Goal: Information Seeking & Learning: Compare options

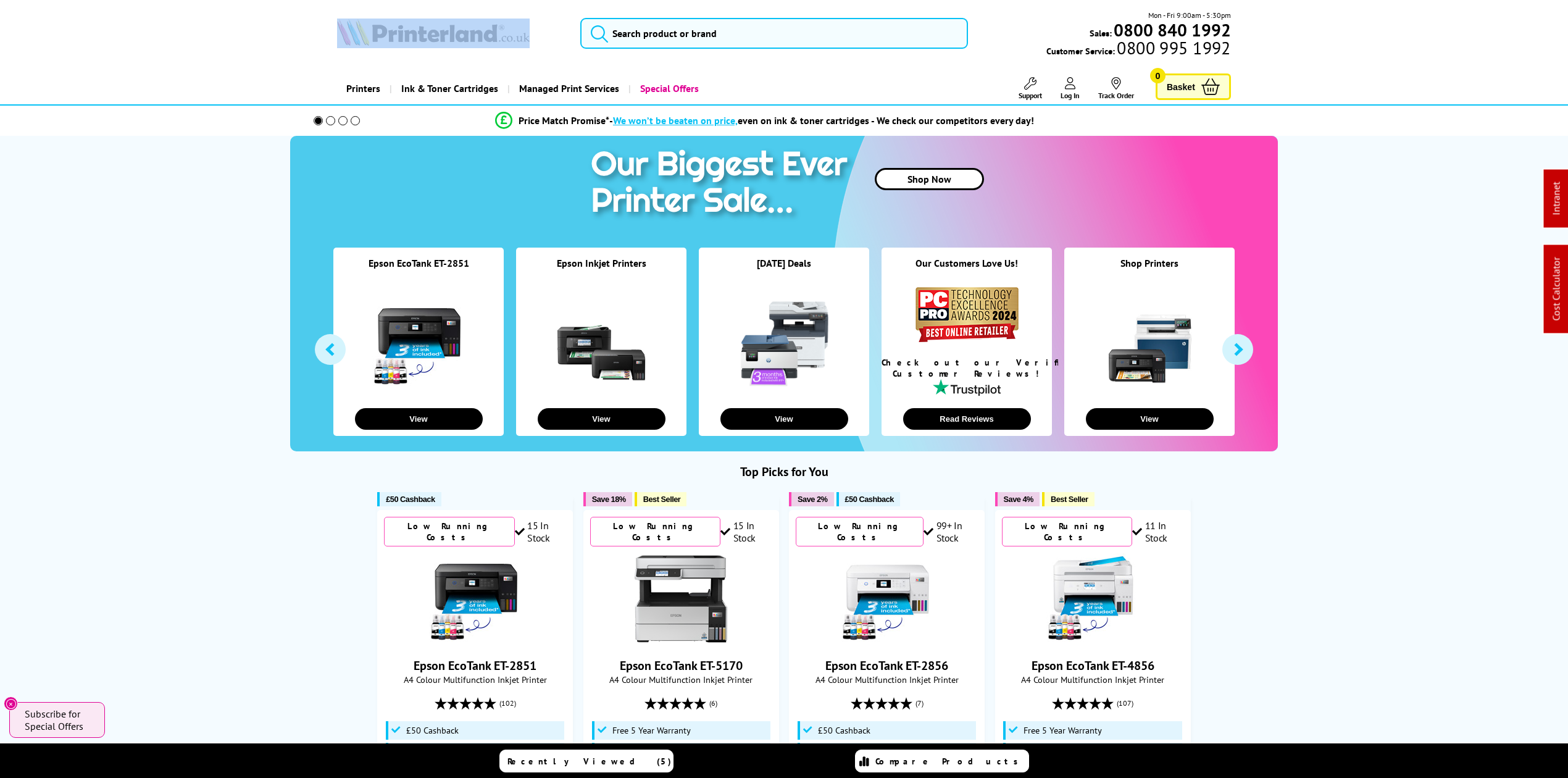
click at [479, 37] on img at bounding box center [433, 31] width 192 height 27
click at [475, 36] on img at bounding box center [433, 31] width 192 height 27
drag, startPoint x: 442, startPoint y: 23, endPoint x: 420, endPoint y: 28, distance: 22.6
click at [442, 23] on img at bounding box center [433, 31] width 192 height 27
click at [495, 42] on img at bounding box center [433, 31] width 192 height 27
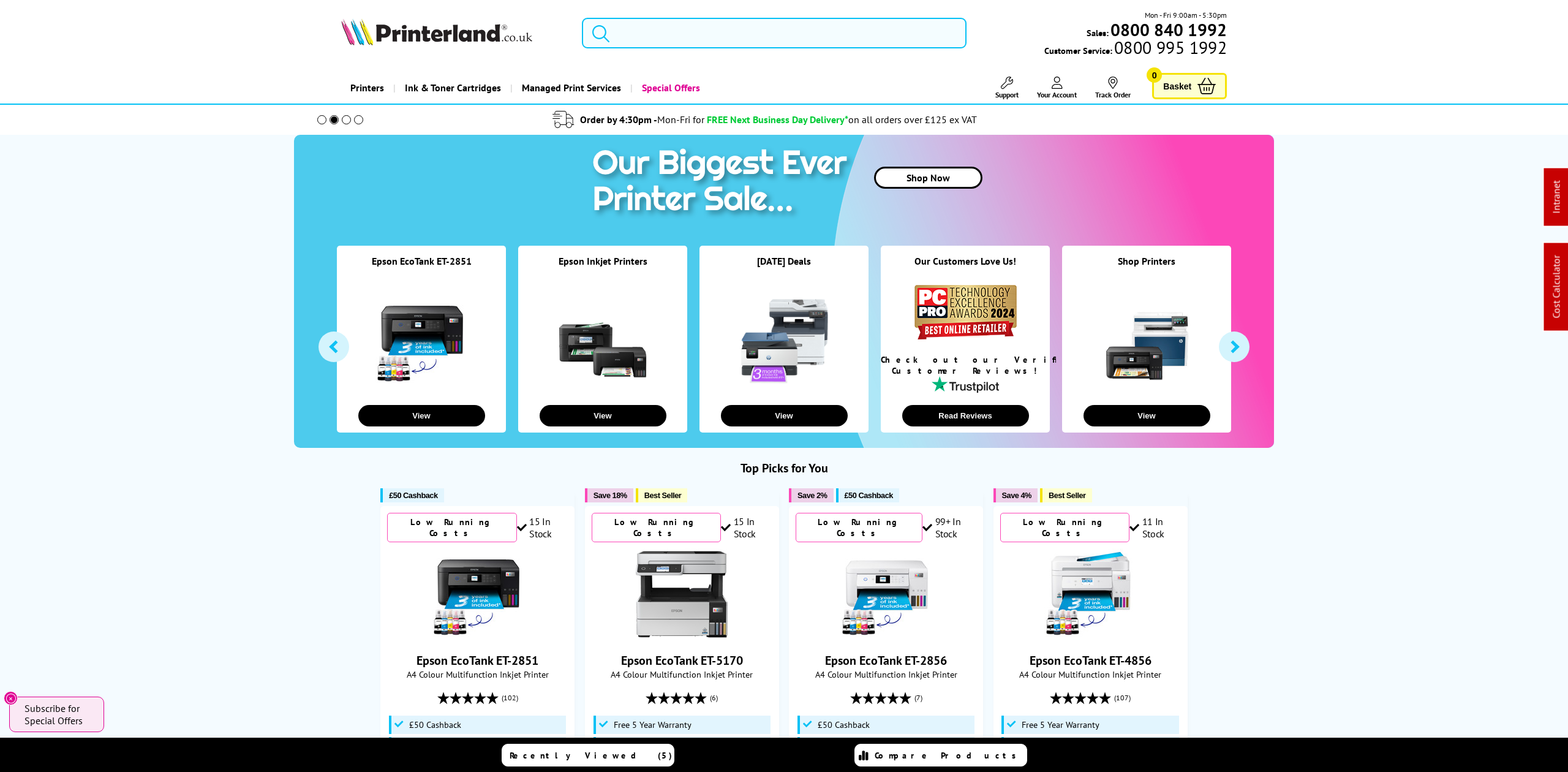
click at [677, 35] on input "search" at bounding box center [773, 33] width 384 height 31
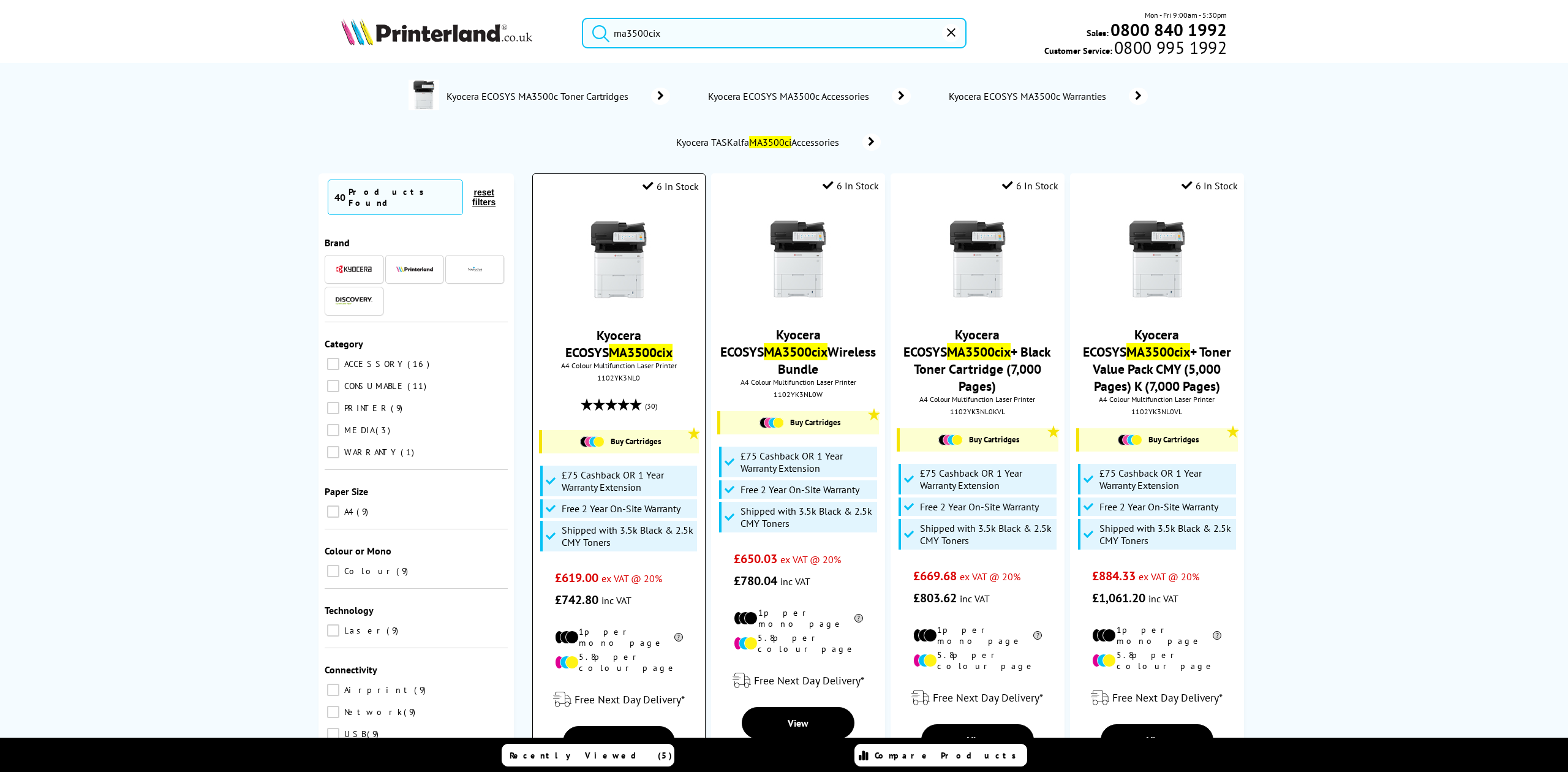
type input "ma3500cix"
click at [578, 243] on img at bounding box center [618, 260] width 92 height 92
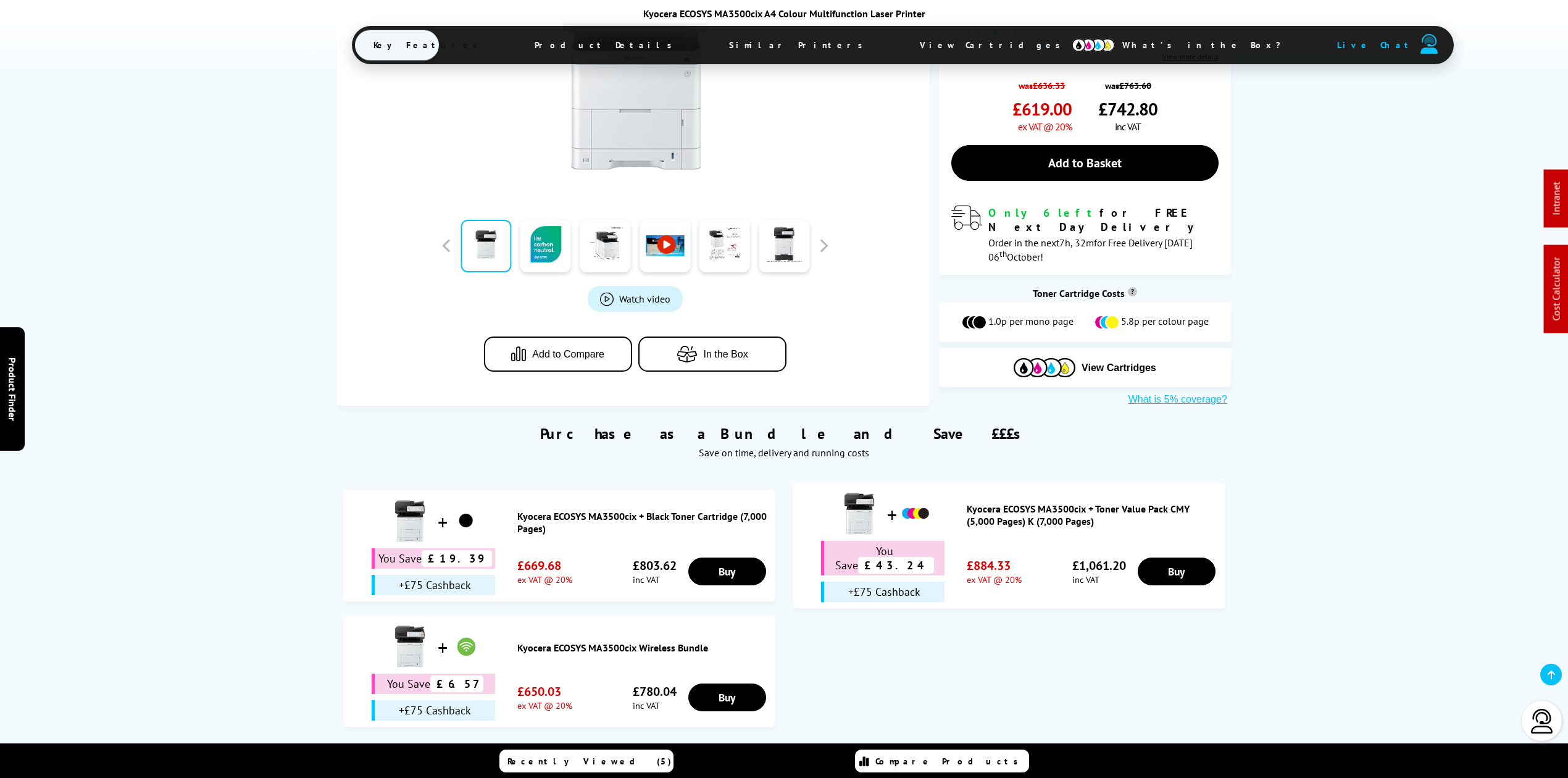
click at [711, 45] on span "Similar Printers" at bounding box center [799, 45] width 177 height 29
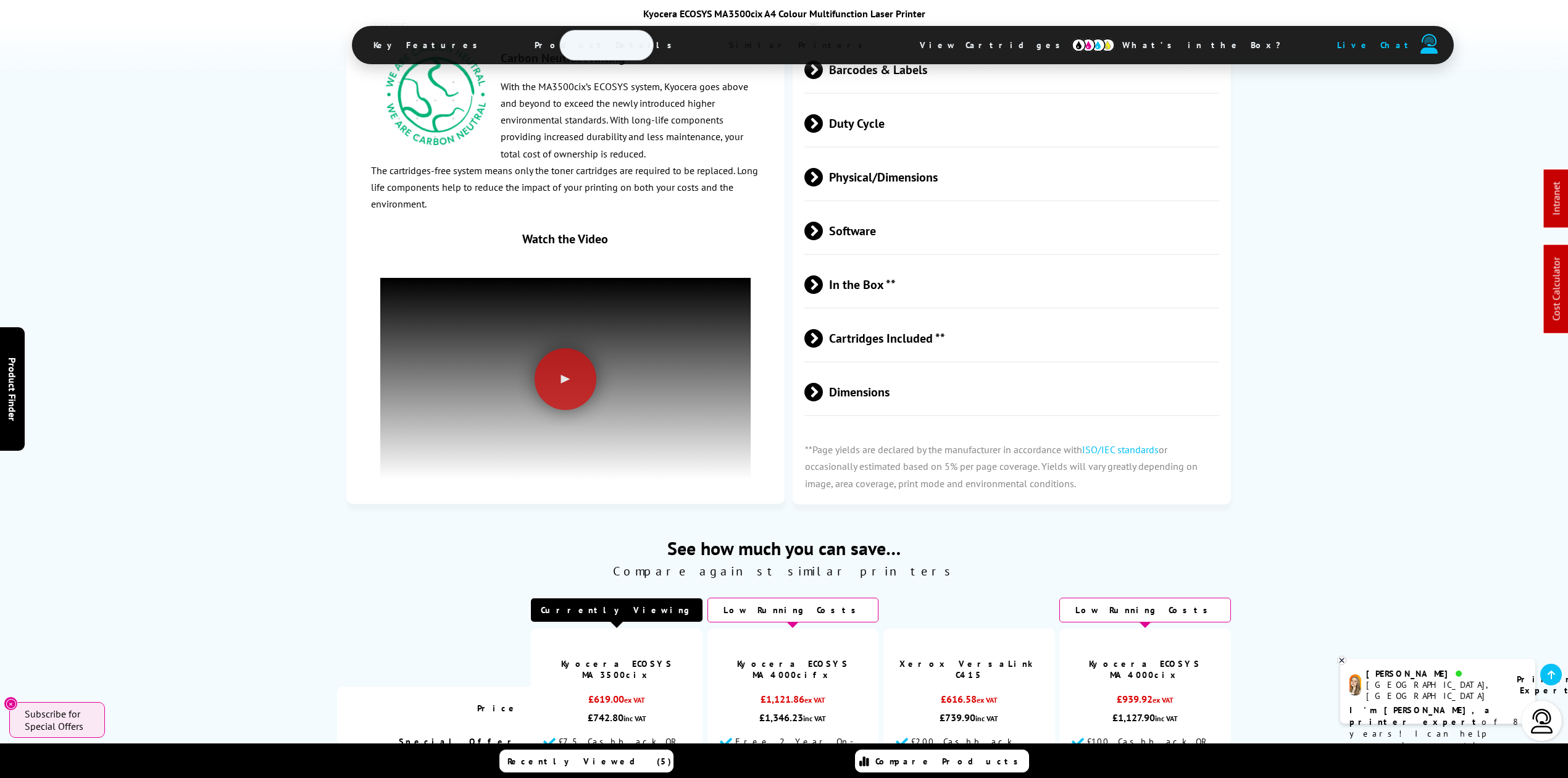
click at [588, 48] on span "Product Details" at bounding box center [607, 45] width 181 height 29
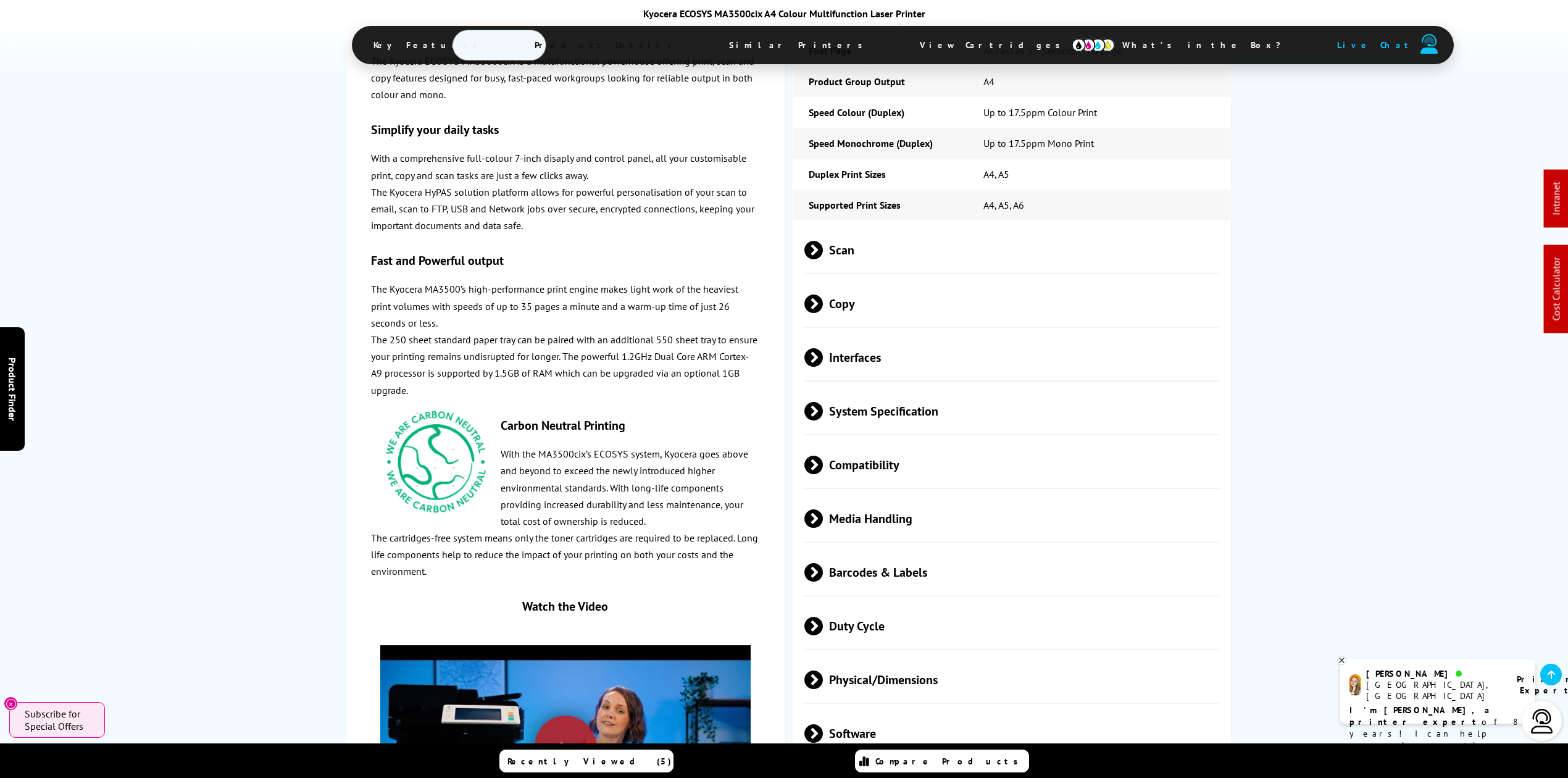
scroll to position [2324, 0]
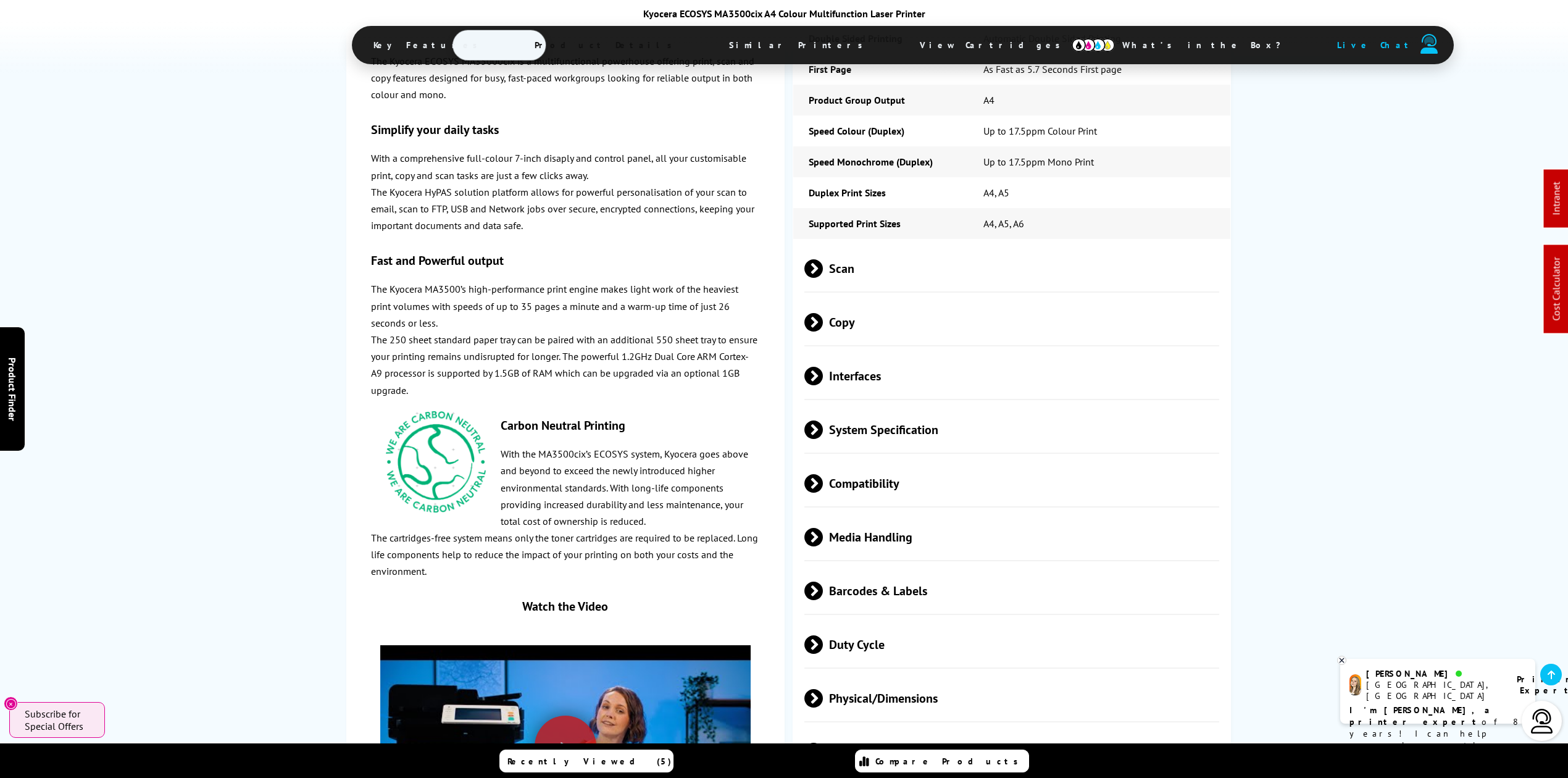
click at [901, 675] on span "Physical/Dimensions" at bounding box center [1012, 698] width 415 height 46
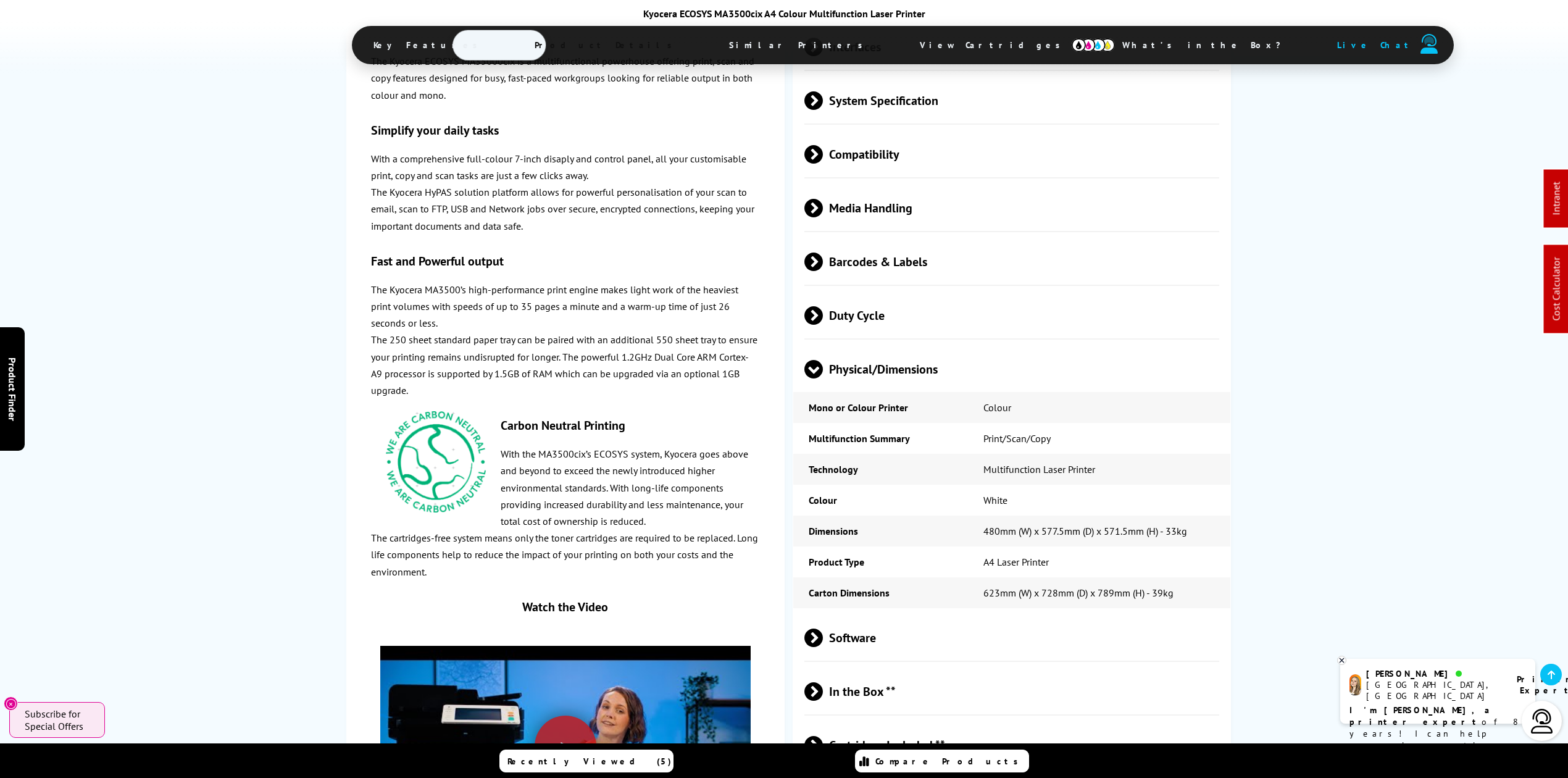
scroll to position [0, 0]
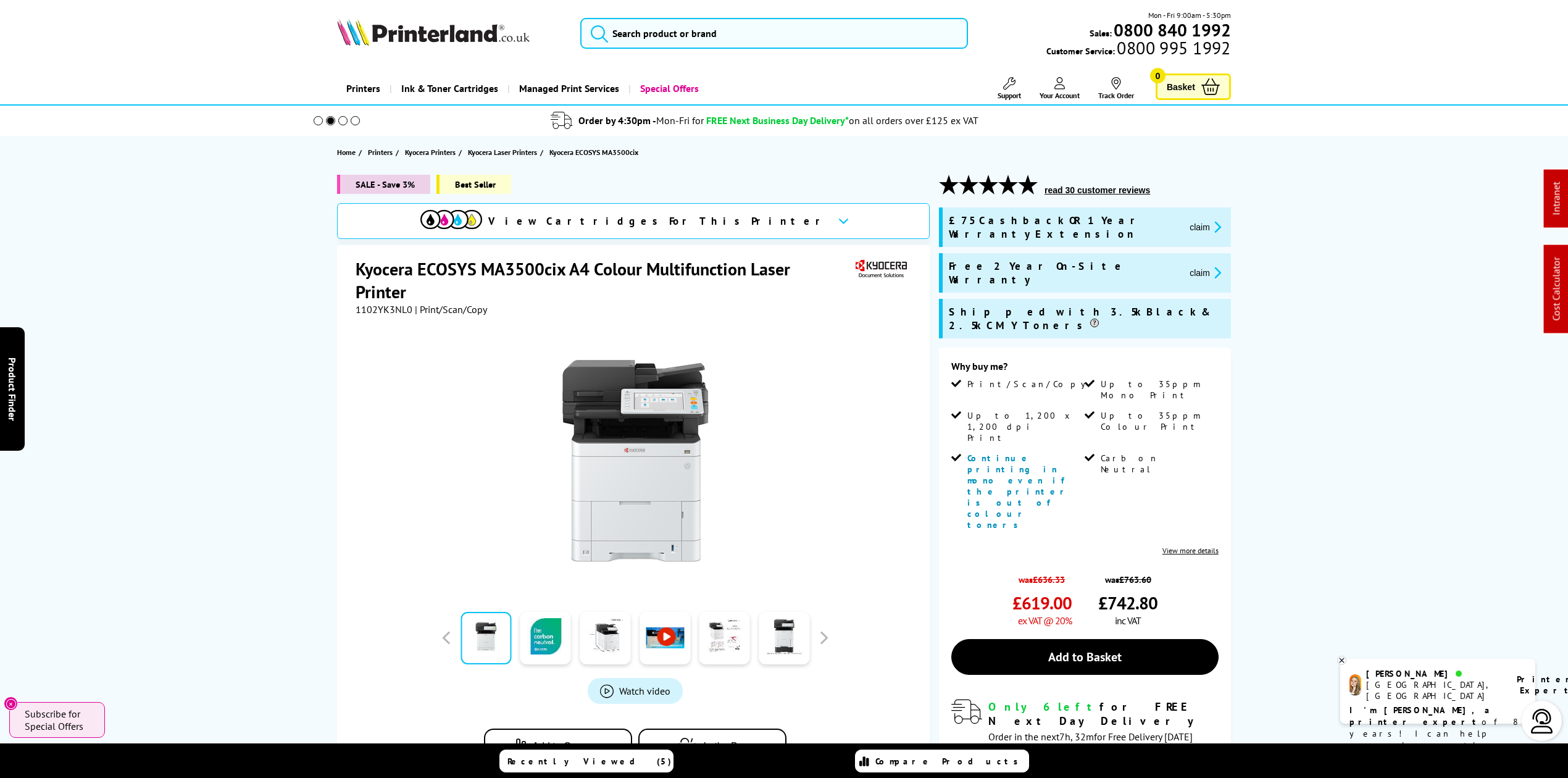
click at [411, 35] on img at bounding box center [433, 31] width 192 height 27
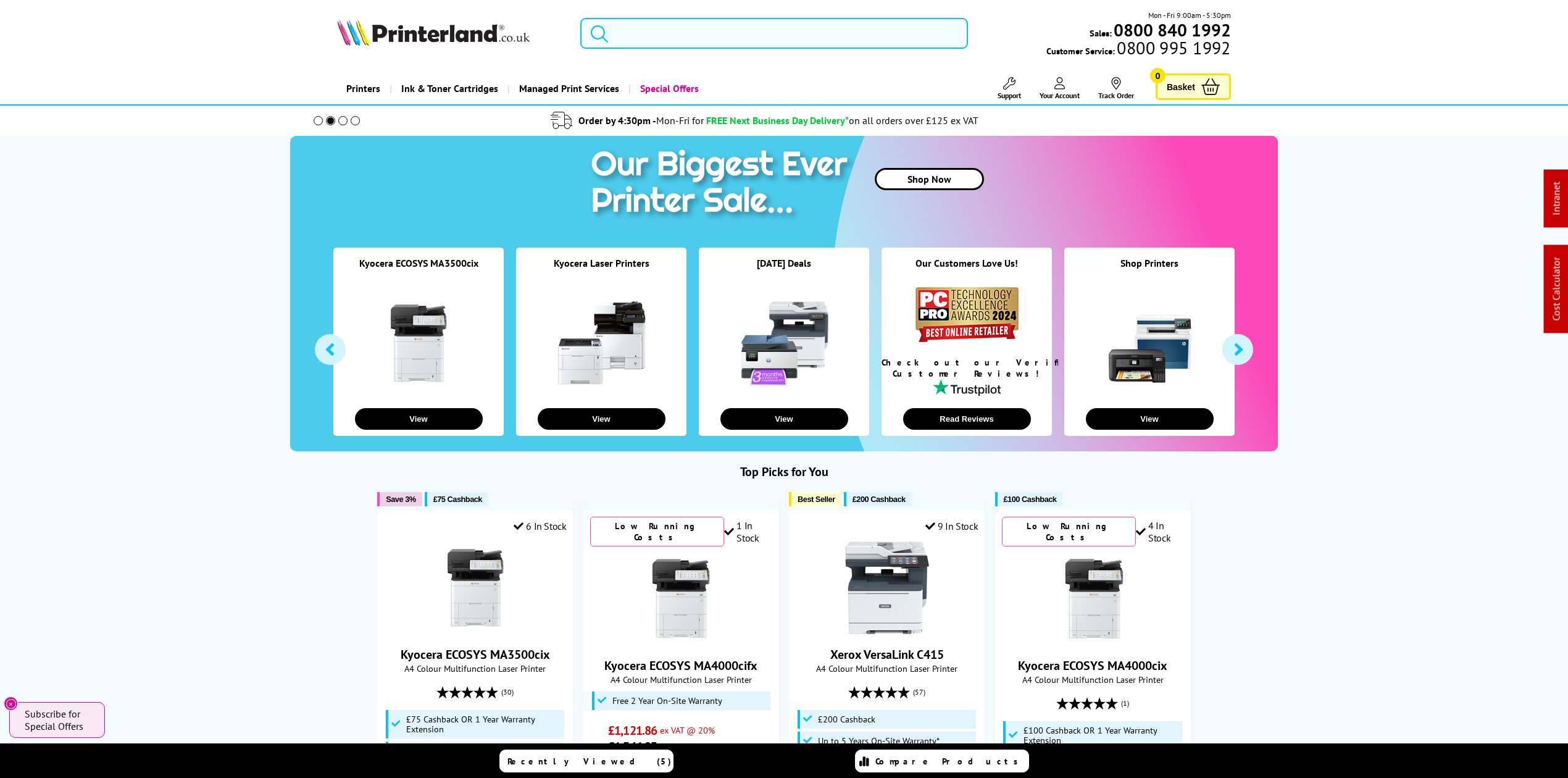
click at [672, 38] on input "search" at bounding box center [774, 34] width 388 height 31
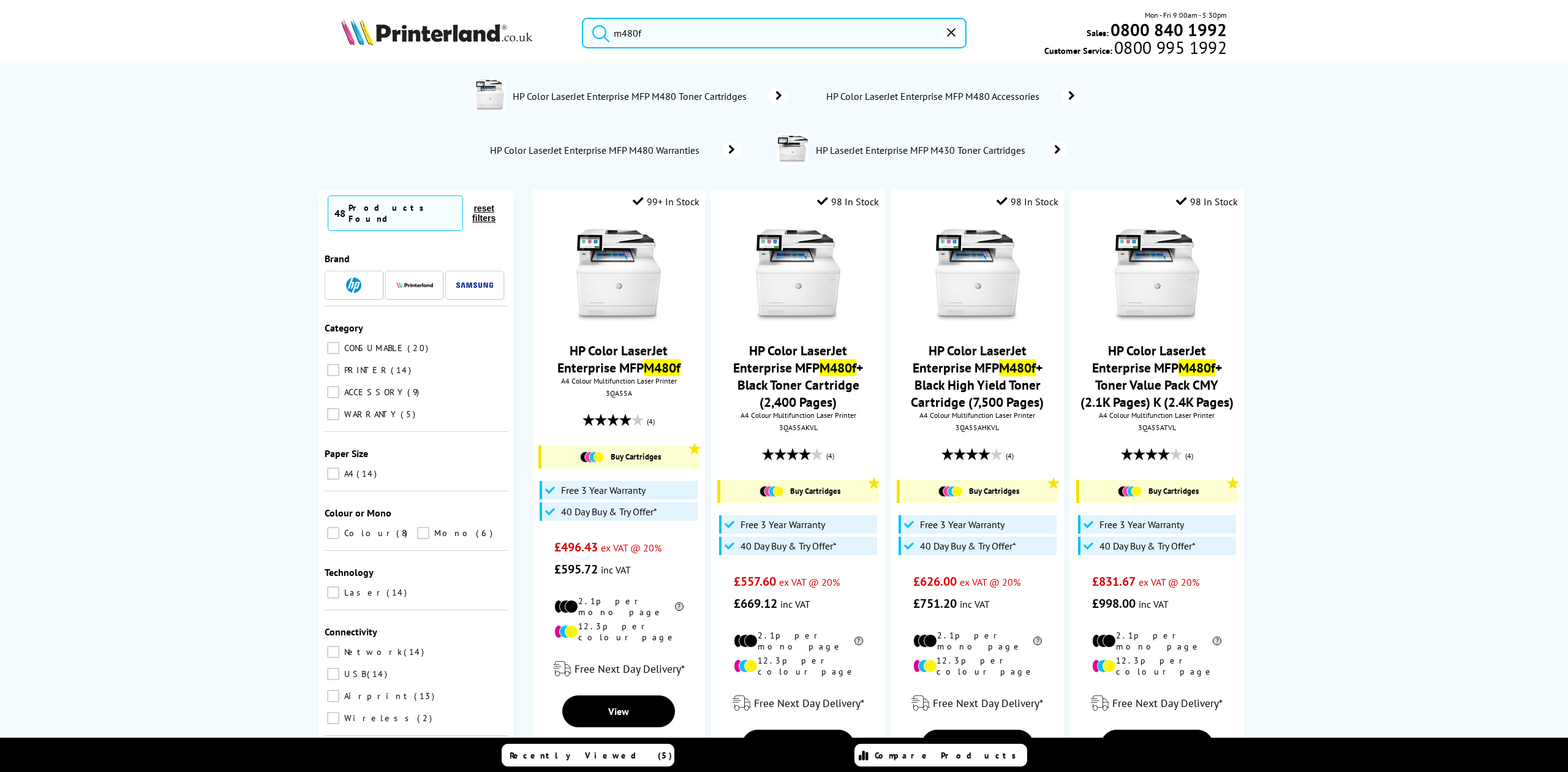
drag, startPoint x: 660, startPoint y: 35, endPoint x: 516, endPoint y: 29, distance: 144.1
click at [516, 29] on div "m480f Mon - Fri 9:00am - 5:30pm Sales: 0800 840 1992 Customer Service: 0800 995…" at bounding box center [784, 36] width 980 height 54
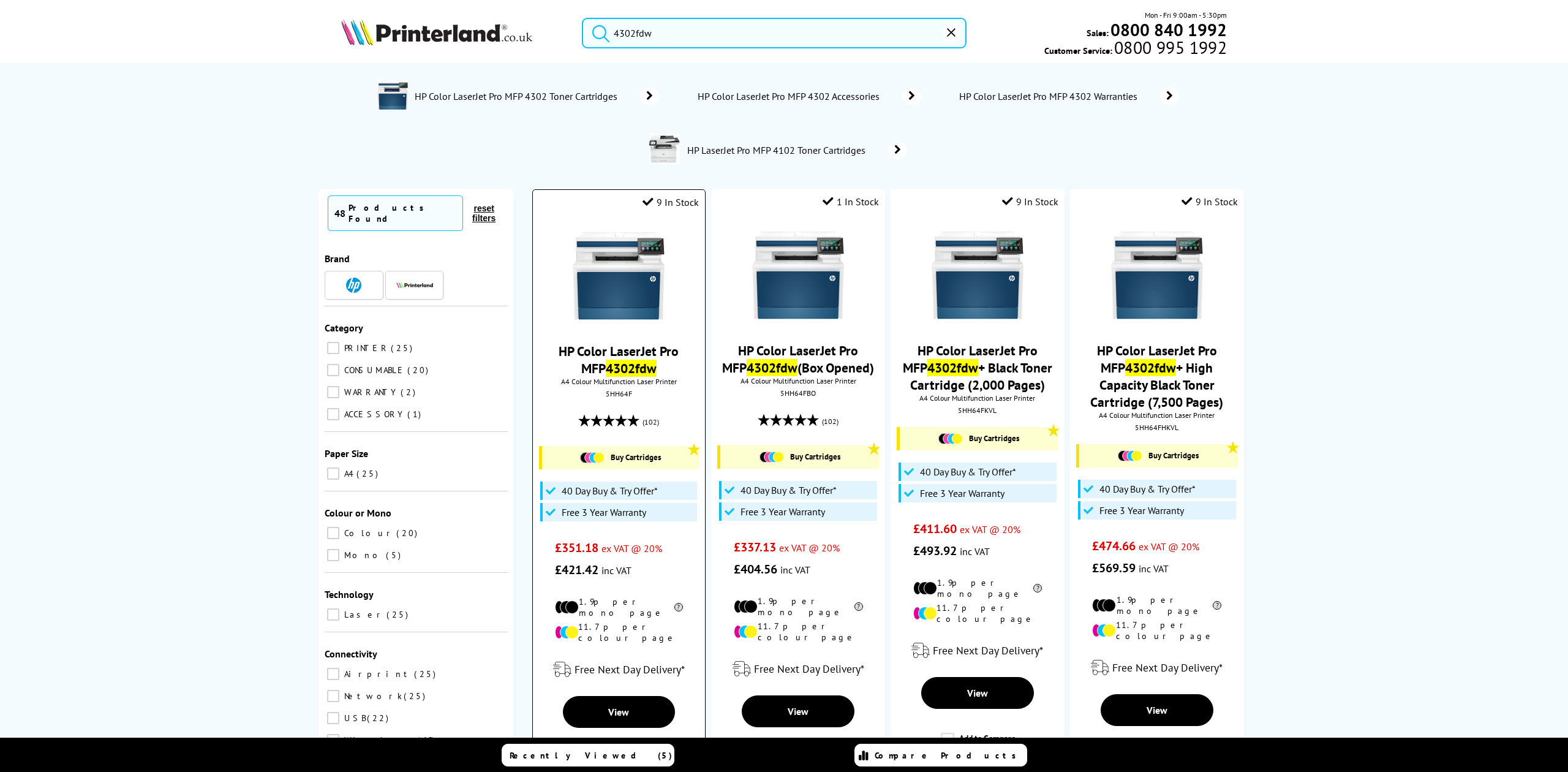
type input "4302fdw"
click at [607, 260] on img at bounding box center [618, 276] width 92 height 92
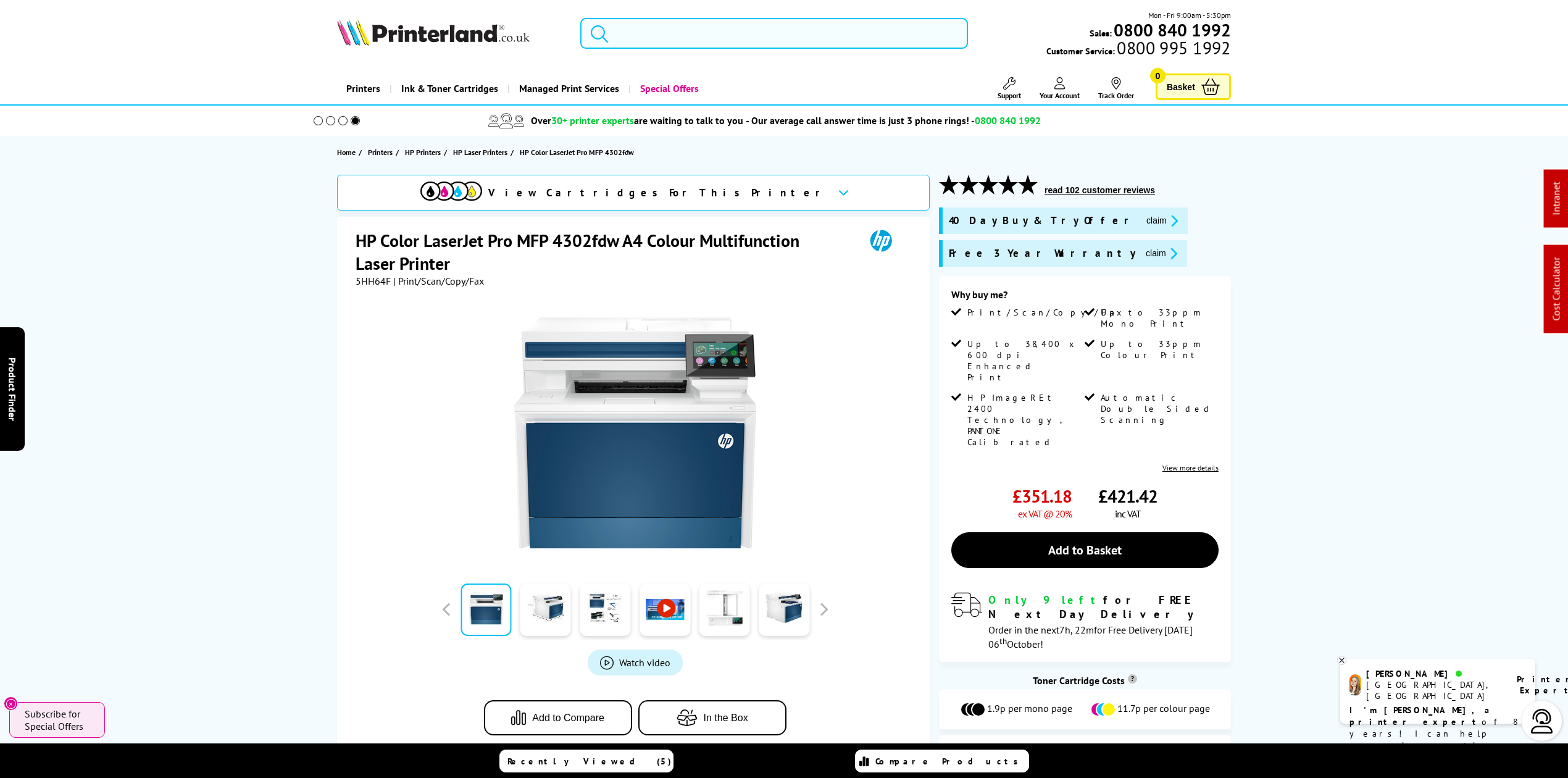
click at [660, 29] on input "search" at bounding box center [774, 34] width 388 height 31
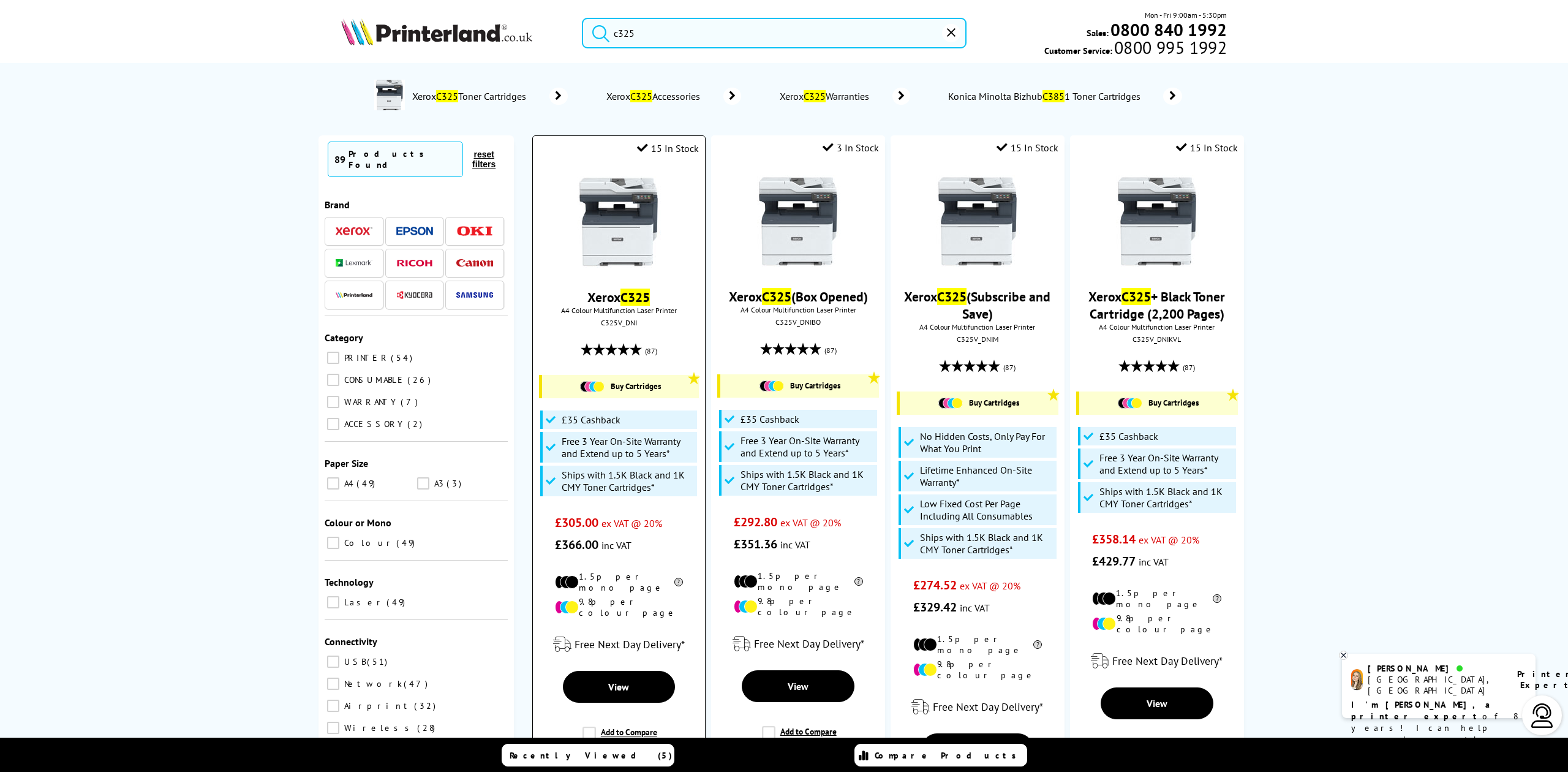
type input "c325"
click at [625, 206] on img at bounding box center [618, 221] width 92 height 92
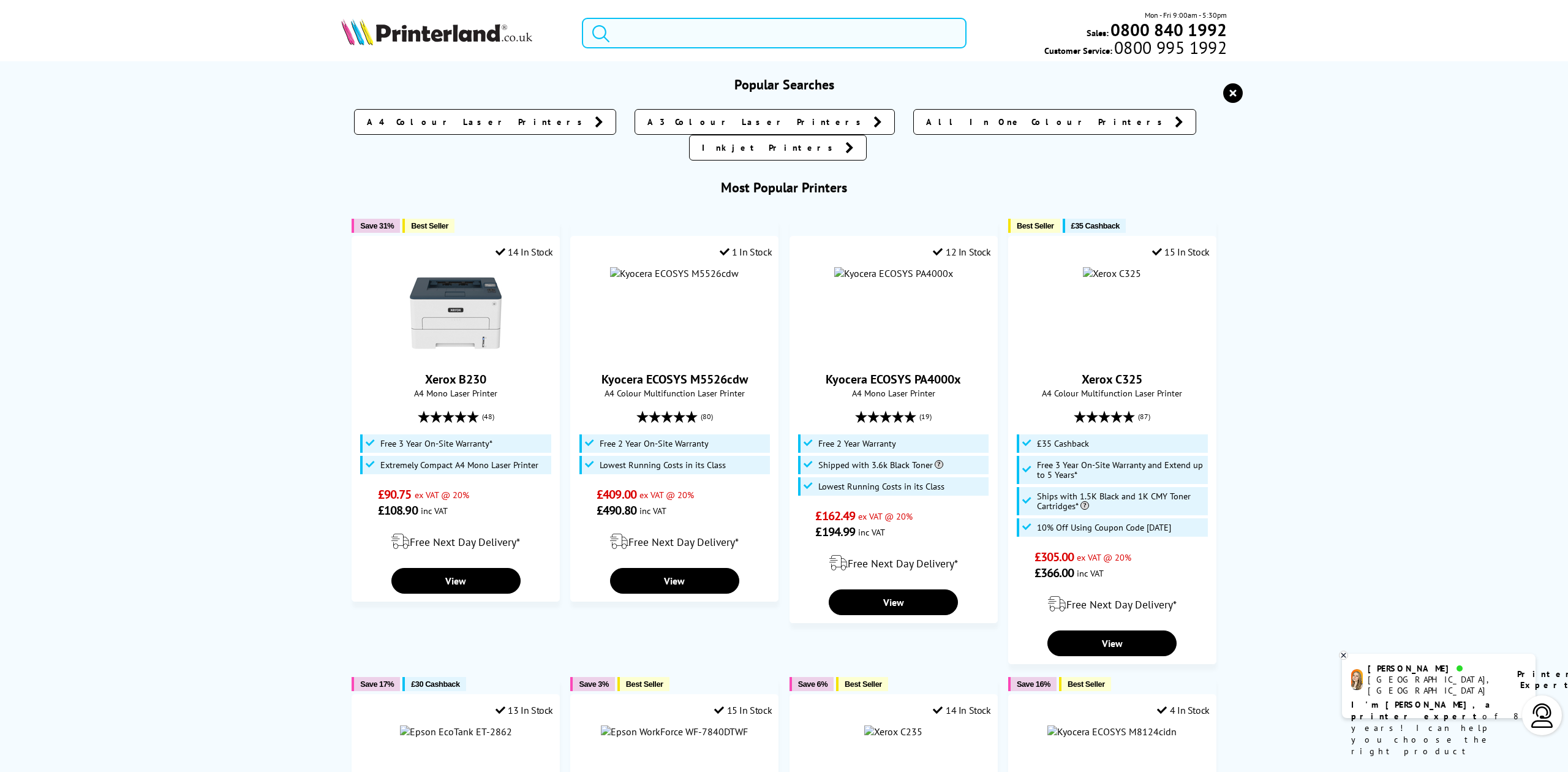
click at [653, 37] on input "search" at bounding box center [773, 33] width 384 height 31
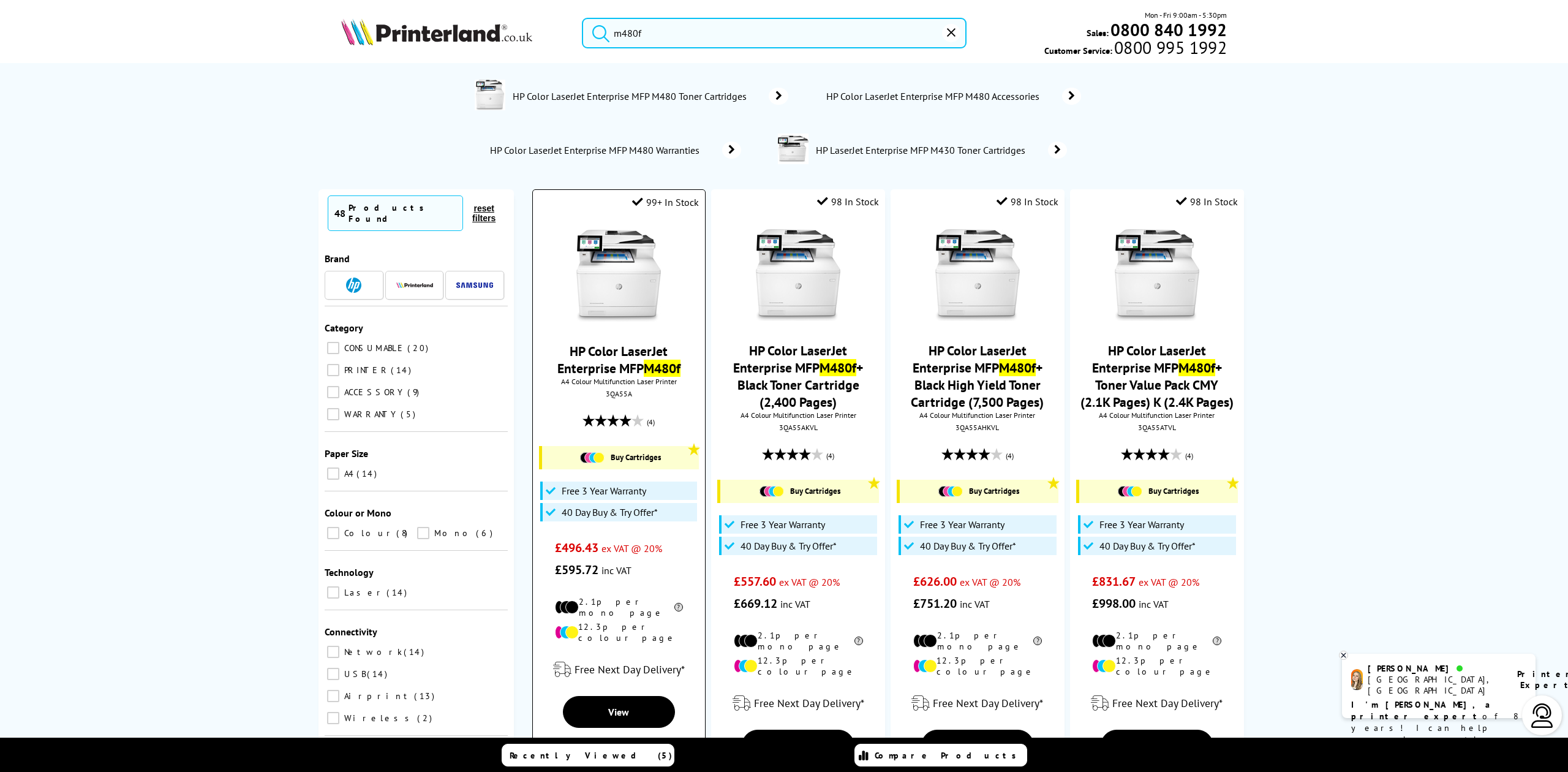
type input "m480f"
click at [598, 283] on img at bounding box center [618, 276] width 92 height 92
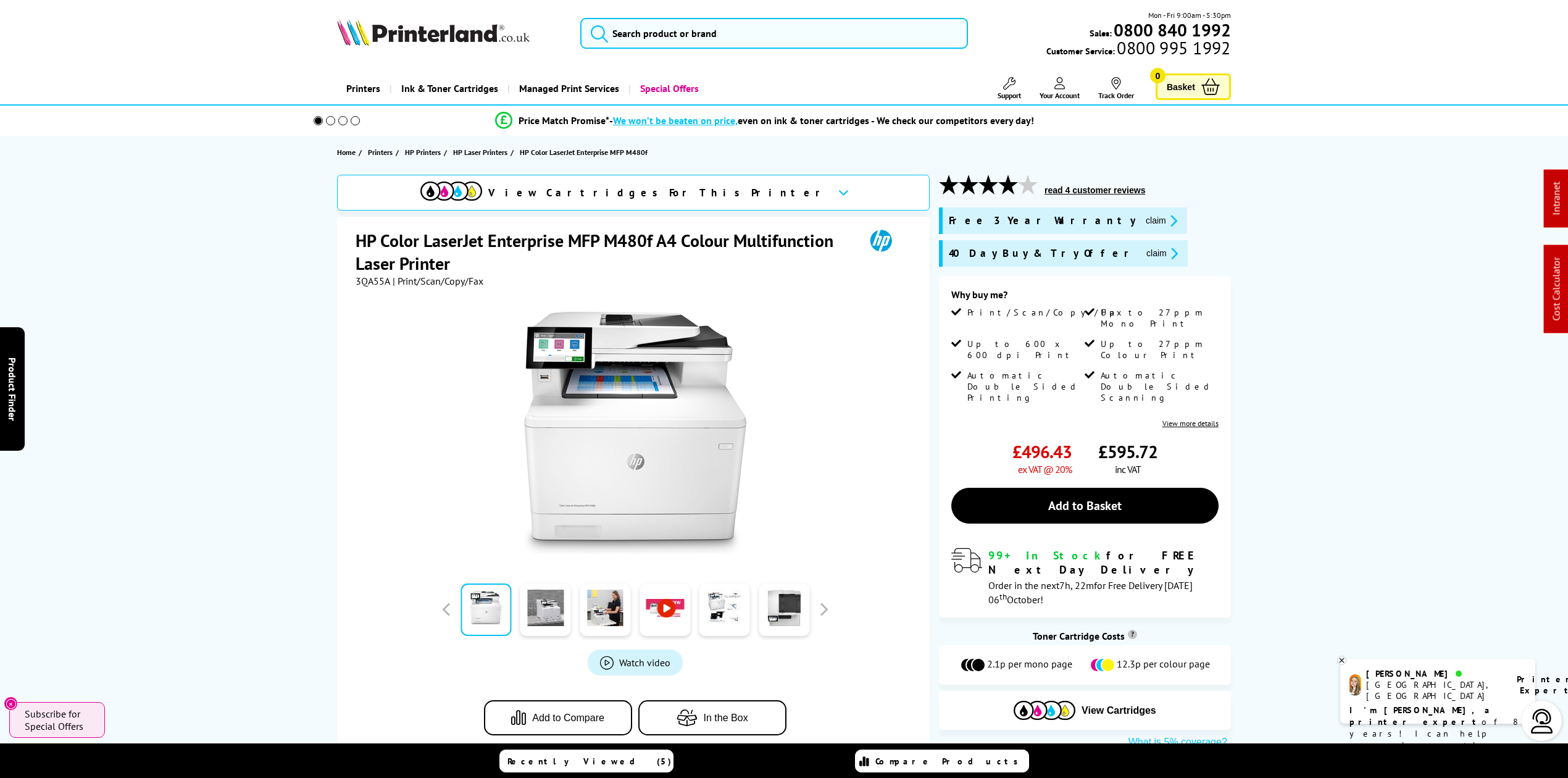
click at [396, 32] on img at bounding box center [433, 31] width 192 height 27
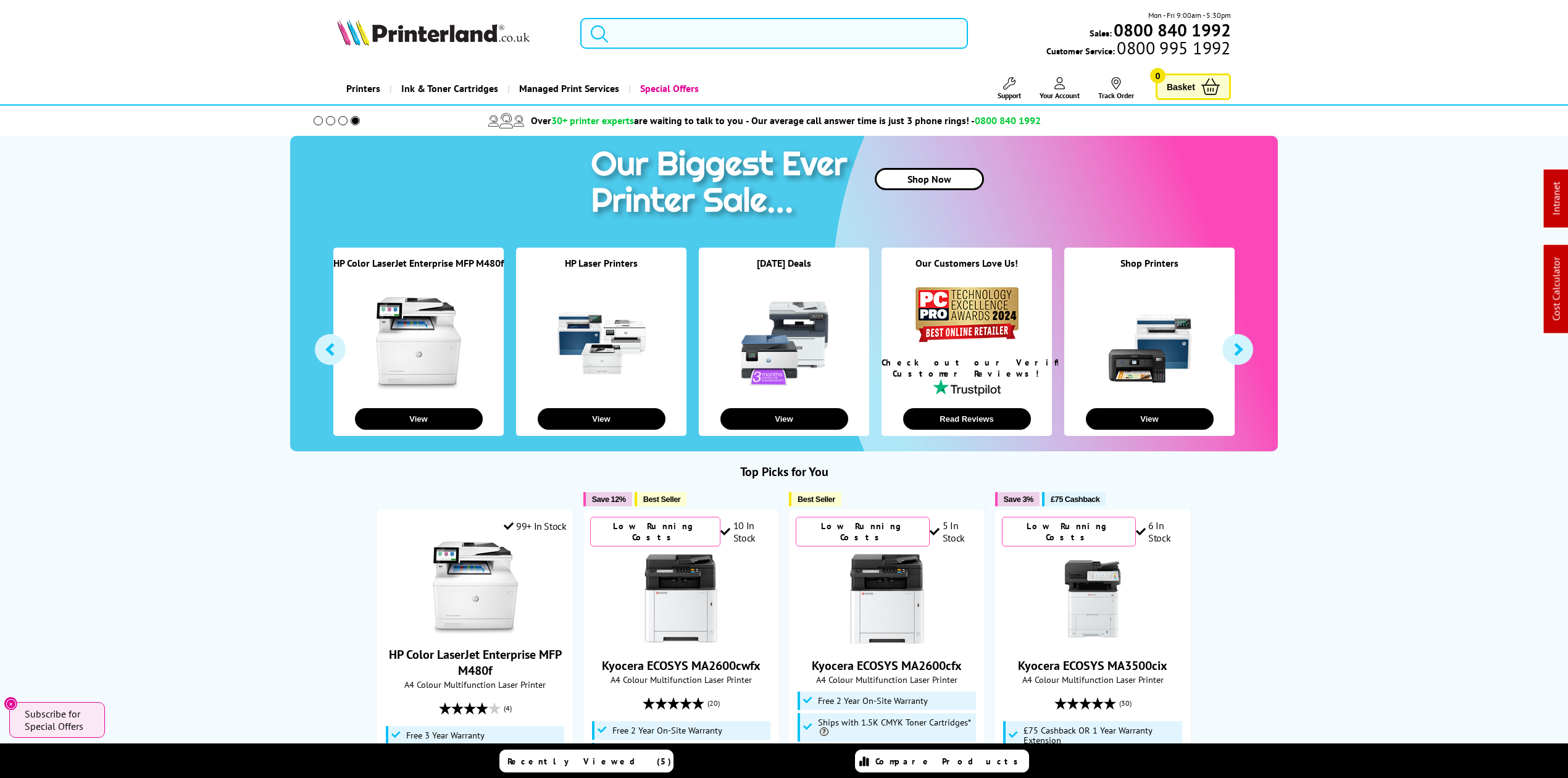
click at [702, 35] on input "search" at bounding box center [774, 34] width 388 height 31
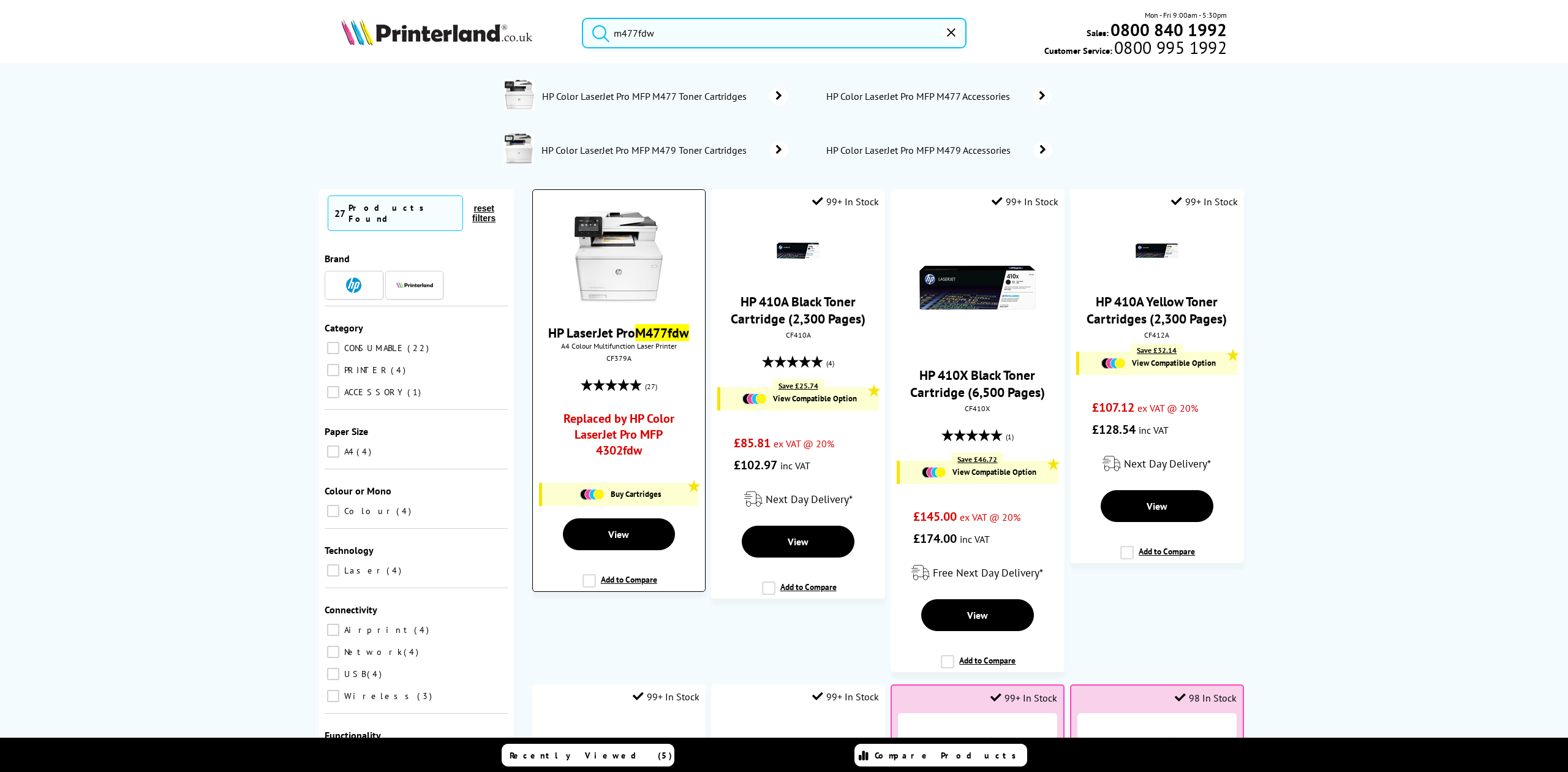
type input "m477fdw"
click at [632, 294] on img at bounding box center [618, 257] width 92 height 92
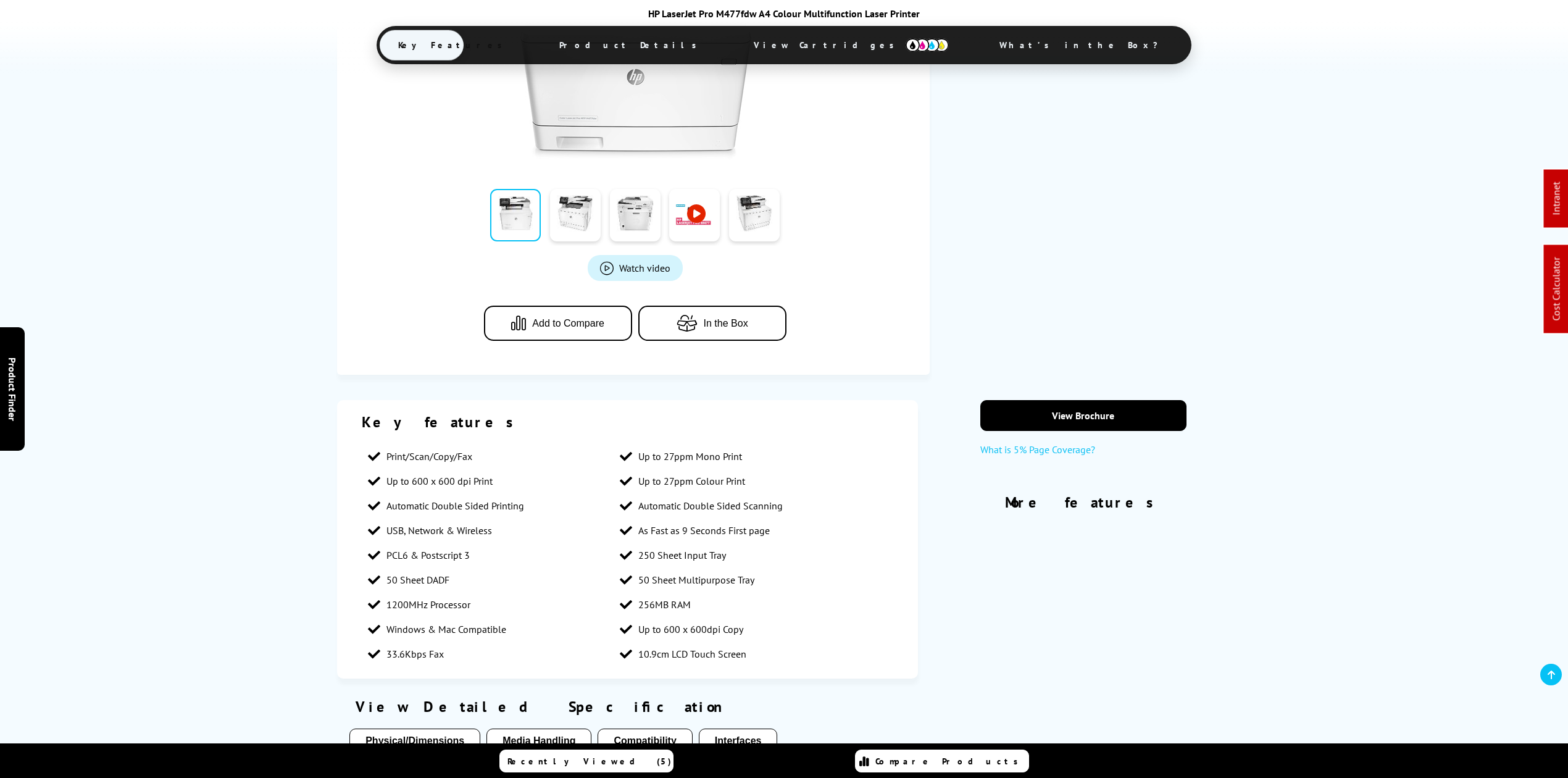
scroll to position [576, 0]
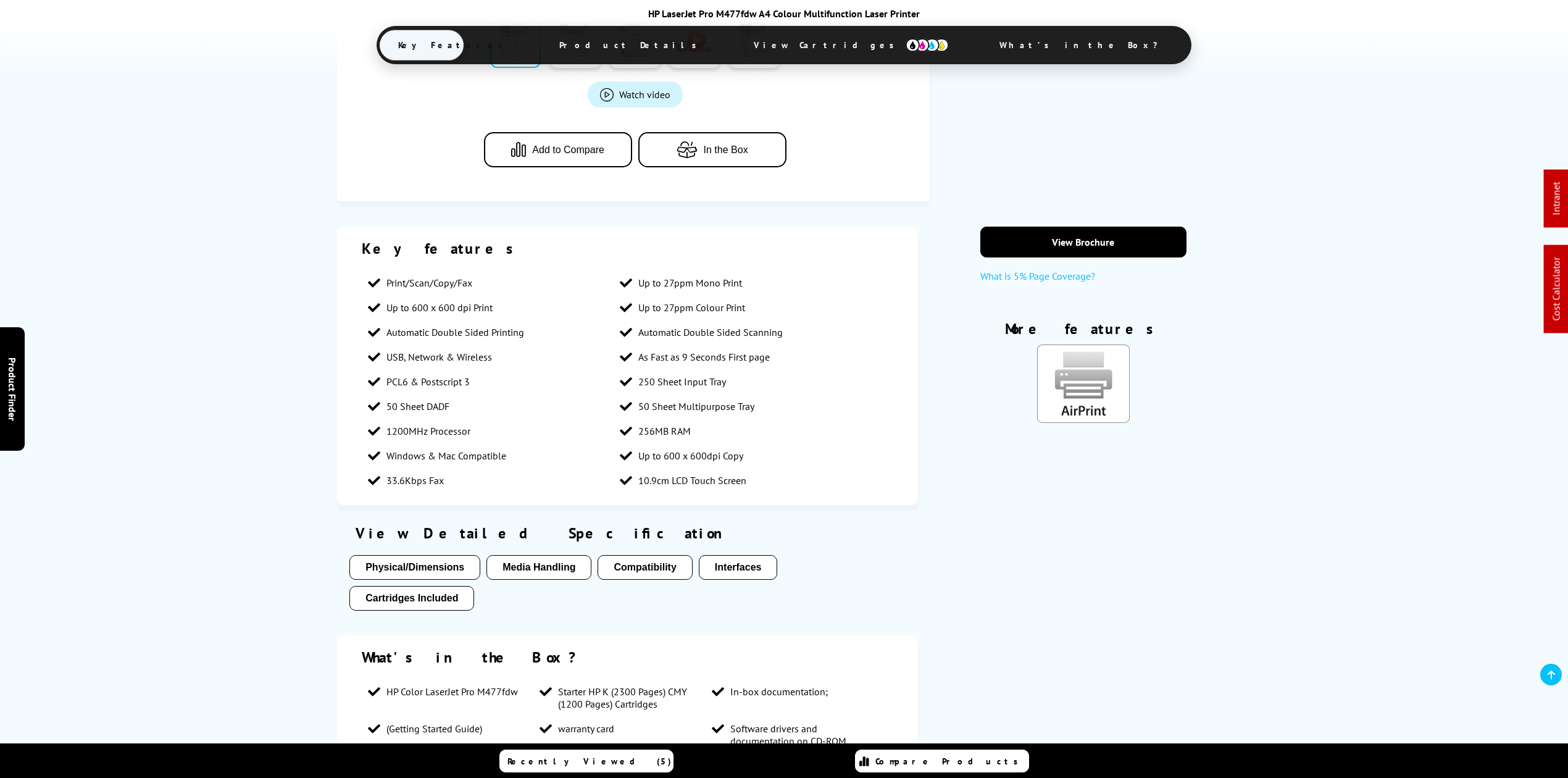
click at [693, 39] on span "Product Details" at bounding box center [631, 45] width 181 height 29
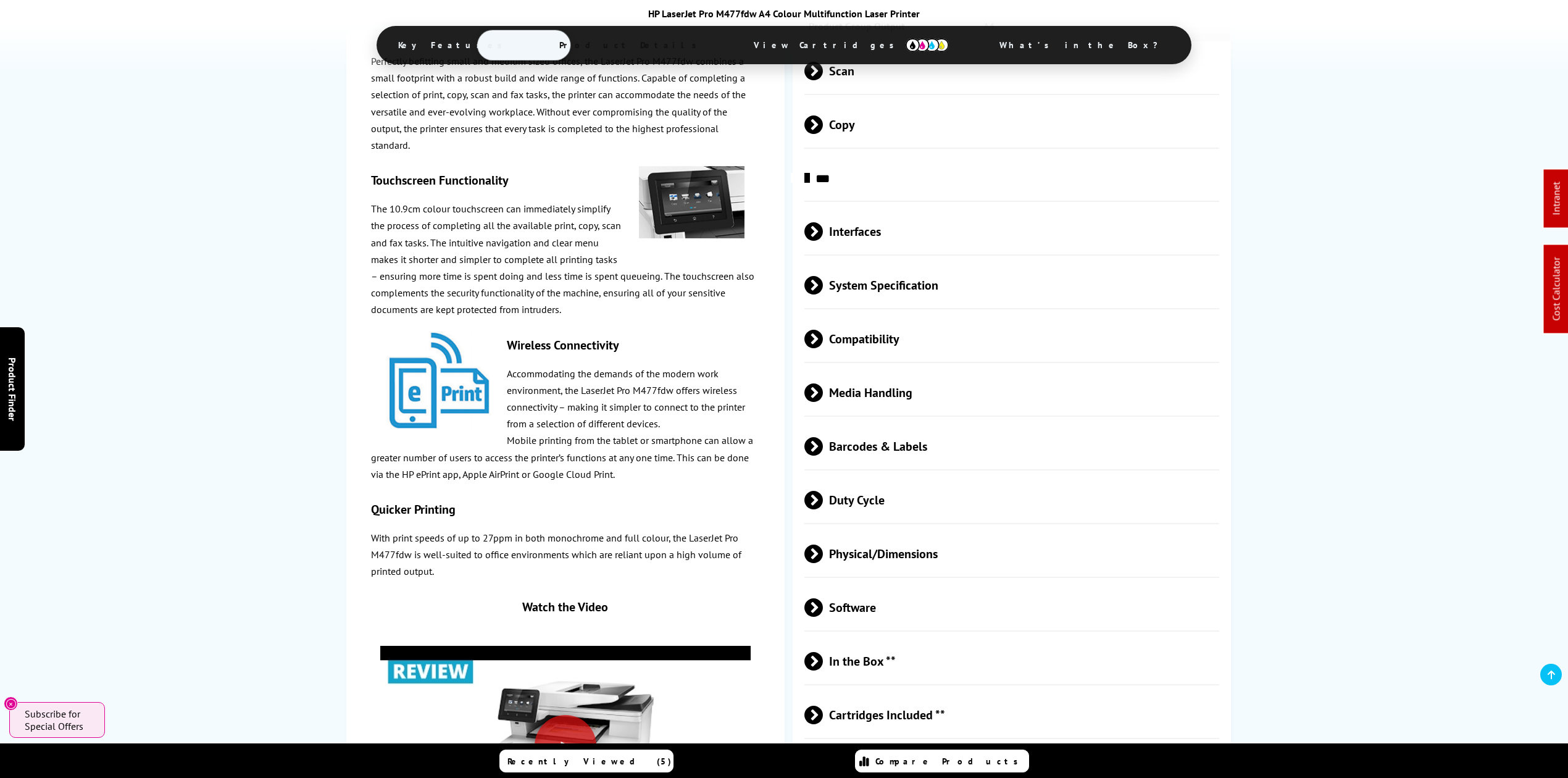
scroll to position [1867, 0]
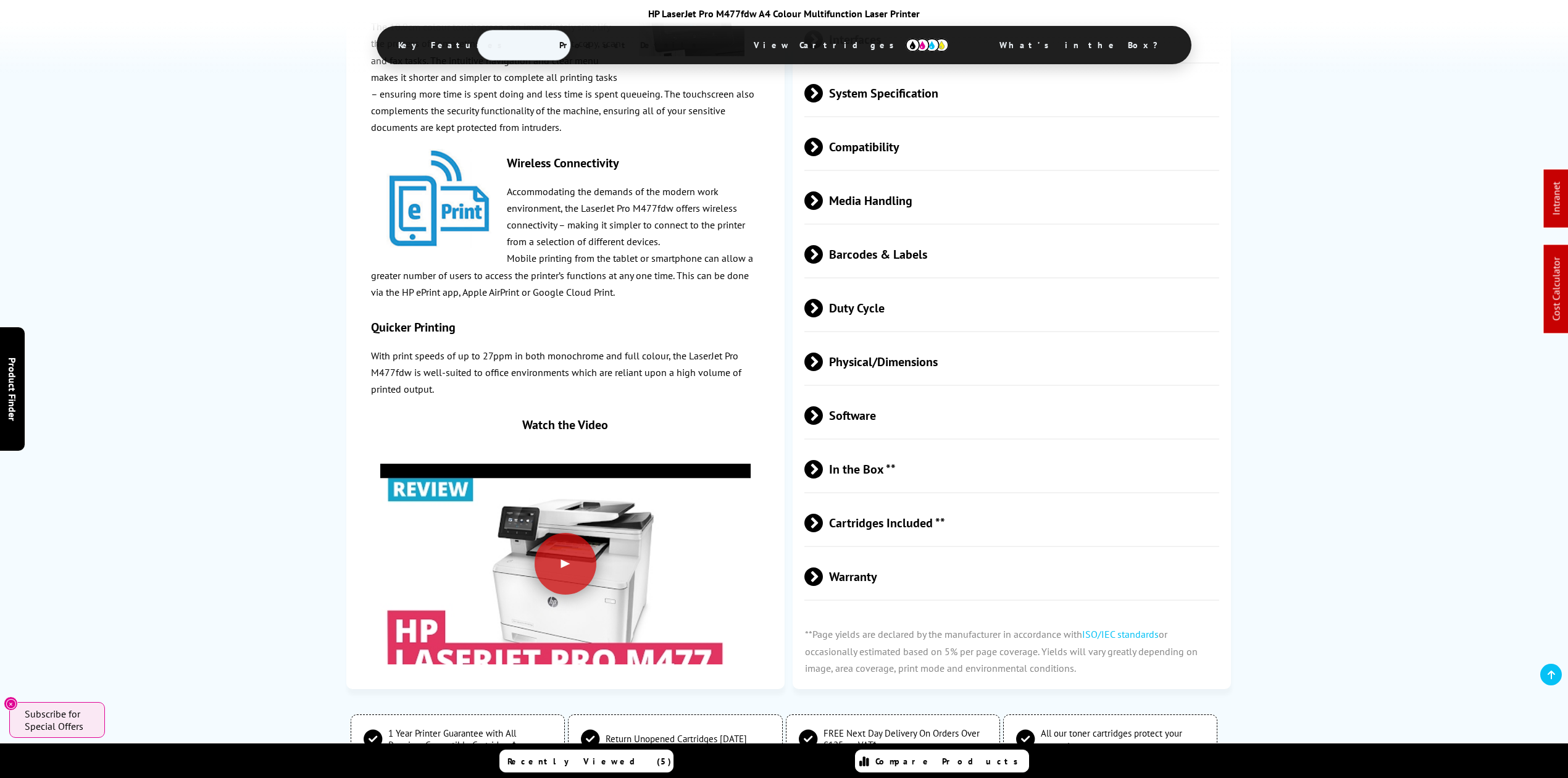
click at [904, 356] on span "Physical/Dimensions" at bounding box center [1012, 362] width 415 height 46
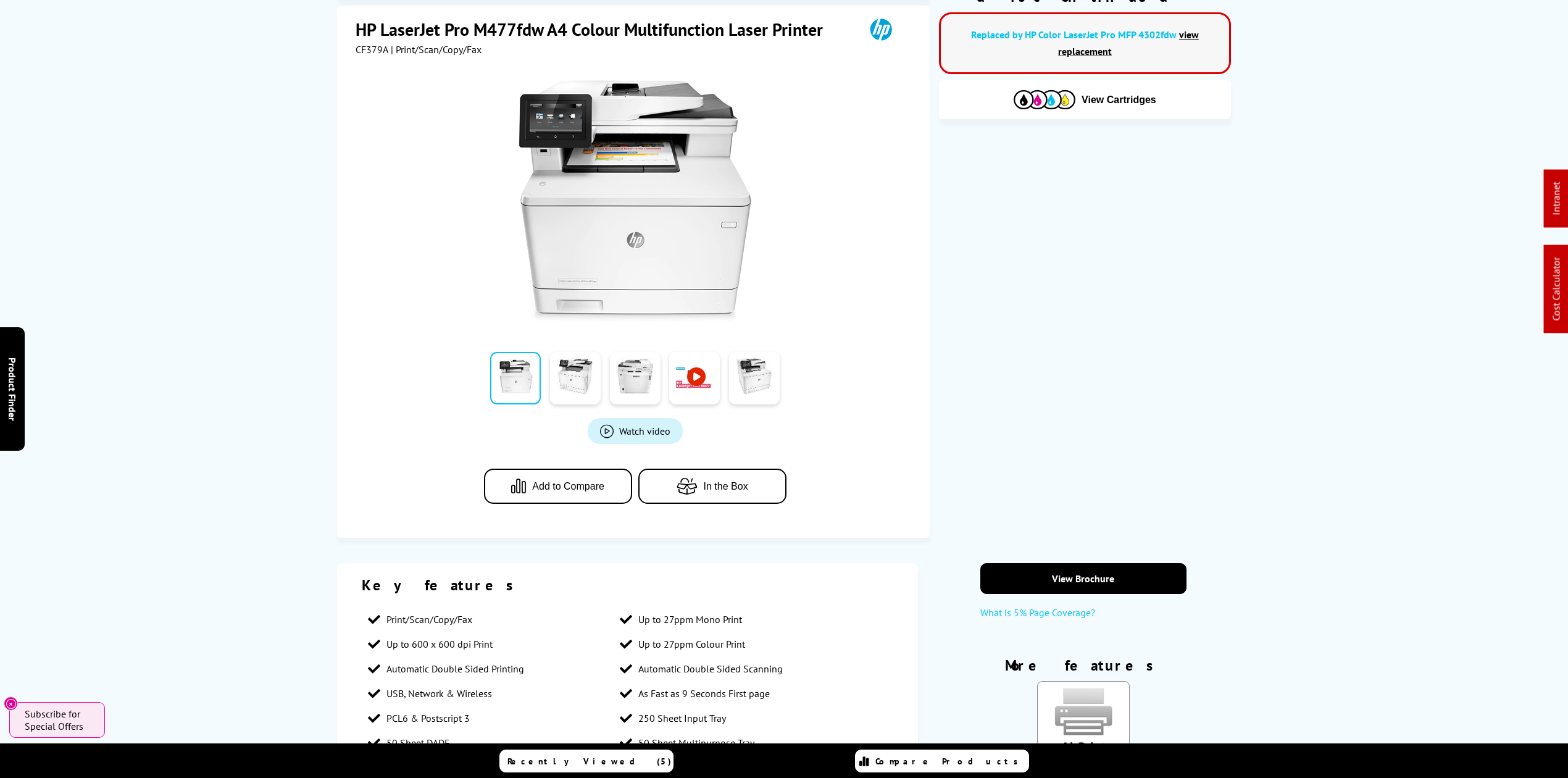
scroll to position [0, 0]
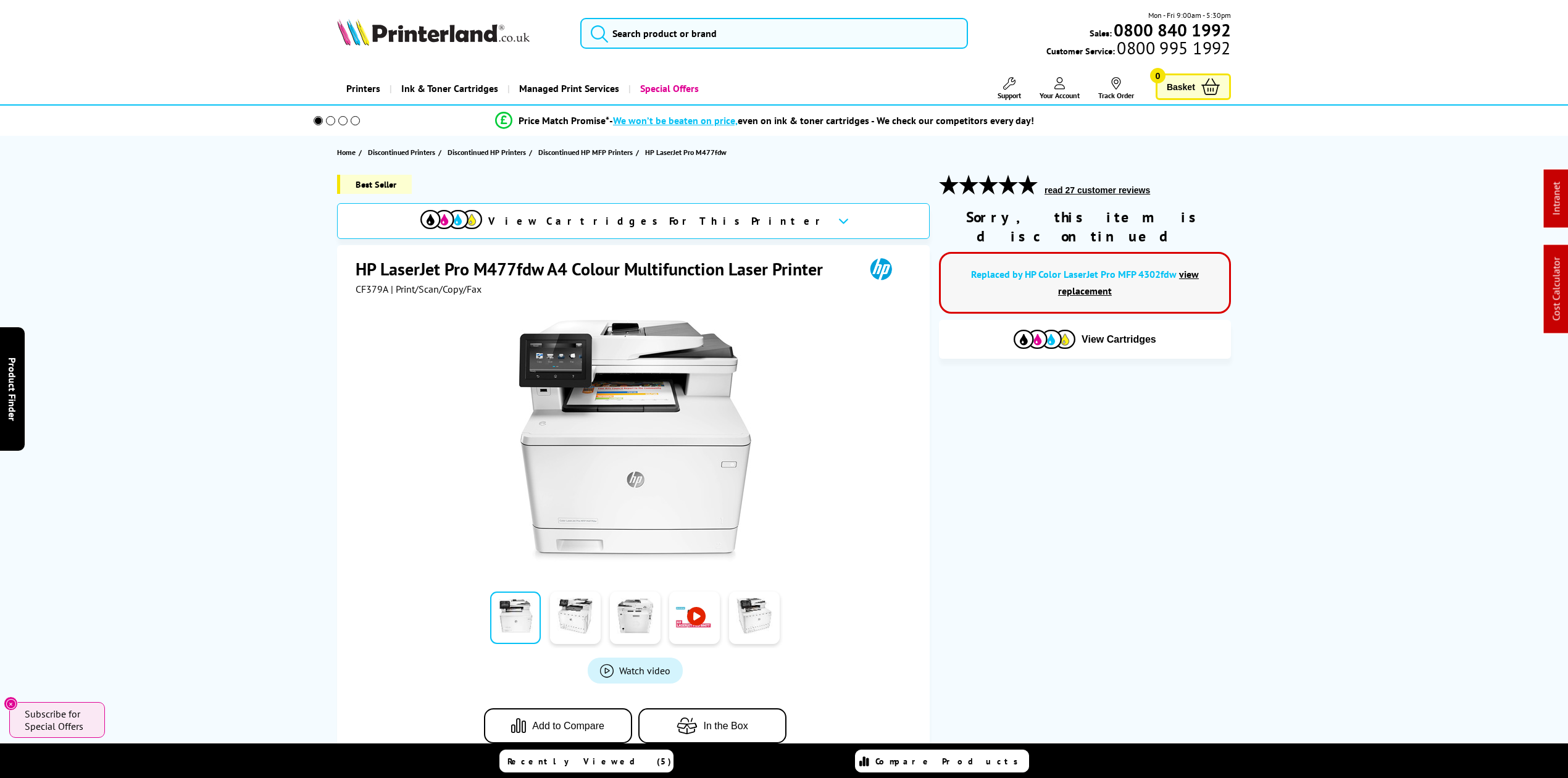
drag, startPoint x: 514, startPoint y: 37, endPoint x: 507, endPoint y: 27, distance: 12.2
click at [514, 36] on img at bounding box center [433, 31] width 192 height 27
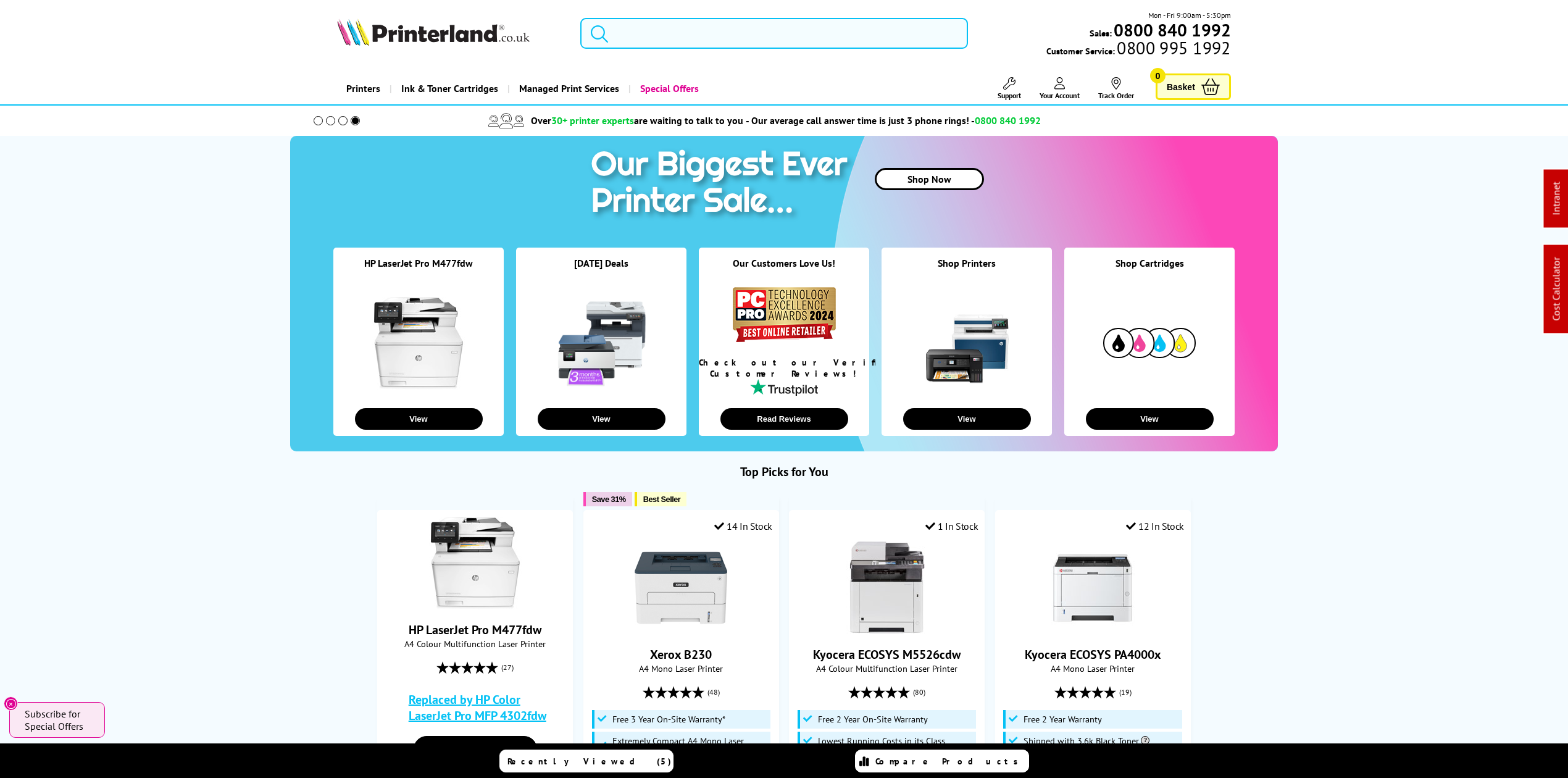
click at [770, 36] on input "search" at bounding box center [774, 34] width 388 height 31
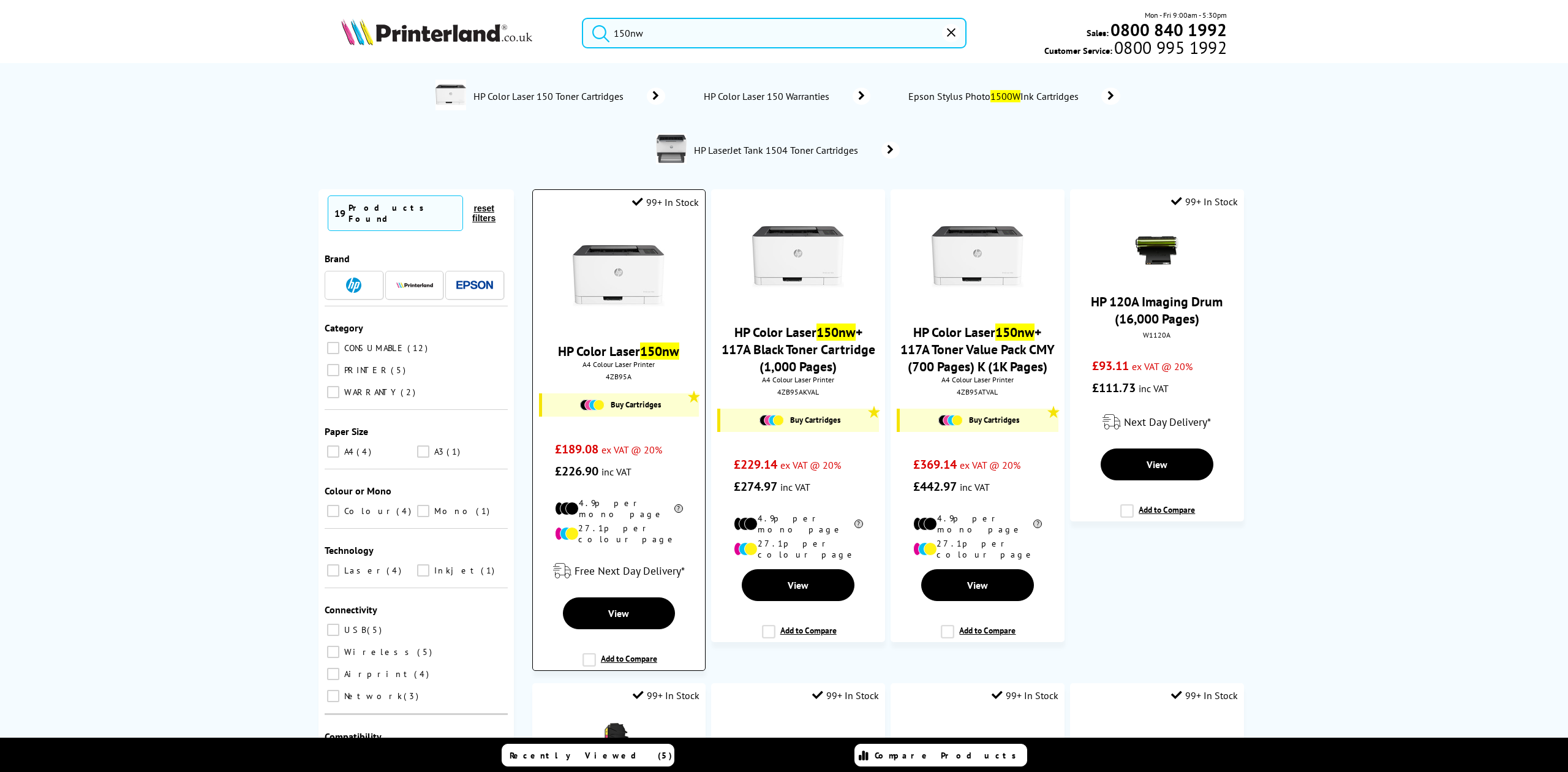
type input "150nw"
click at [645, 268] on img at bounding box center [618, 276] width 92 height 92
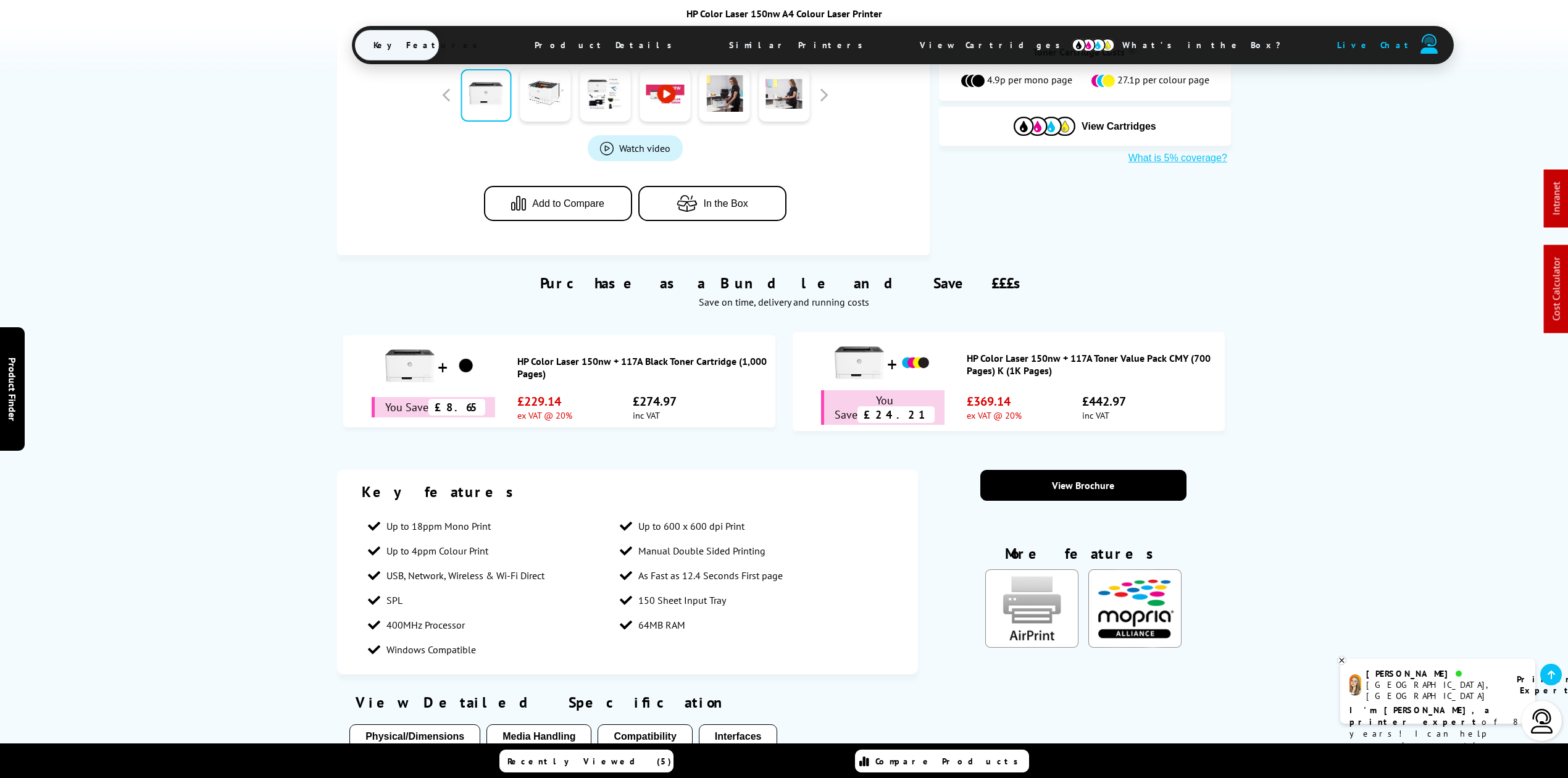
click at [563, 50] on span "Product Details" at bounding box center [607, 45] width 181 height 29
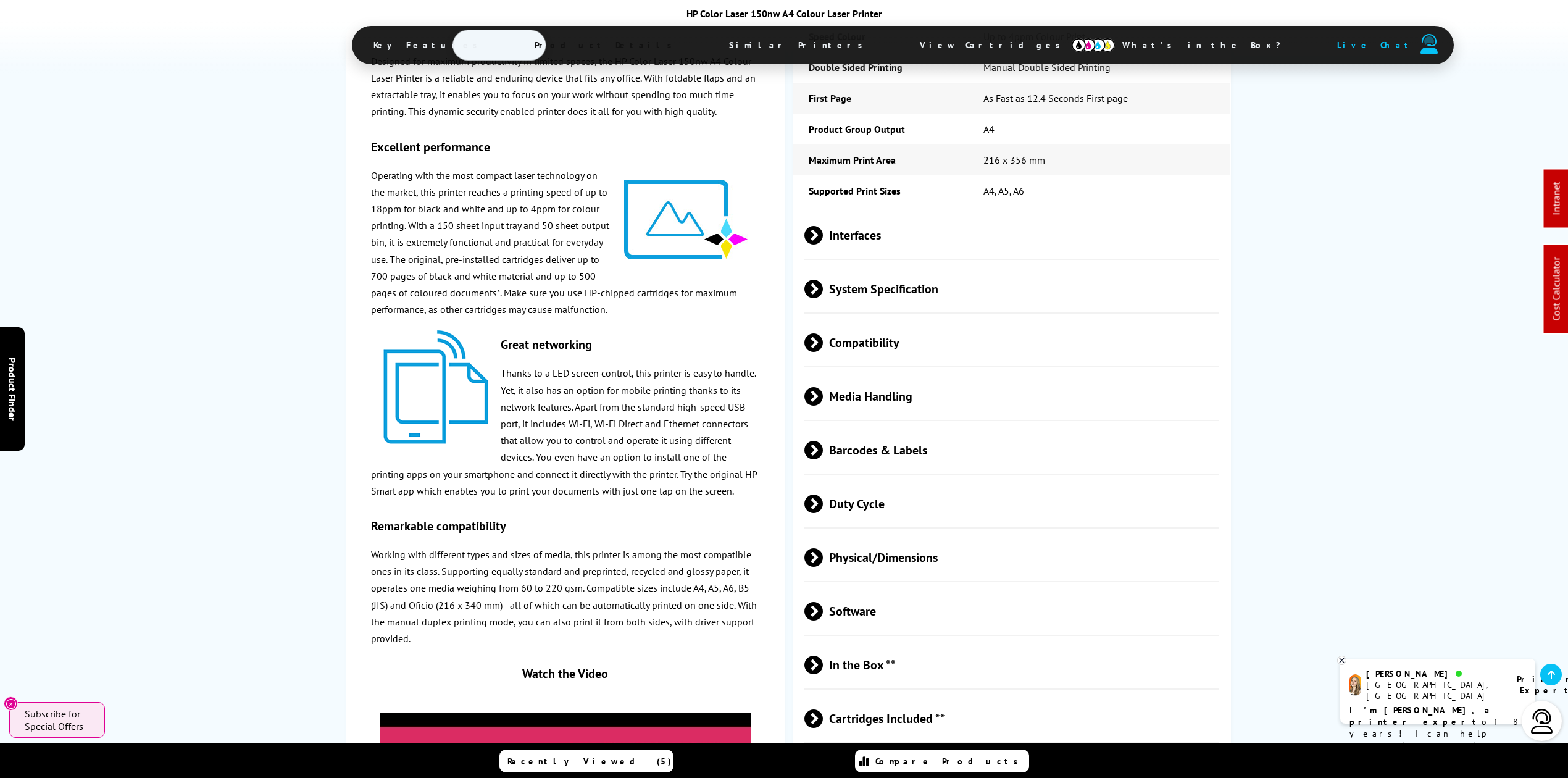
scroll to position [1846, 0]
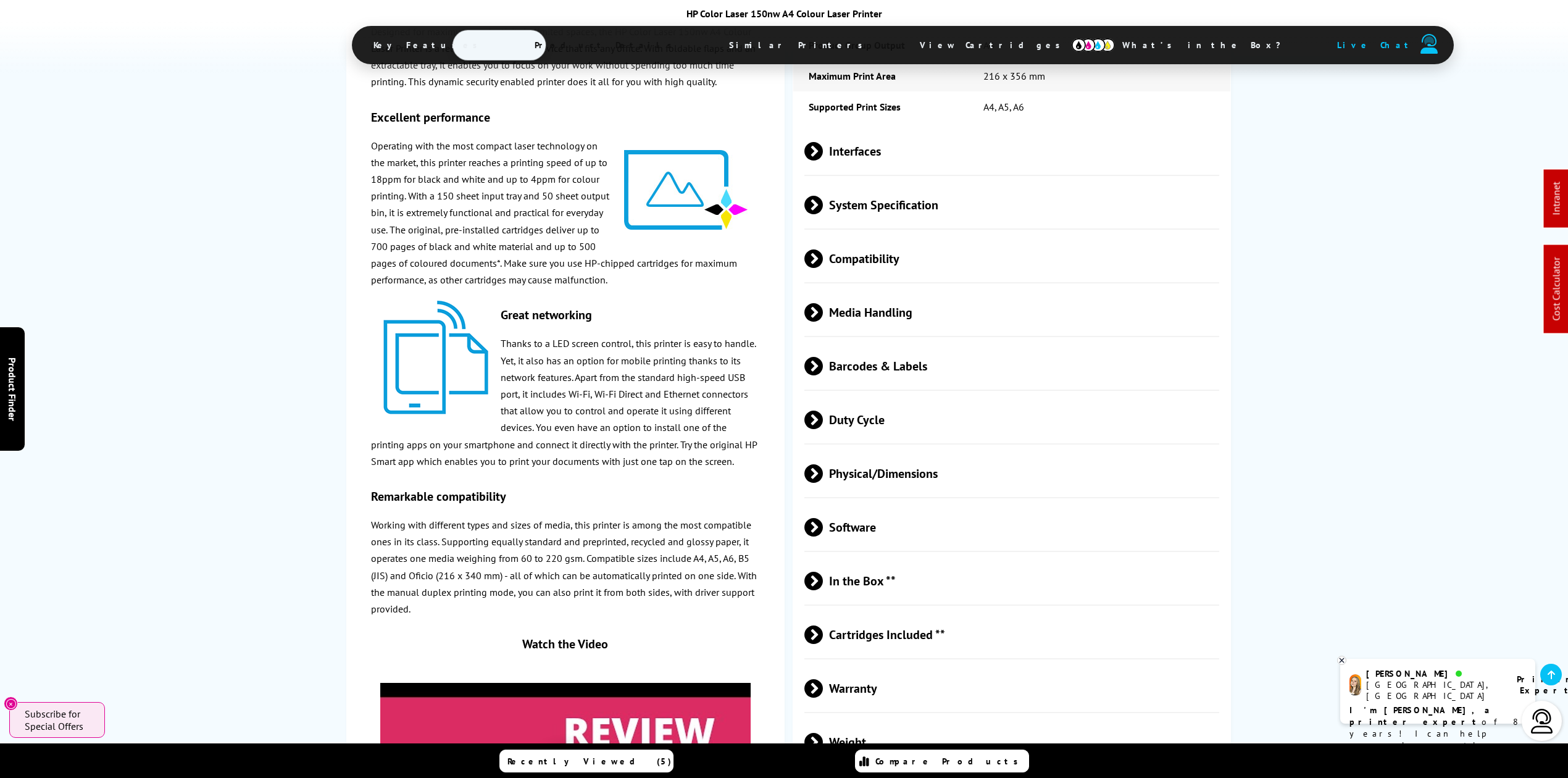
click at [892, 457] on span "Physical/Dimensions" at bounding box center [1012, 474] width 415 height 46
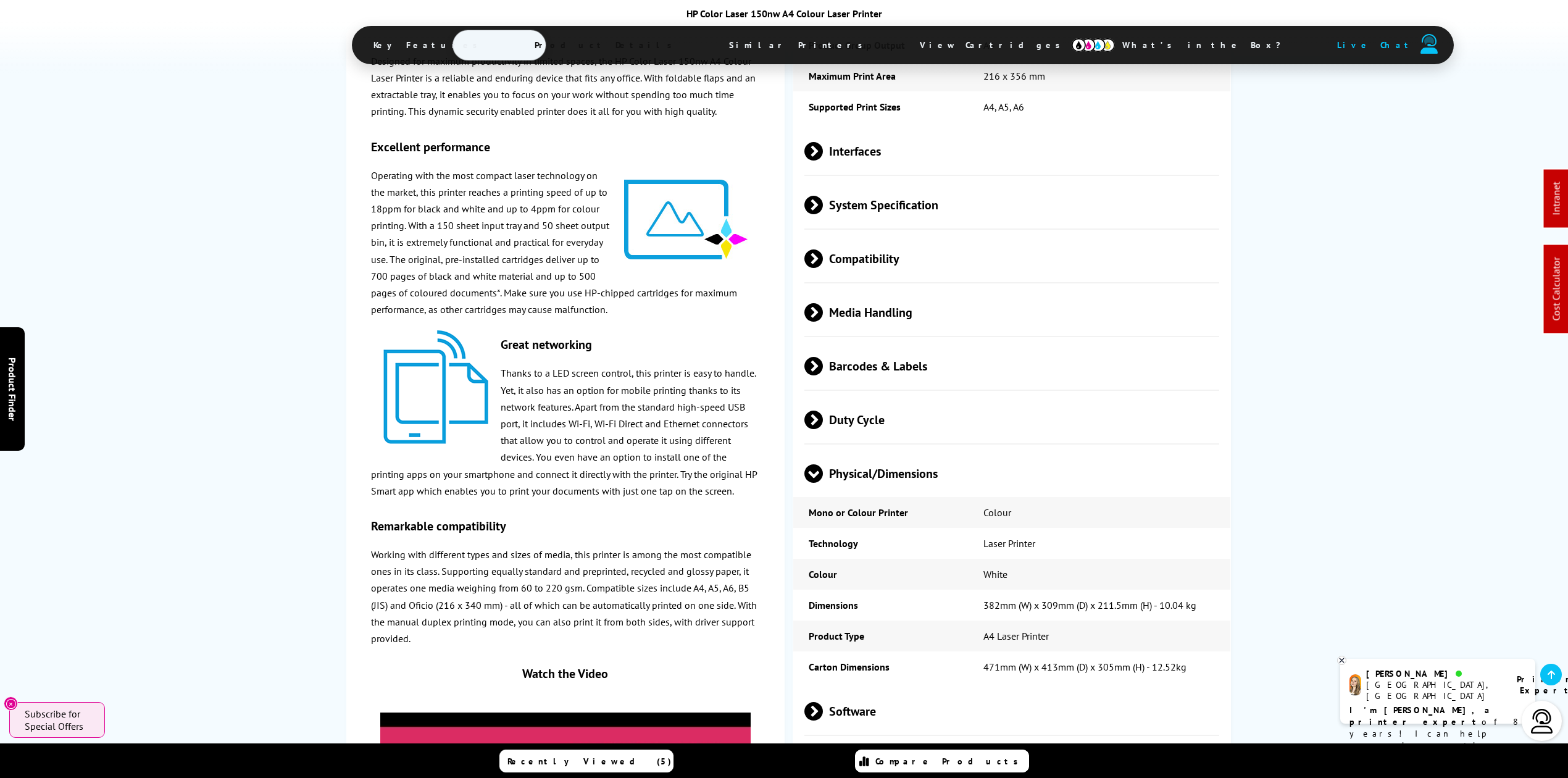
scroll to position [0, 0]
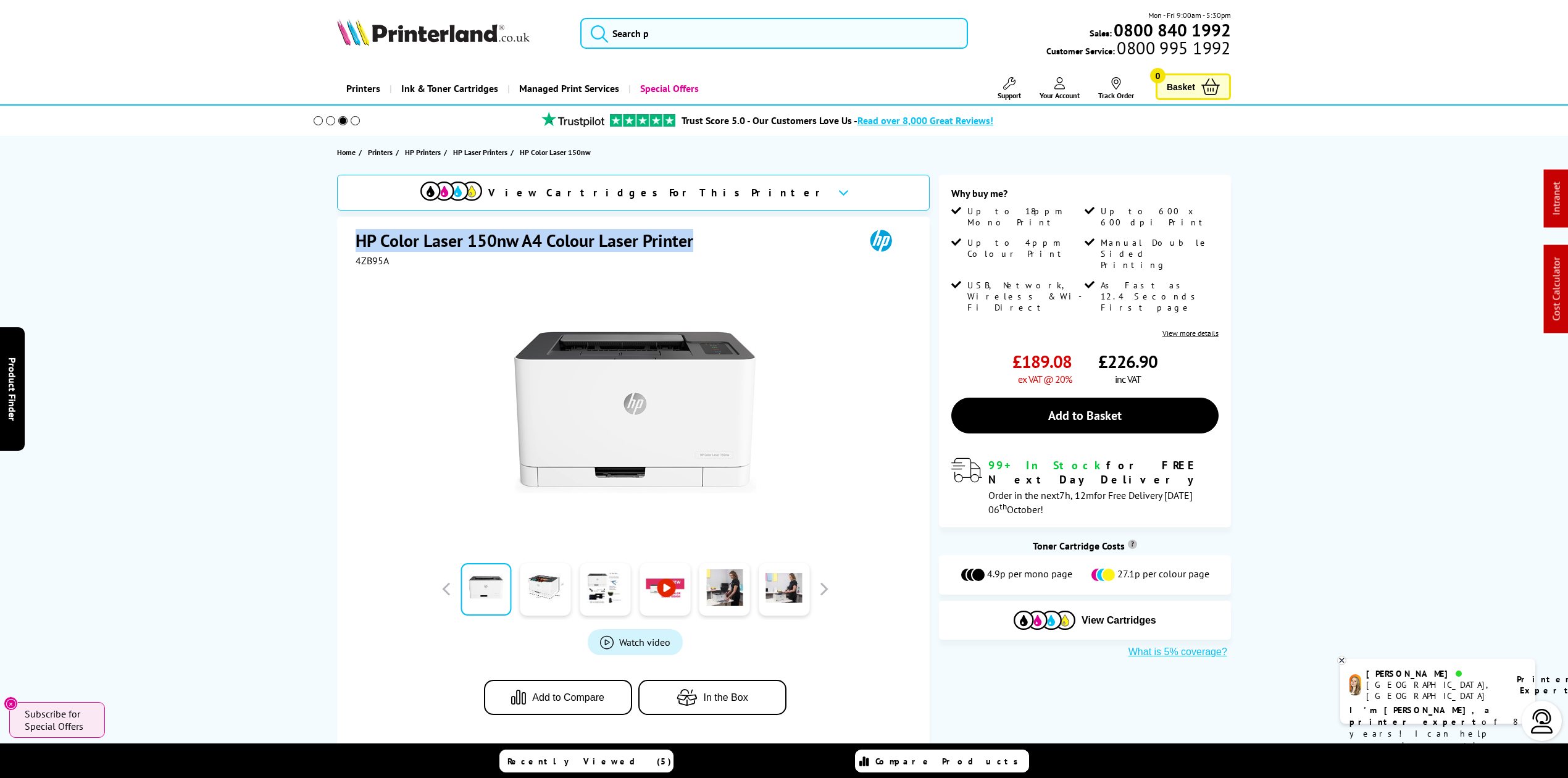
drag, startPoint x: 694, startPoint y: 236, endPoint x: 336, endPoint y: 234, distance: 358.0
click at [336, 234] on div "View Cartridges For This Printer HP Color Laser 150nw A4 Colour Laser Printer 4…" at bounding box center [784, 462] width 988 height 574
click at [365, 233] on h1 "HP Color Laser 150nw A4 Colour Laser Printer" at bounding box center [530, 240] width 350 height 23
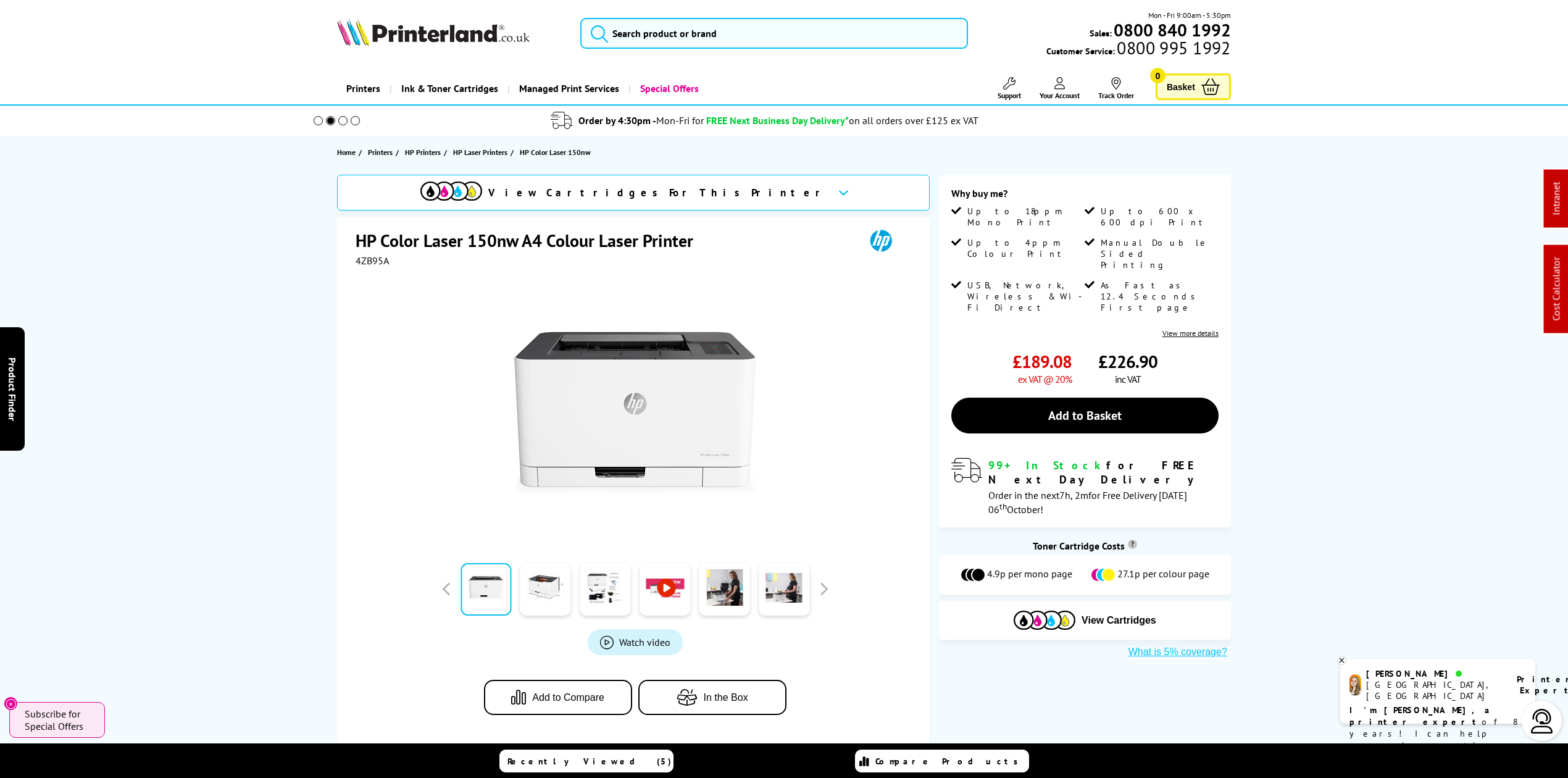
click at [445, 29] on img at bounding box center [433, 31] width 192 height 27
drag, startPoint x: 445, startPoint y: 29, endPoint x: 281, endPoint y: 13, distance: 164.8
click at [440, 28] on img at bounding box center [433, 31] width 192 height 27
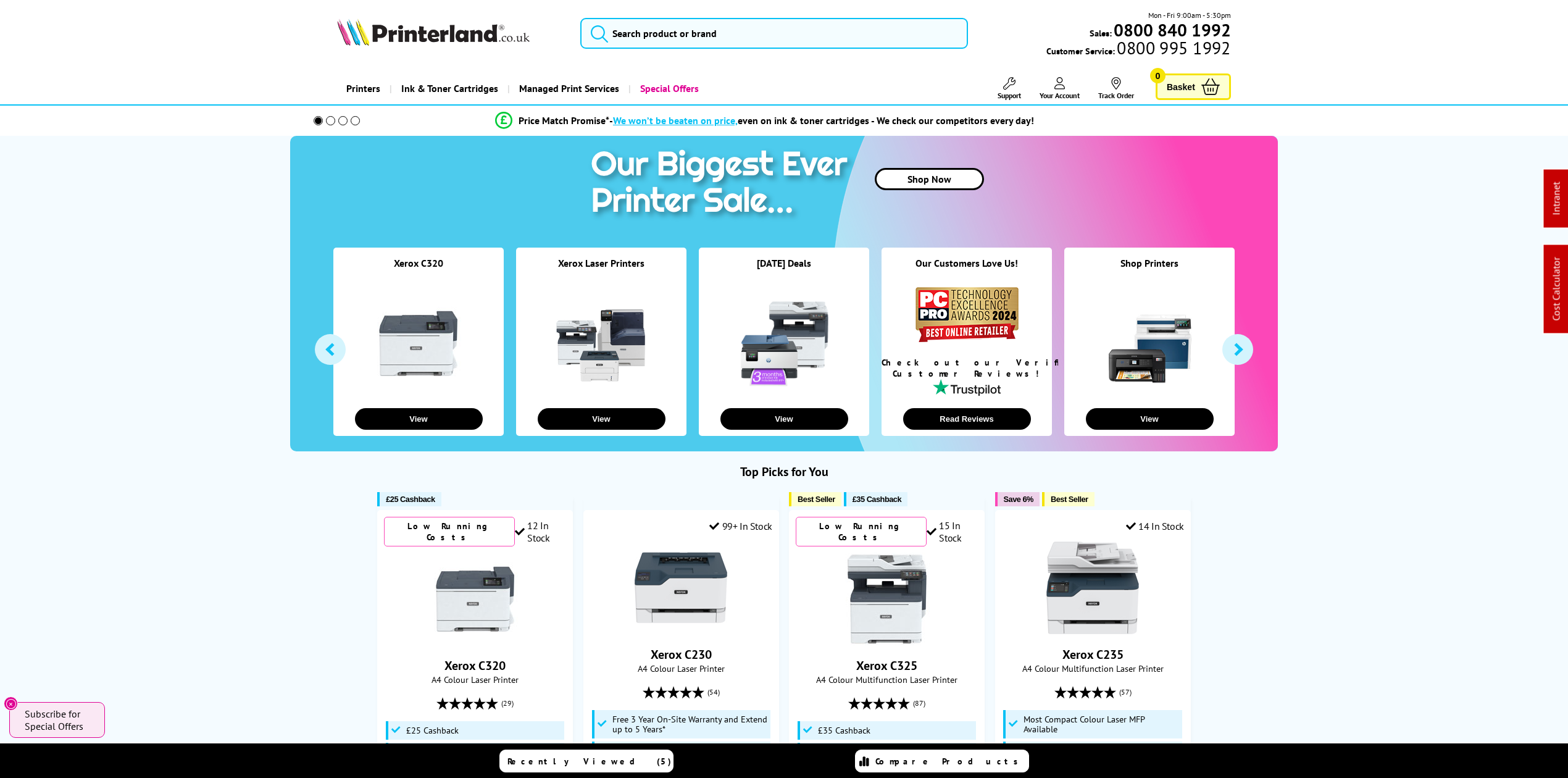
click at [1006, 80] on icon at bounding box center [1010, 83] width 13 height 13
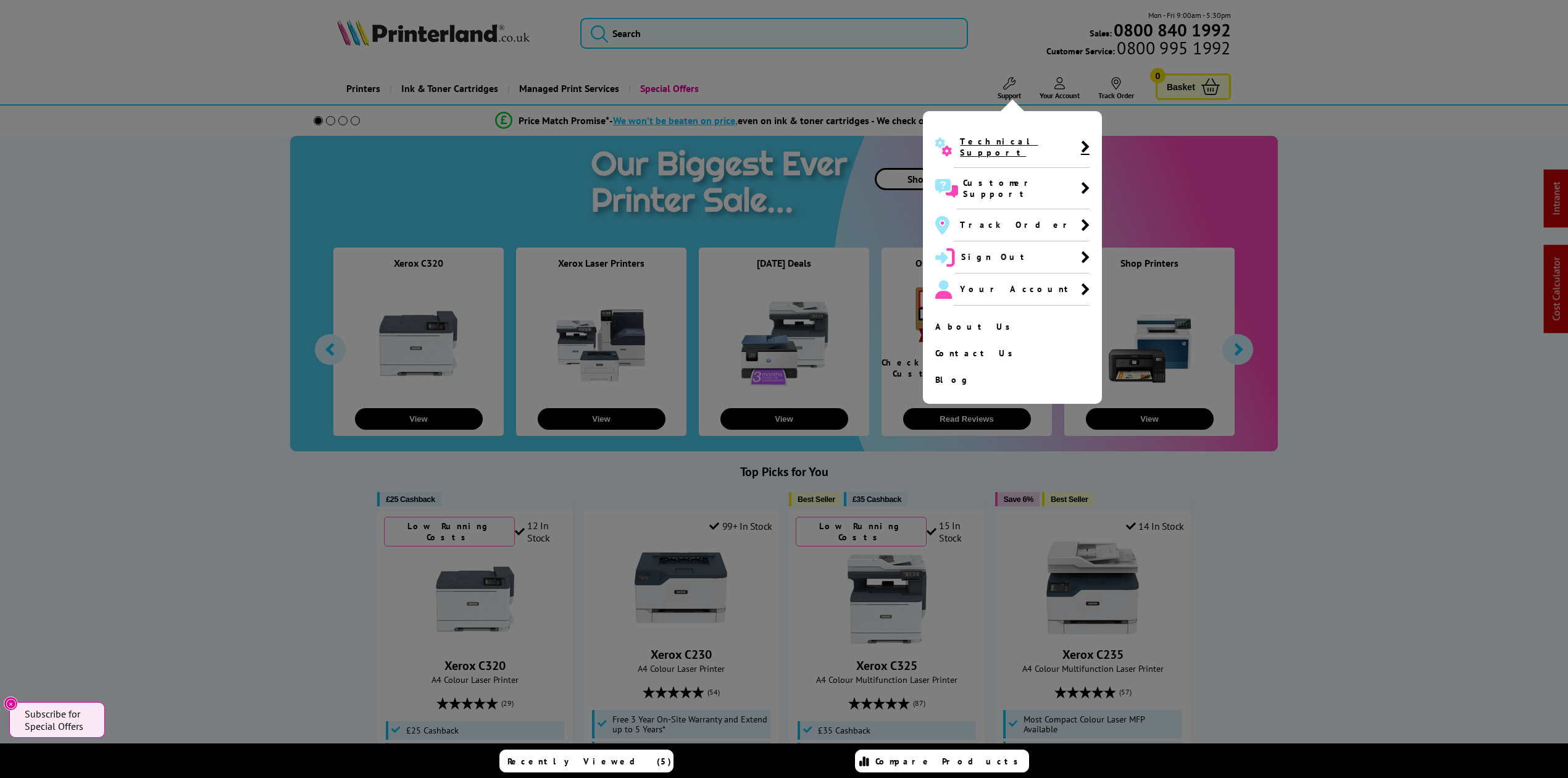
click at [989, 132] on span "Technical Support" at bounding box center [1021, 147] width 135 height 41
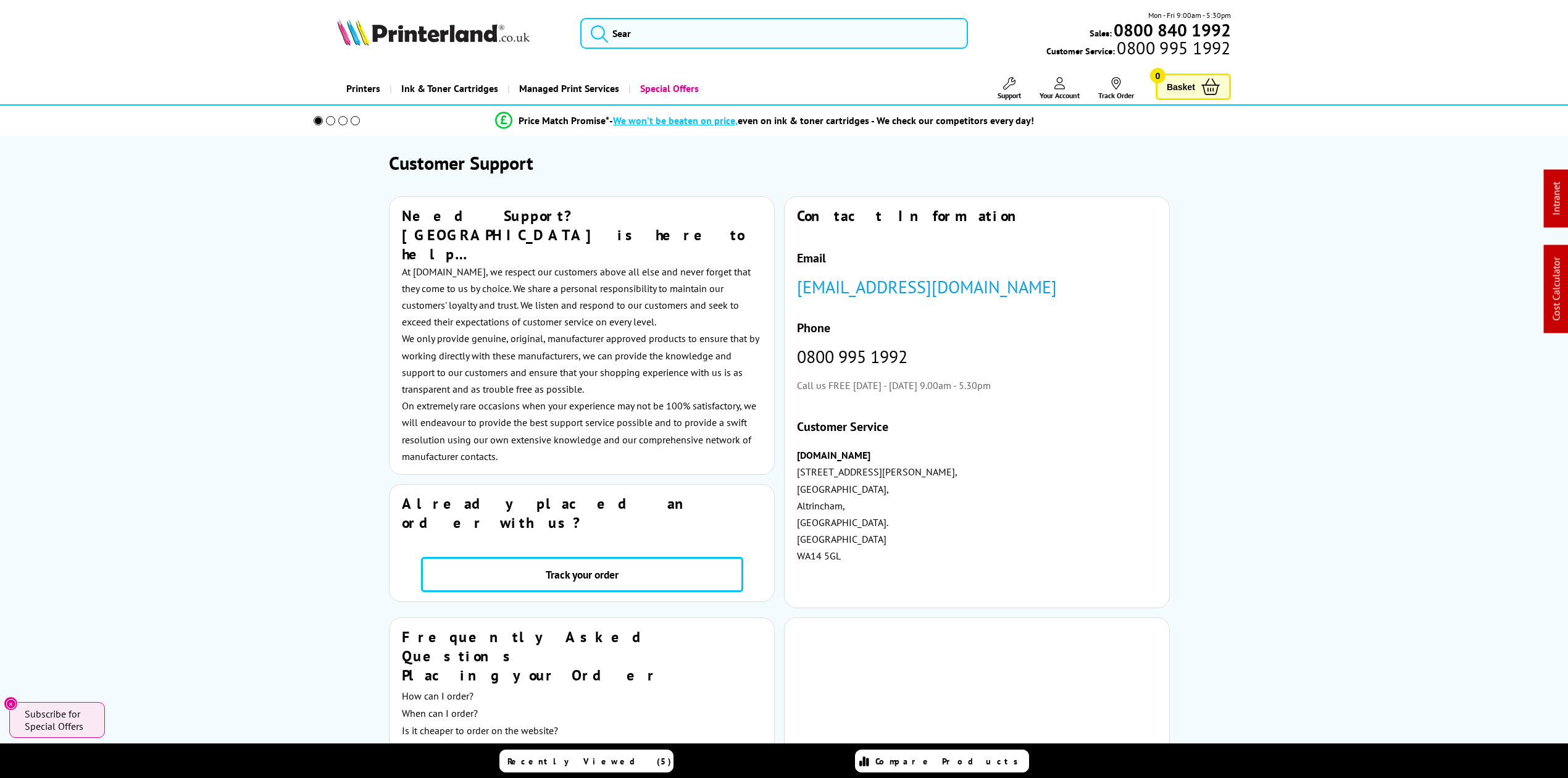
click at [425, 38] on img at bounding box center [433, 31] width 192 height 27
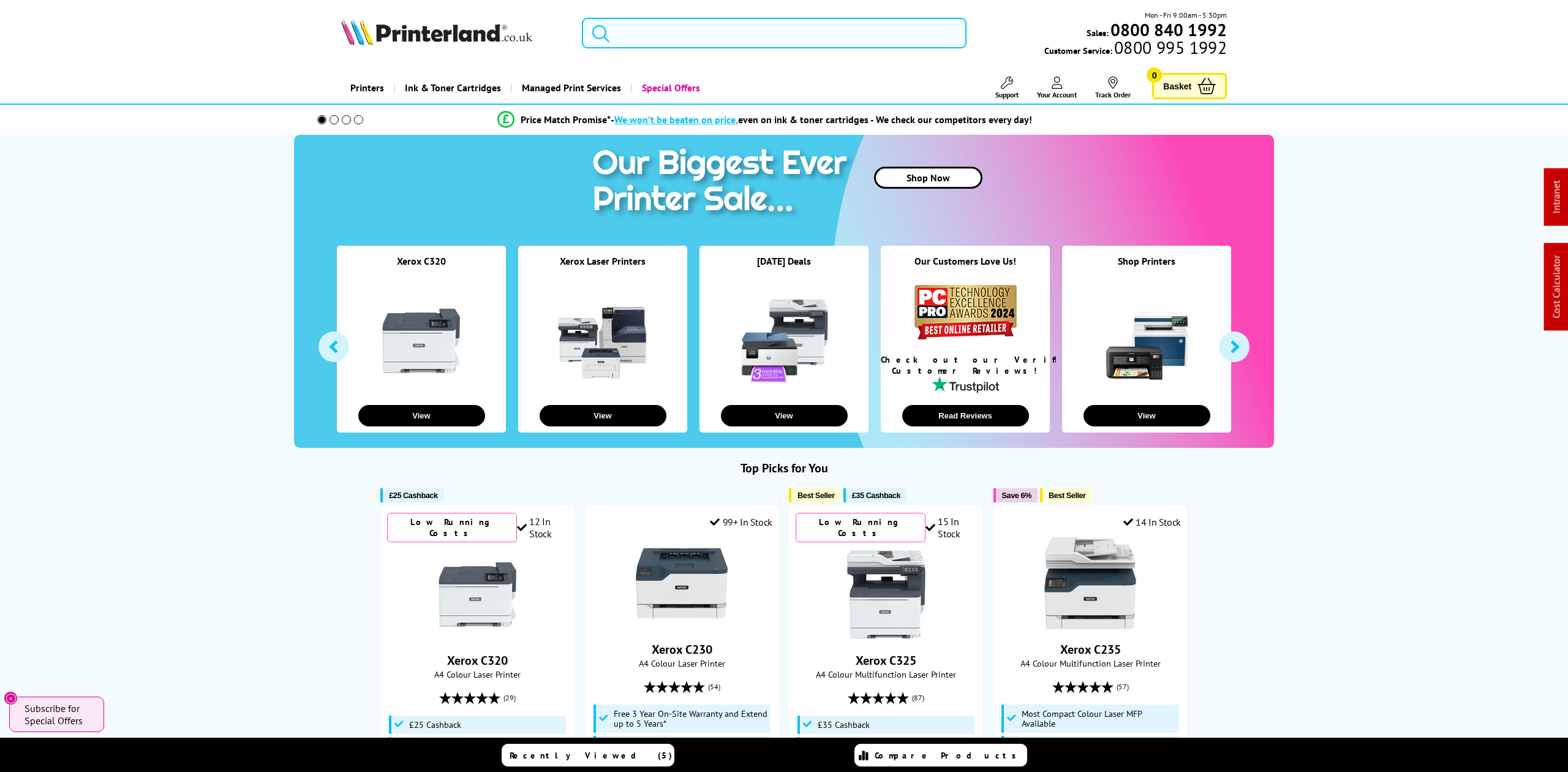
click at [703, 42] on input "search" at bounding box center [773, 33] width 384 height 31
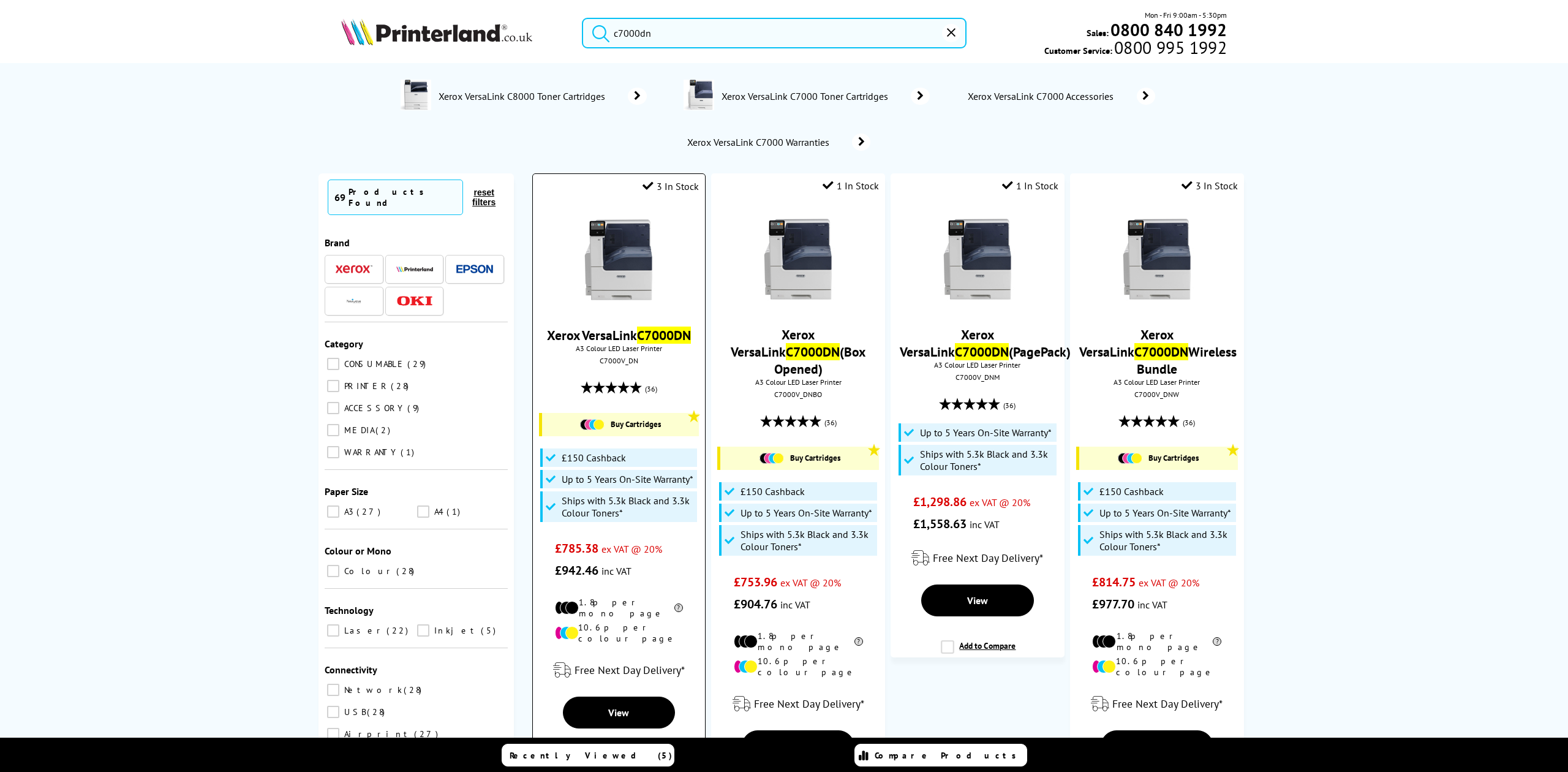
type input "c7000dn"
click at [602, 356] on div "C7000V_DN" at bounding box center [618, 360] width 153 height 9
copy div "C7000V_DN"
click at [739, 35] on input "c7000dn" at bounding box center [773, 33] width 384 height 31
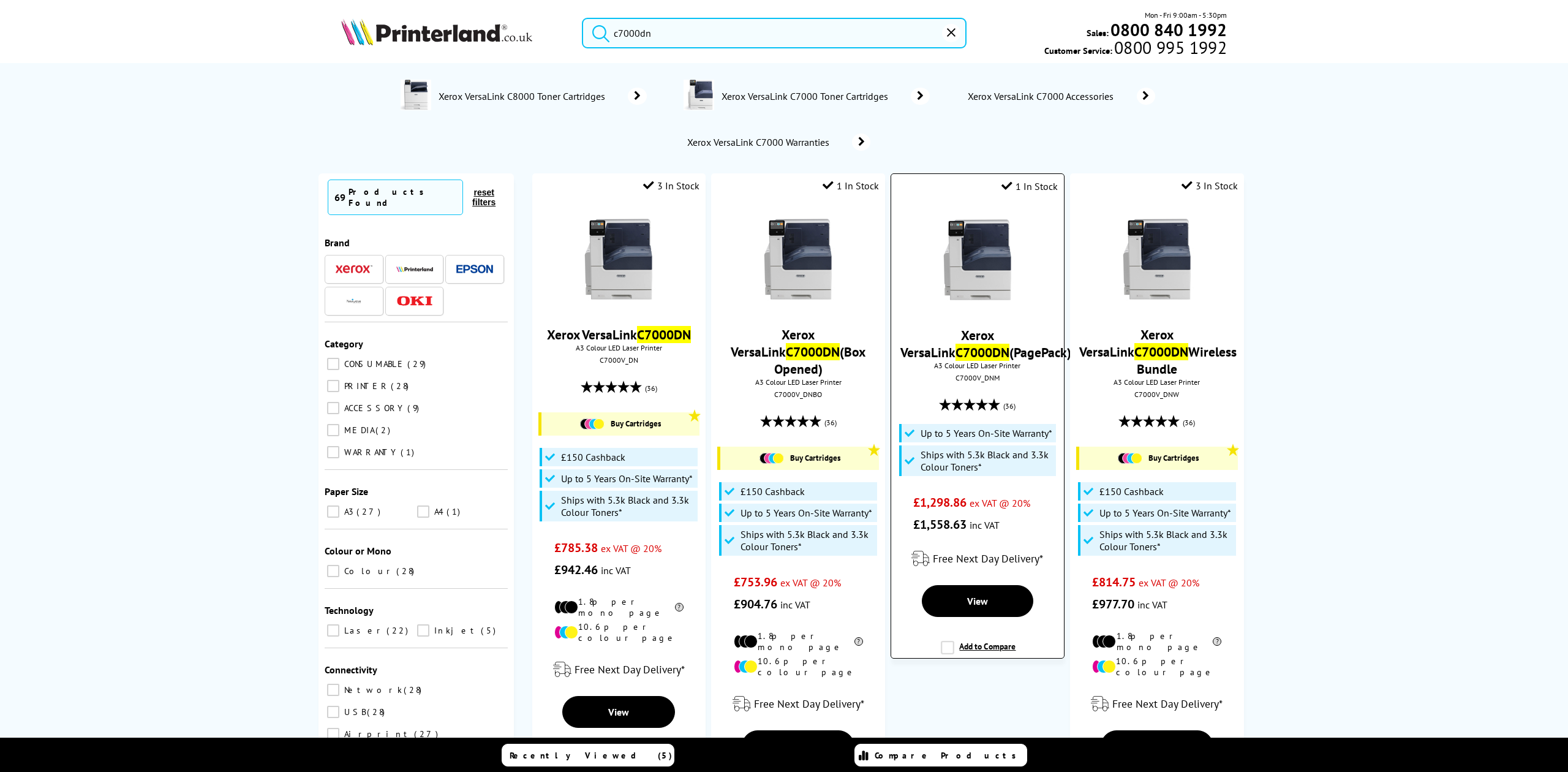
click at [971, 380] on div "Xerox VersaLink C7000DN (PagePack) A3 Colour LED Laser Printer C7000V_DNM (36) …" at bounding box center [977, 368] width 160 height 334
click at [971, 376] on div "C7000V_DNM" at bounding box center [977, 377] width 153 height 9
copy div "C7000V_DNM"
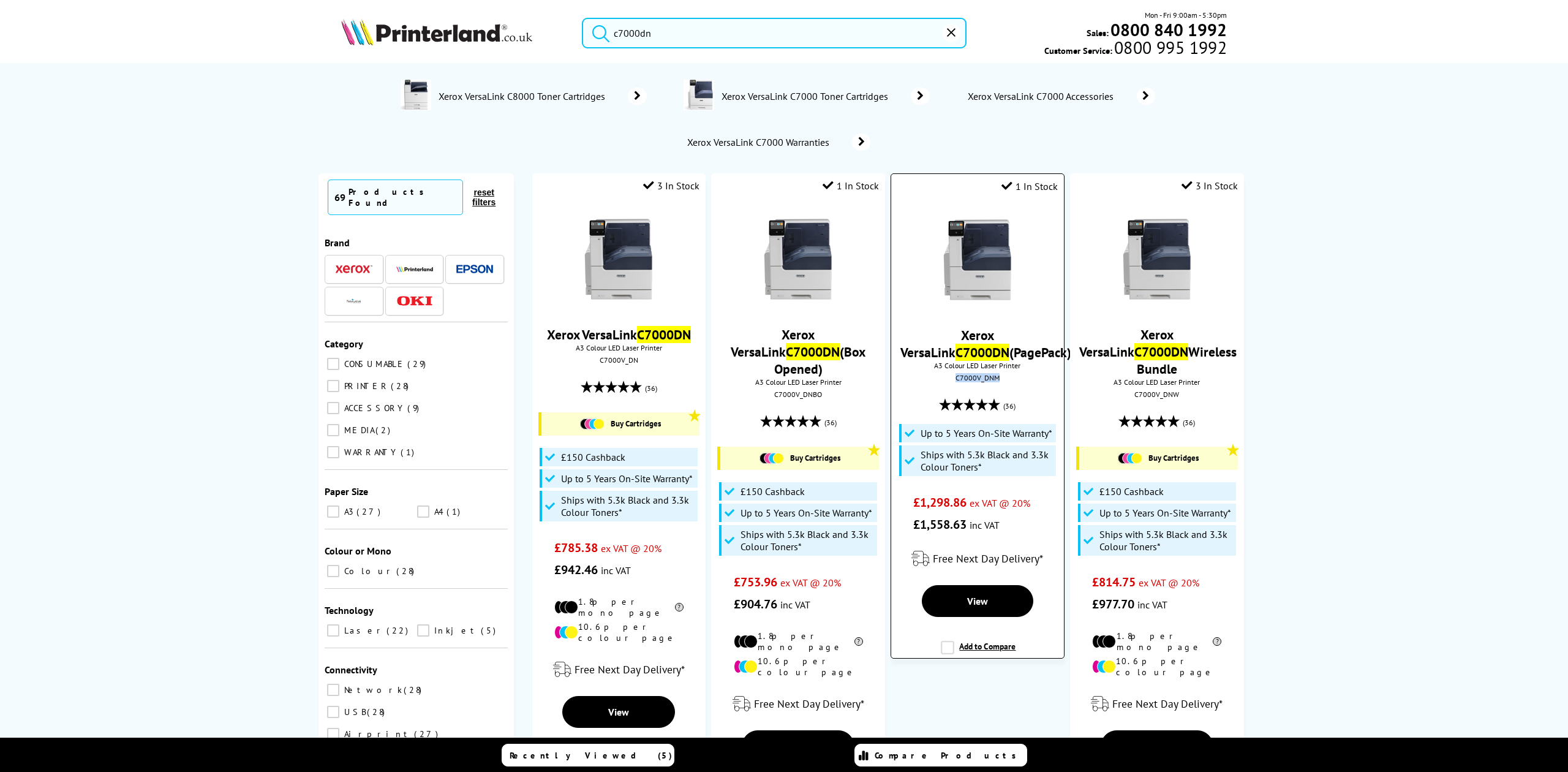
click at [958, 378] on div "C7000V_DNM" at bounding box center [977, 377] width 153 height 9
click at [463, 24] on img at bounding box center [437, 31] width 191 height 27
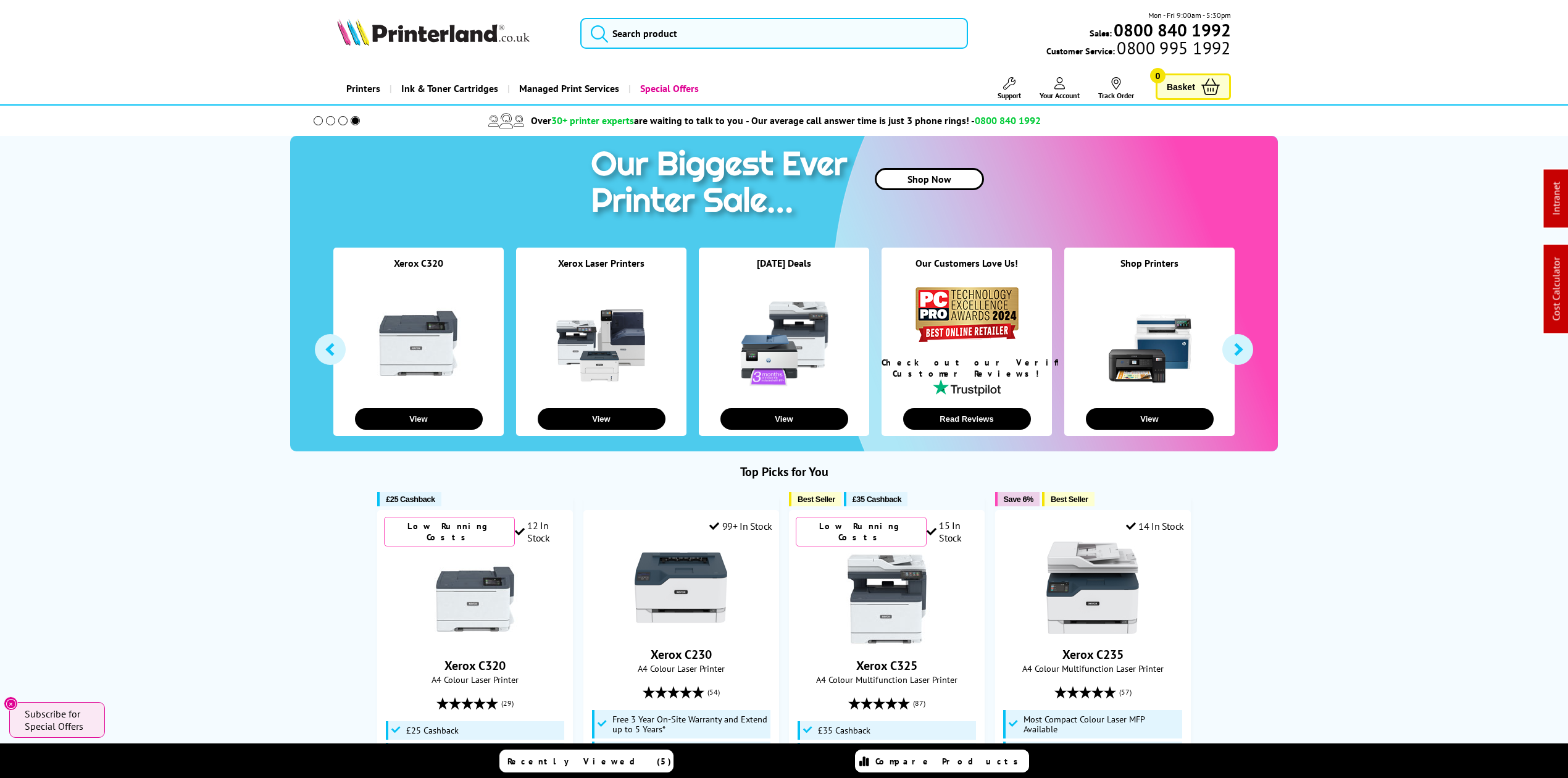
click at [398, 34] on img at bounding box center [433, 31] width 192 height 27
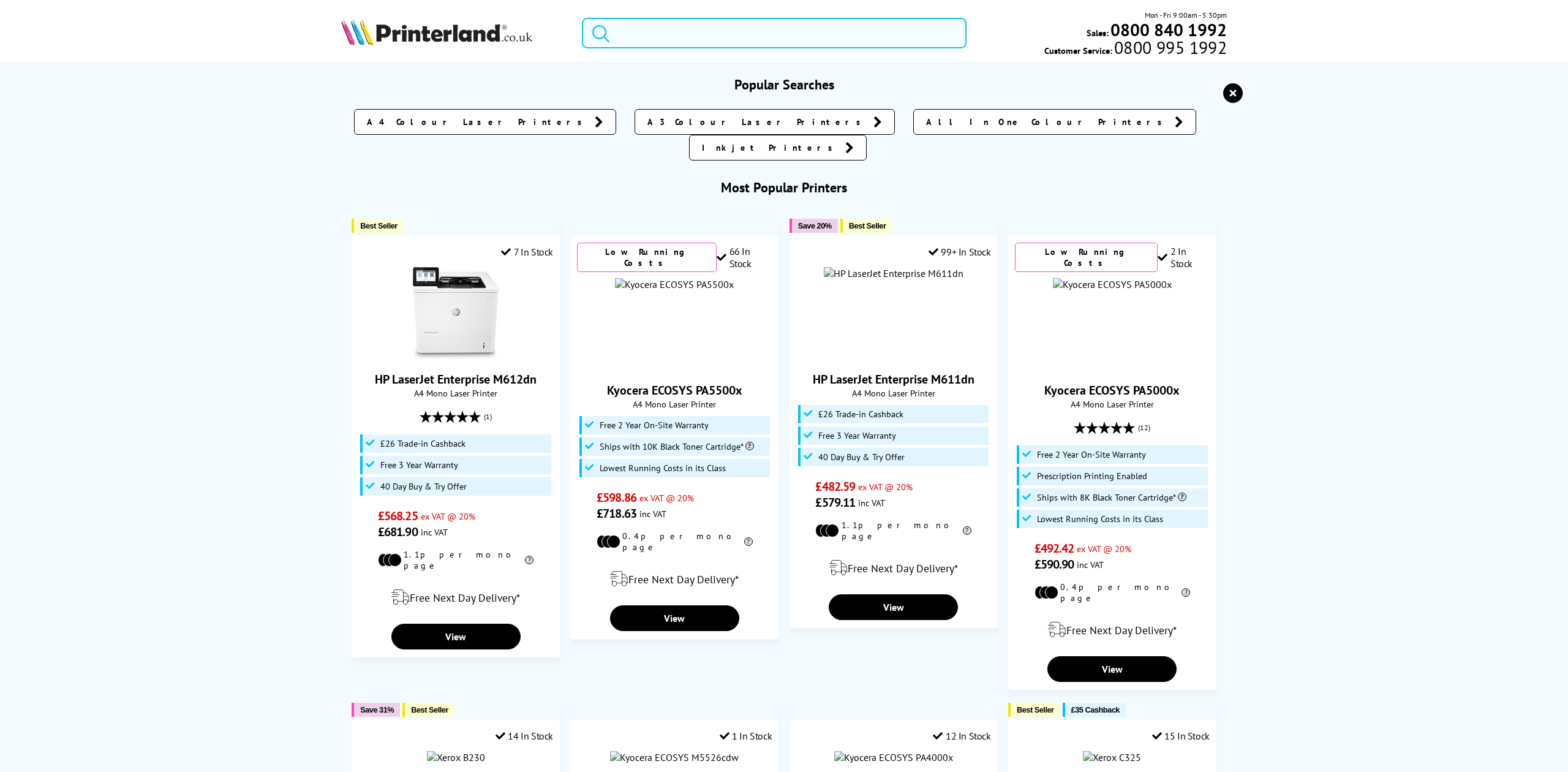
click at [757, 18] on input "search" at bounding box center [773, 33] width 384 height 31
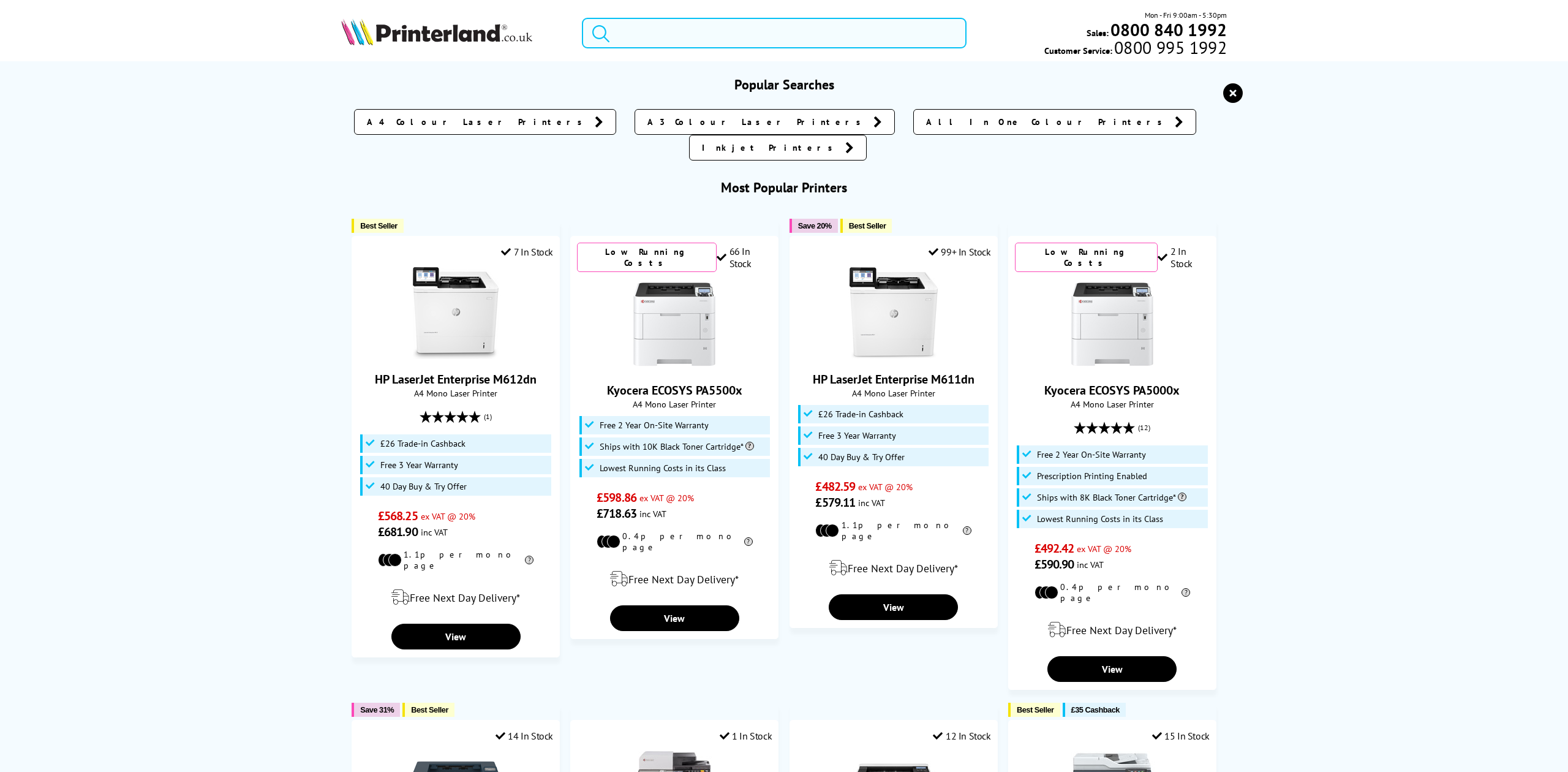
click at [716, 40] on input "search" at bounding box center [773, 33] width 384 height 31
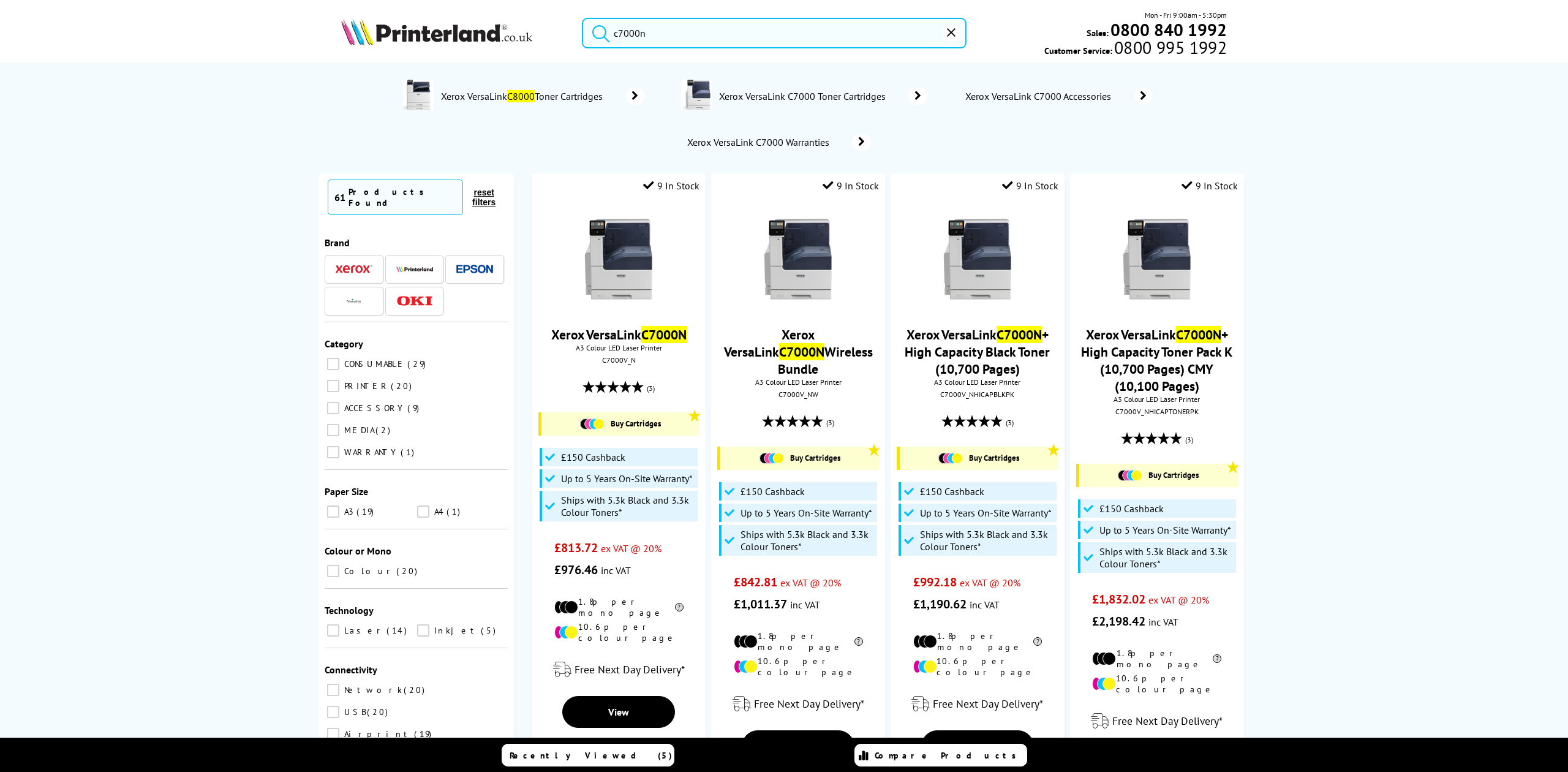
drag, startPoint x: 686, startPoint y: 40, endPoint x: 444, endPoint y: 34, distance: 242.1
click at [444, 34] on div "c7000n Mon - Fri 9:00am - 5:30pm Sales: 0800 840 1992 Customer Service: 0800 99…" at bounding box center [784, 36] width 980 height 54
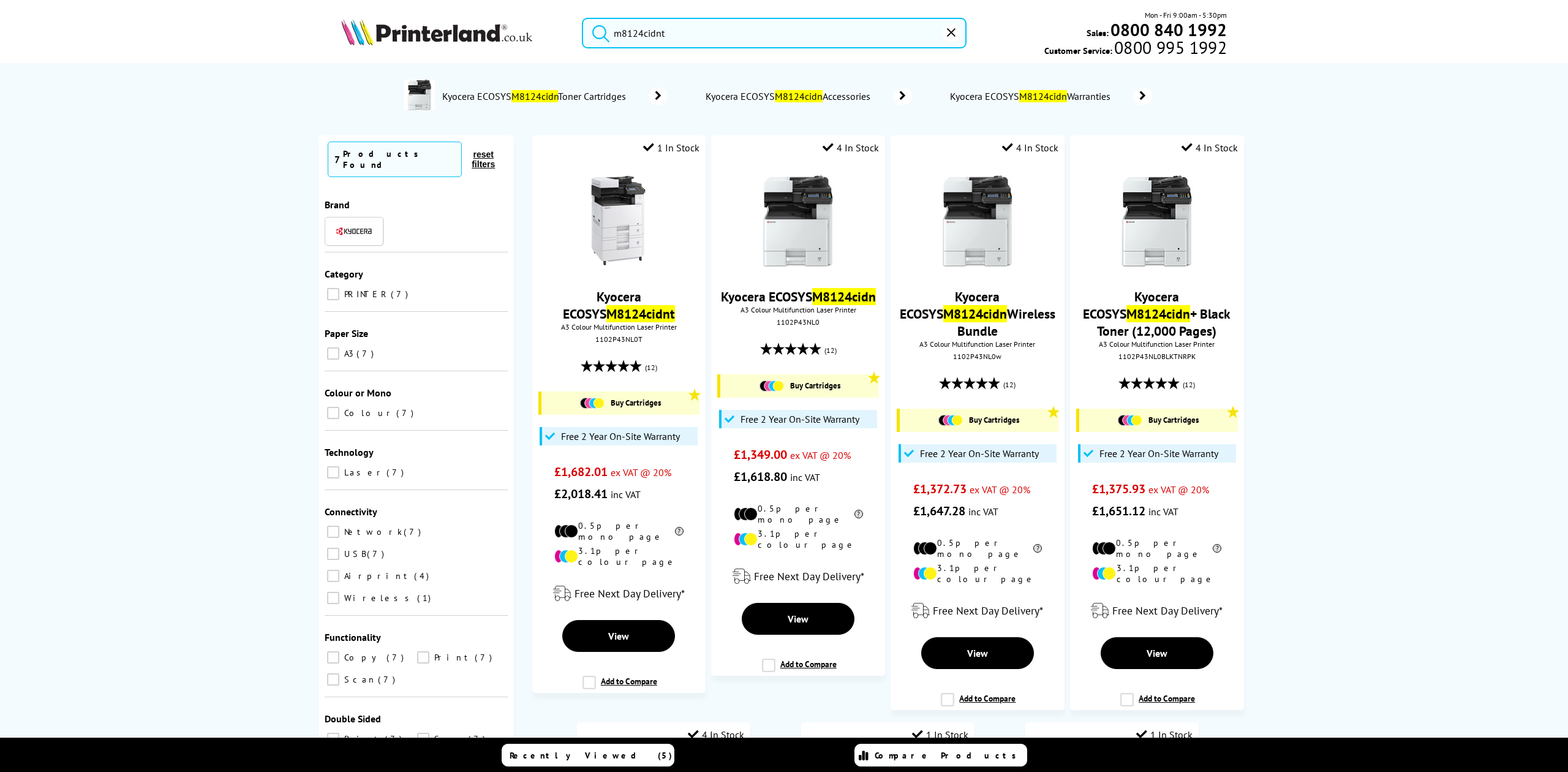
type input "m8124cidnt"
click at [601, 246] on img at bounding box center [618, 221] width 92 height 92
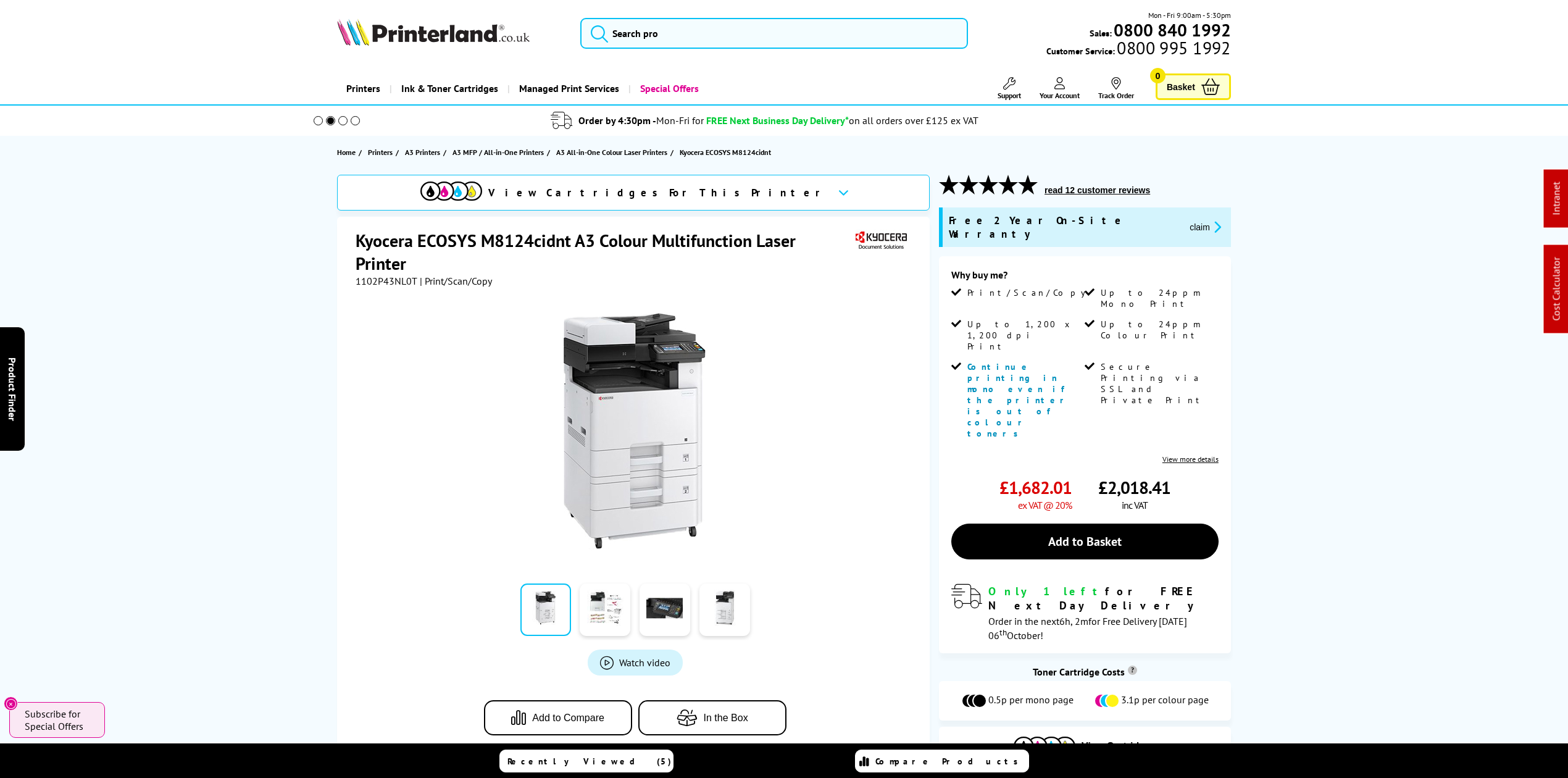
click at [386, 280] on span "1102P43NL0T" at bounding box center [386, 281] width 62 height 13
copy span "1102P43NL0T"
click at [413, 25] on img at bounding box center [433, 31] width 192 height 27
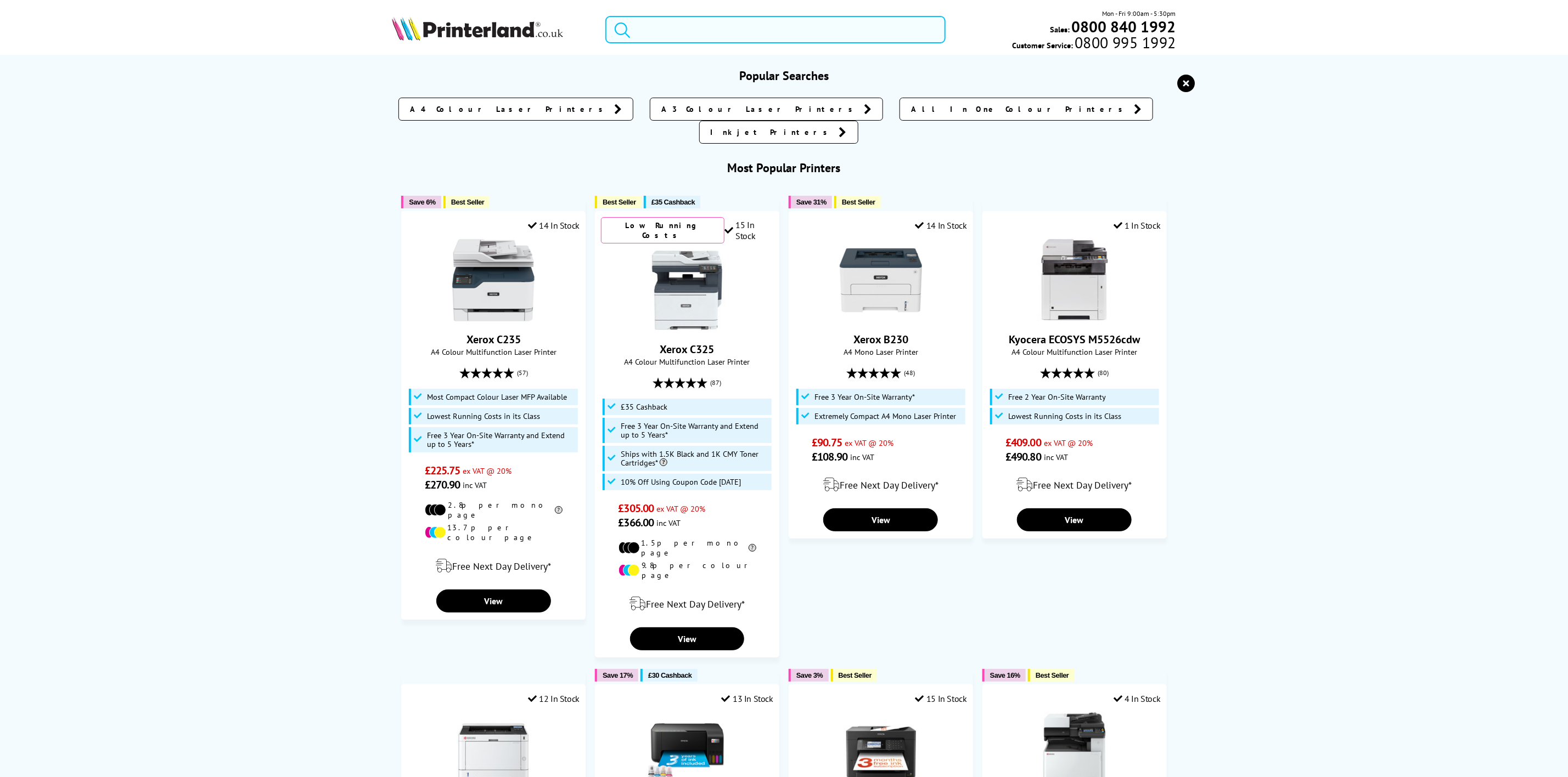
click at [700, 40] on input "search" at bounding box center [775, 30] width 340 height 27
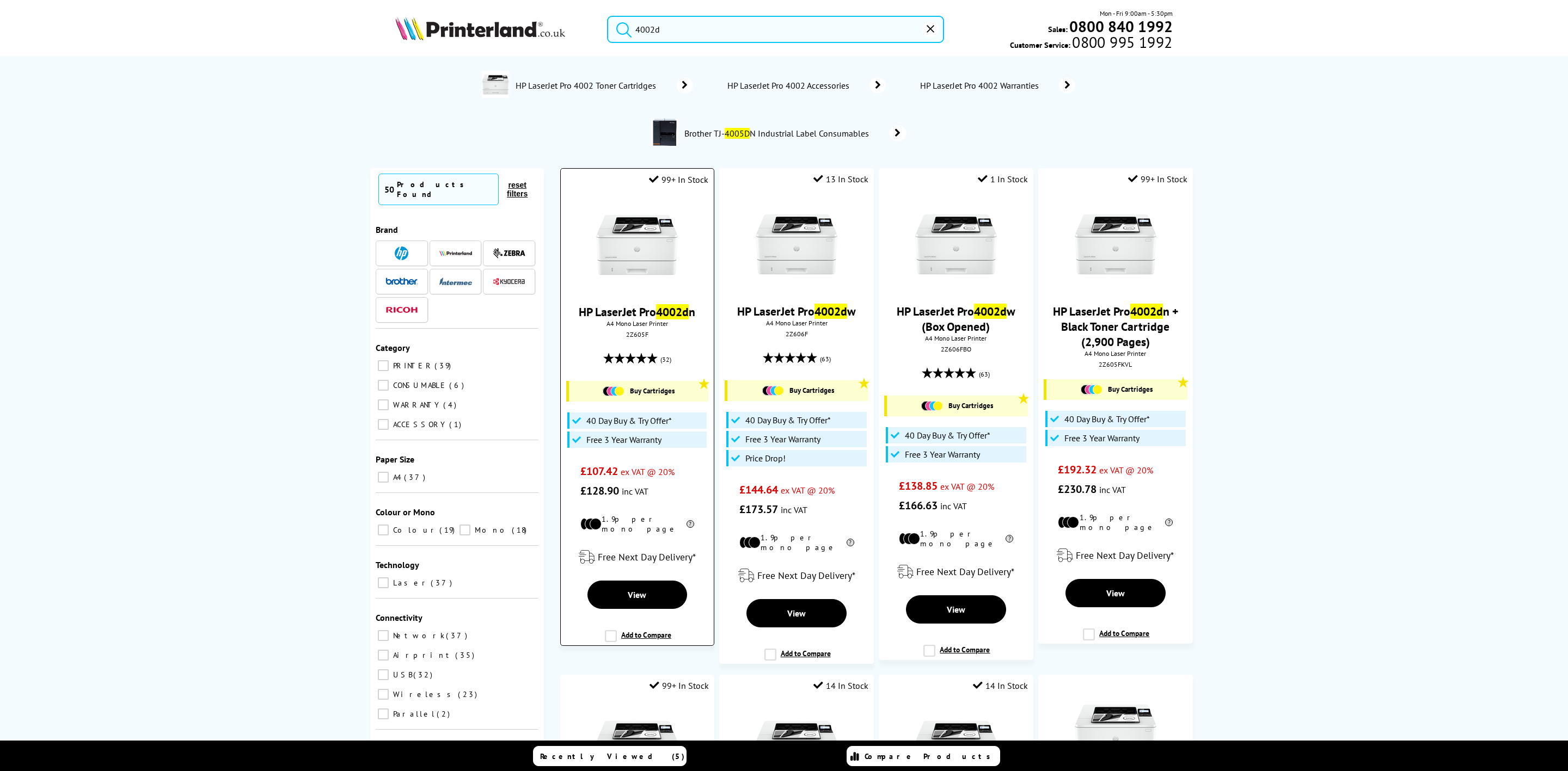
type input "4002d"
click at [658, 239] on img at bounding box center [637, 245] width 81 height 81
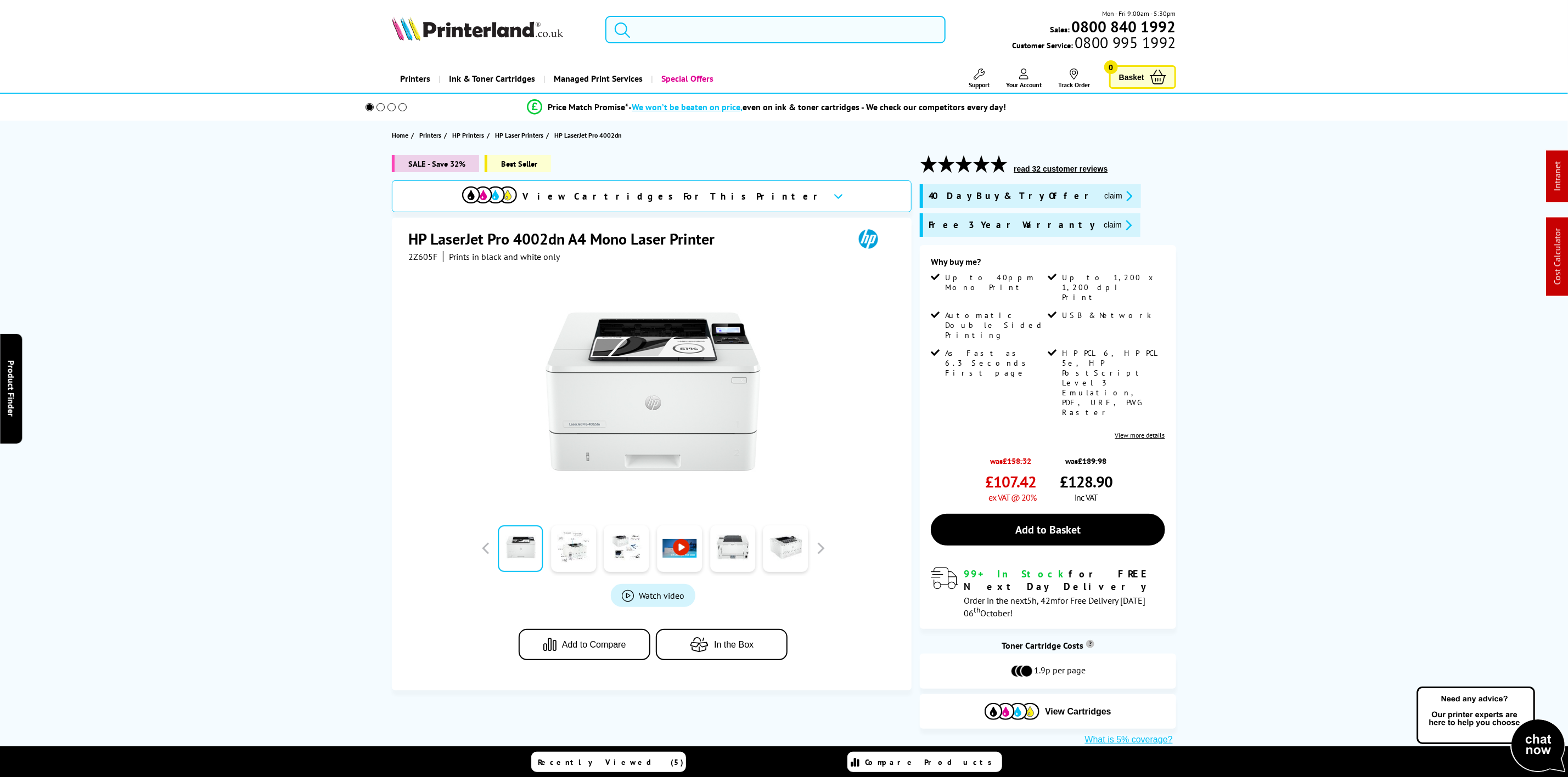
click at [1100, 221] on button "claim" at bounding box center [1118, 225] width 35 height 12
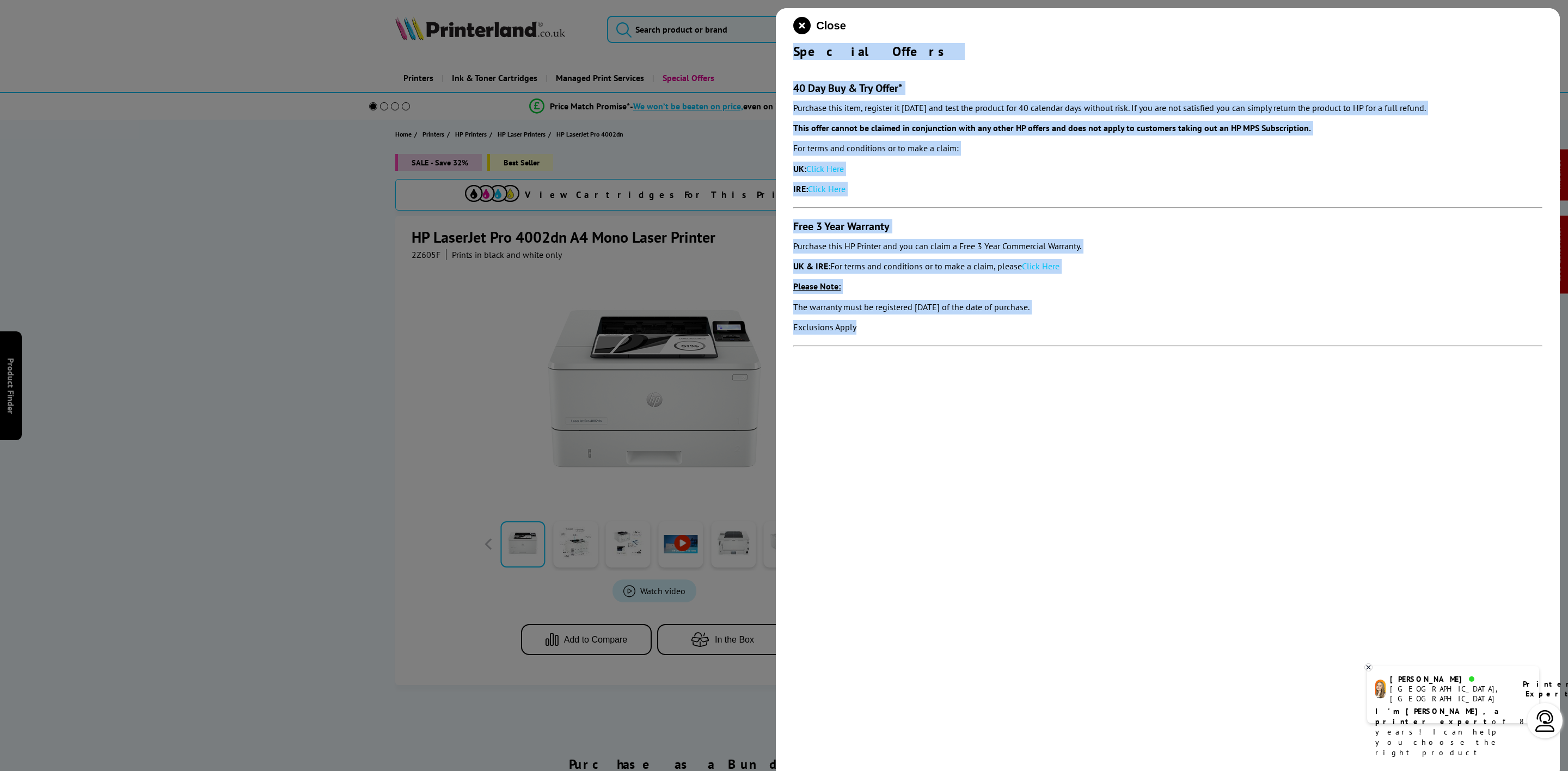
drag, startPoint x: 787, startPoint y: 49, endPoint x: 906, endPoint y: 327, distance: 302.4
click at [906, 327] on div "Close Special Offers 40 Day Buy & Try Offer* Purchase this item, register it wi…" at bounding box center [1168, 394] width 784 height 771
copy div "Special Offers 40 Day Buy & Try Offer* Purchase this item, register it within 3…"
click at [800, 27] on icon "close modal" at bounding box center [802, 25] width 17 height 17
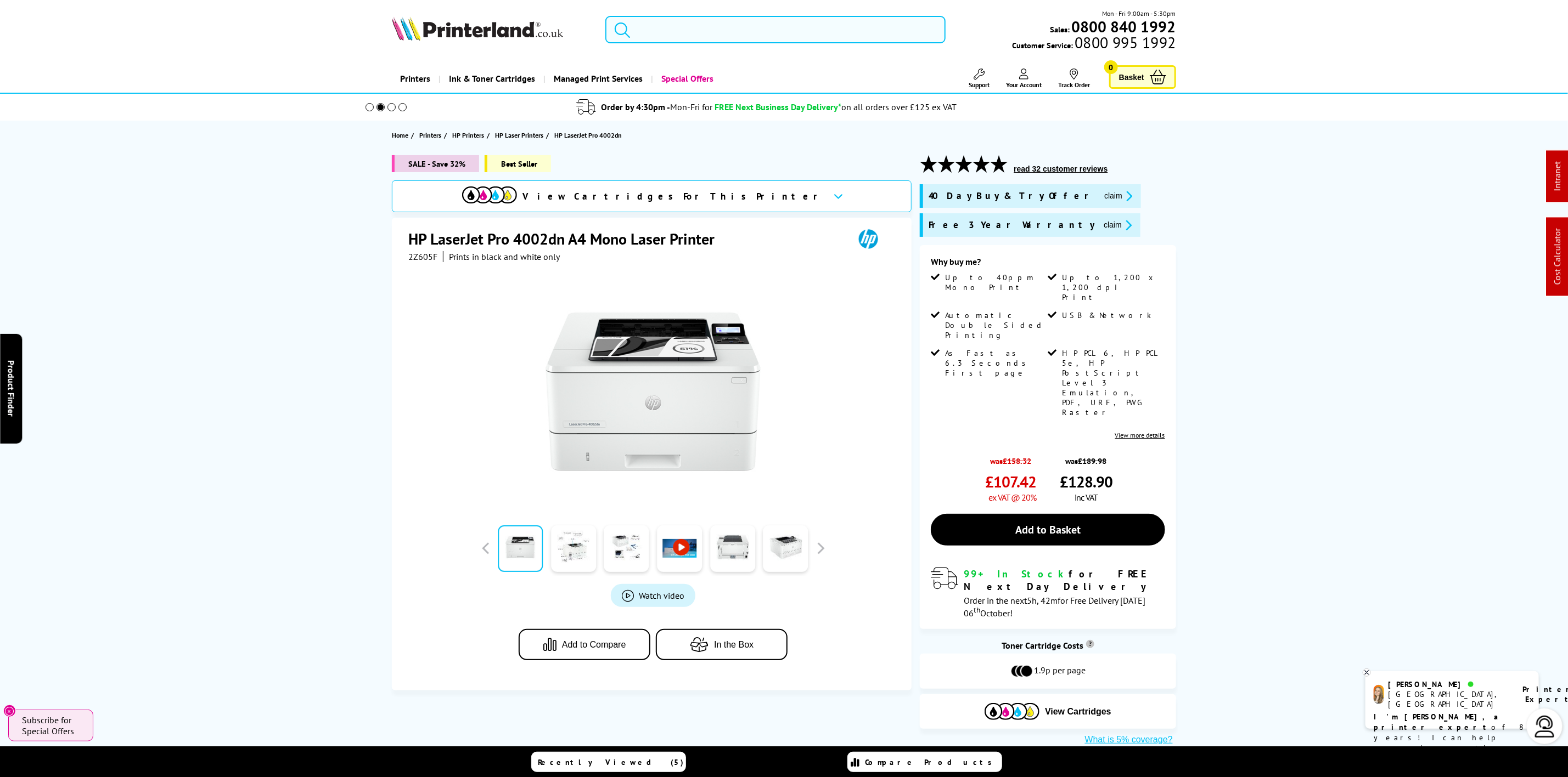
click at [764, 37] on input "search" at bounding box center [775, 30] width 340 height 27
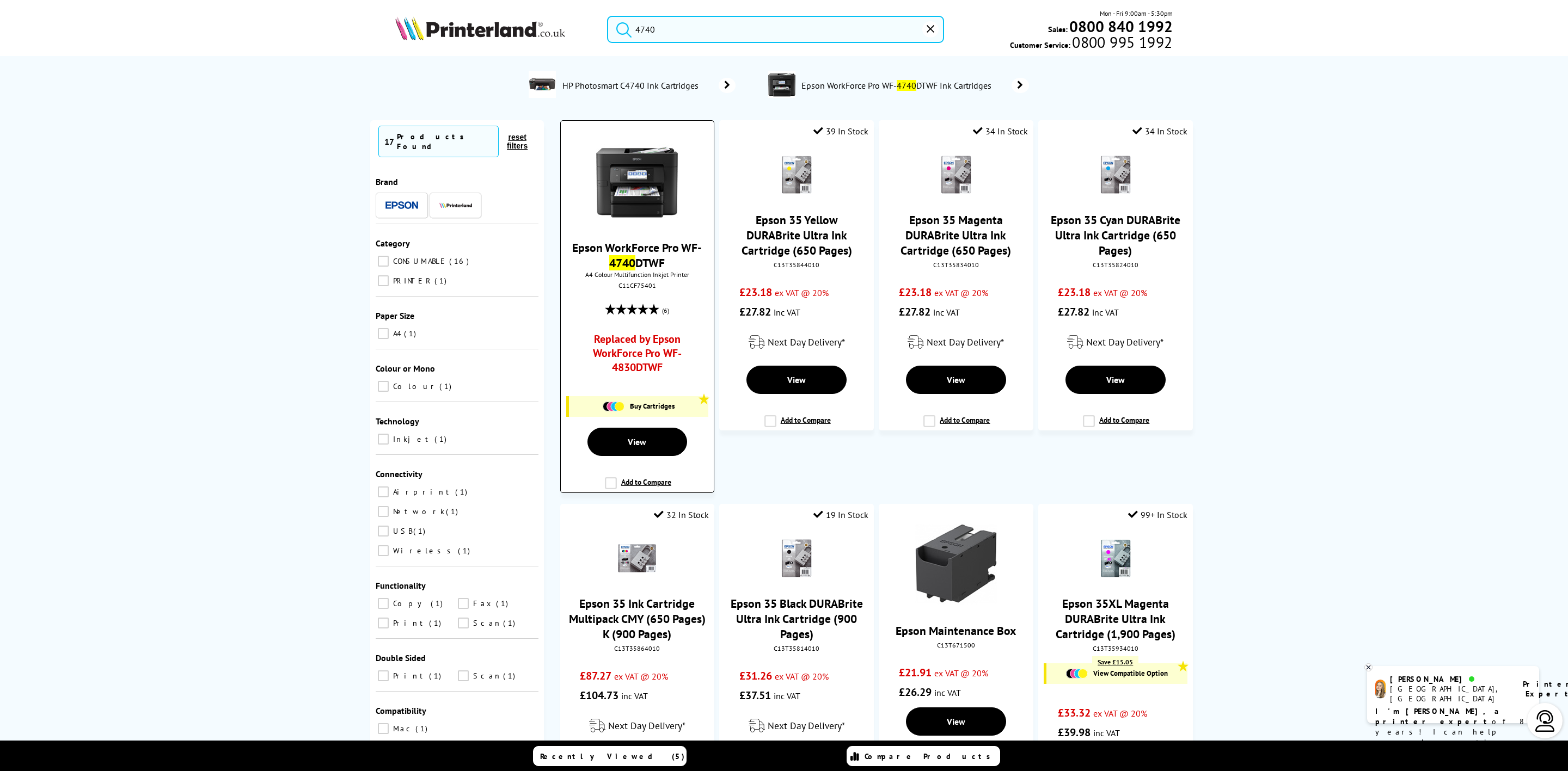
type input "4740"
click at [644, 198] on img at bounding box center [637, 181] width 81 height 81
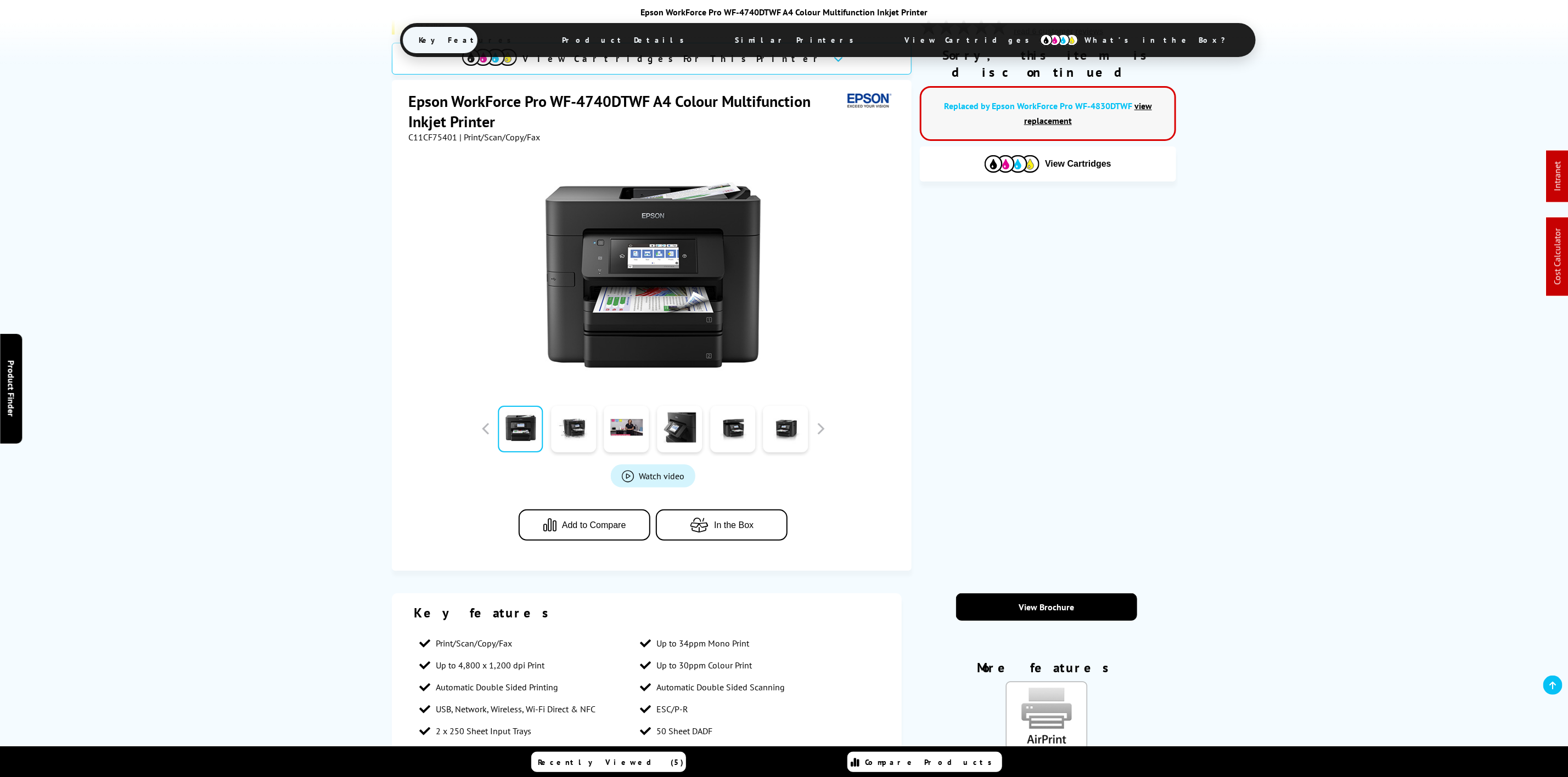
scroll to position [329, 0]
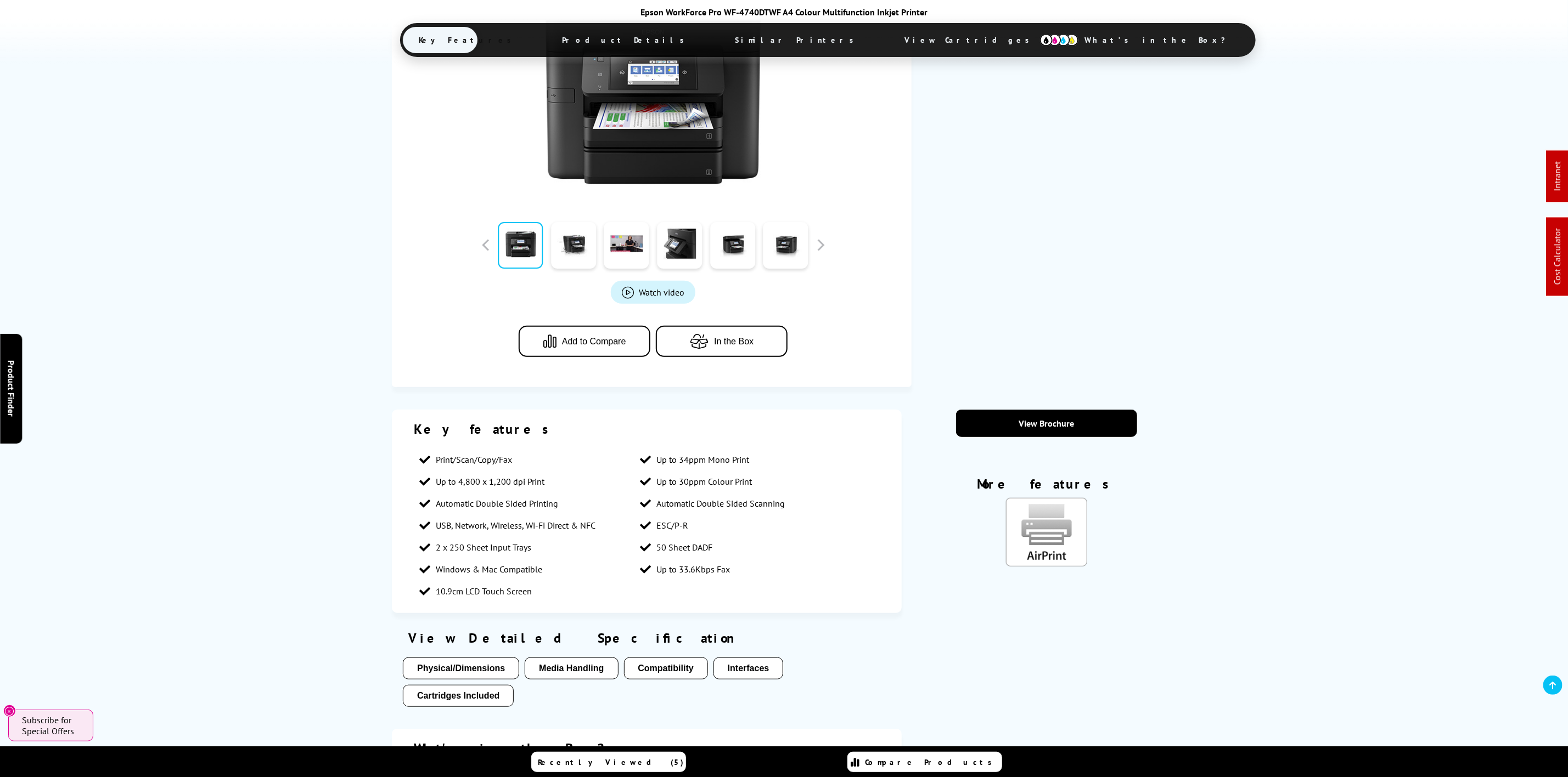
click at [889, 35] on span "View Cartridges" at bounding box center [973, 40] width 168 height 29
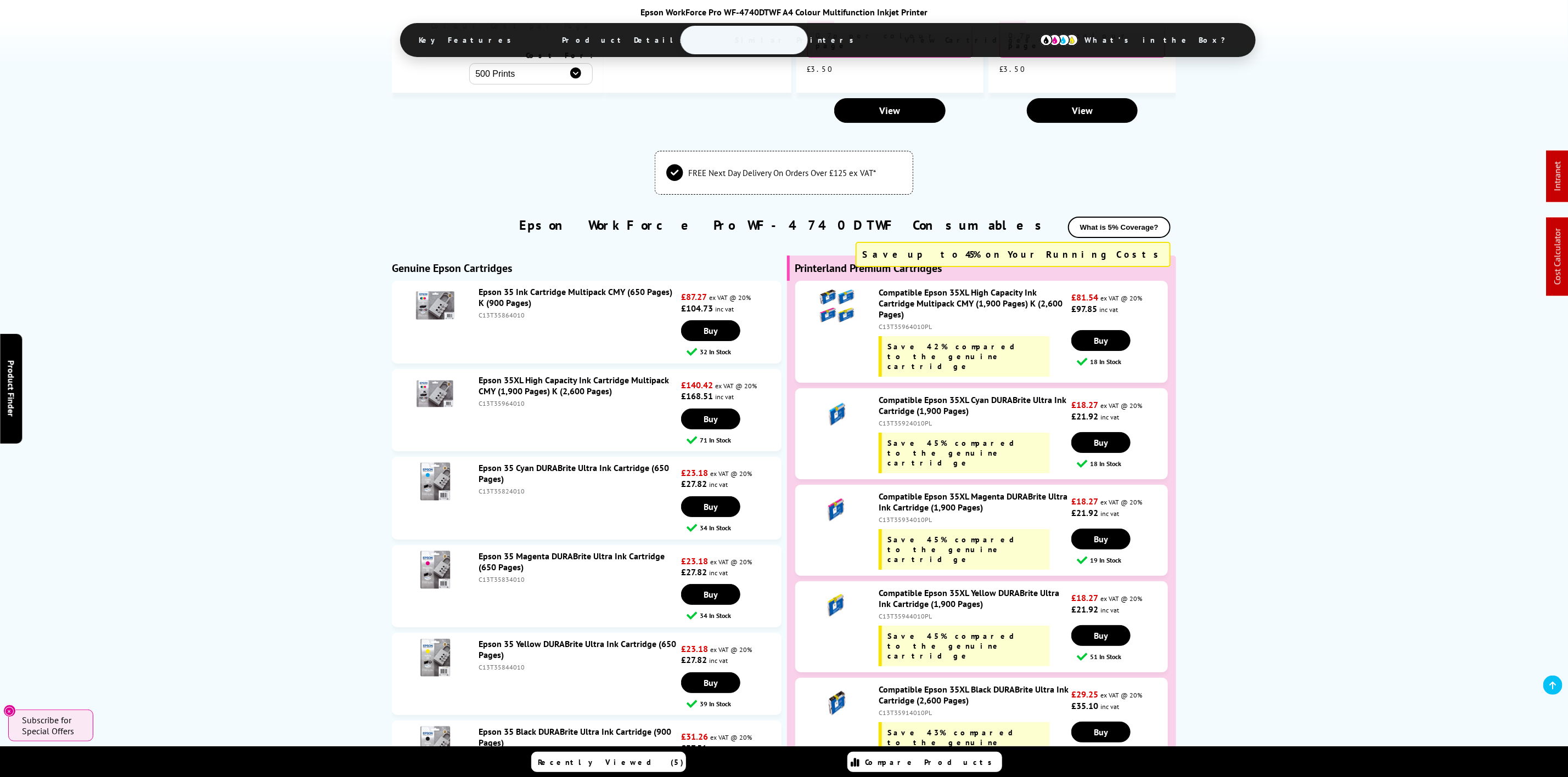
scroll to position [2829, 0]
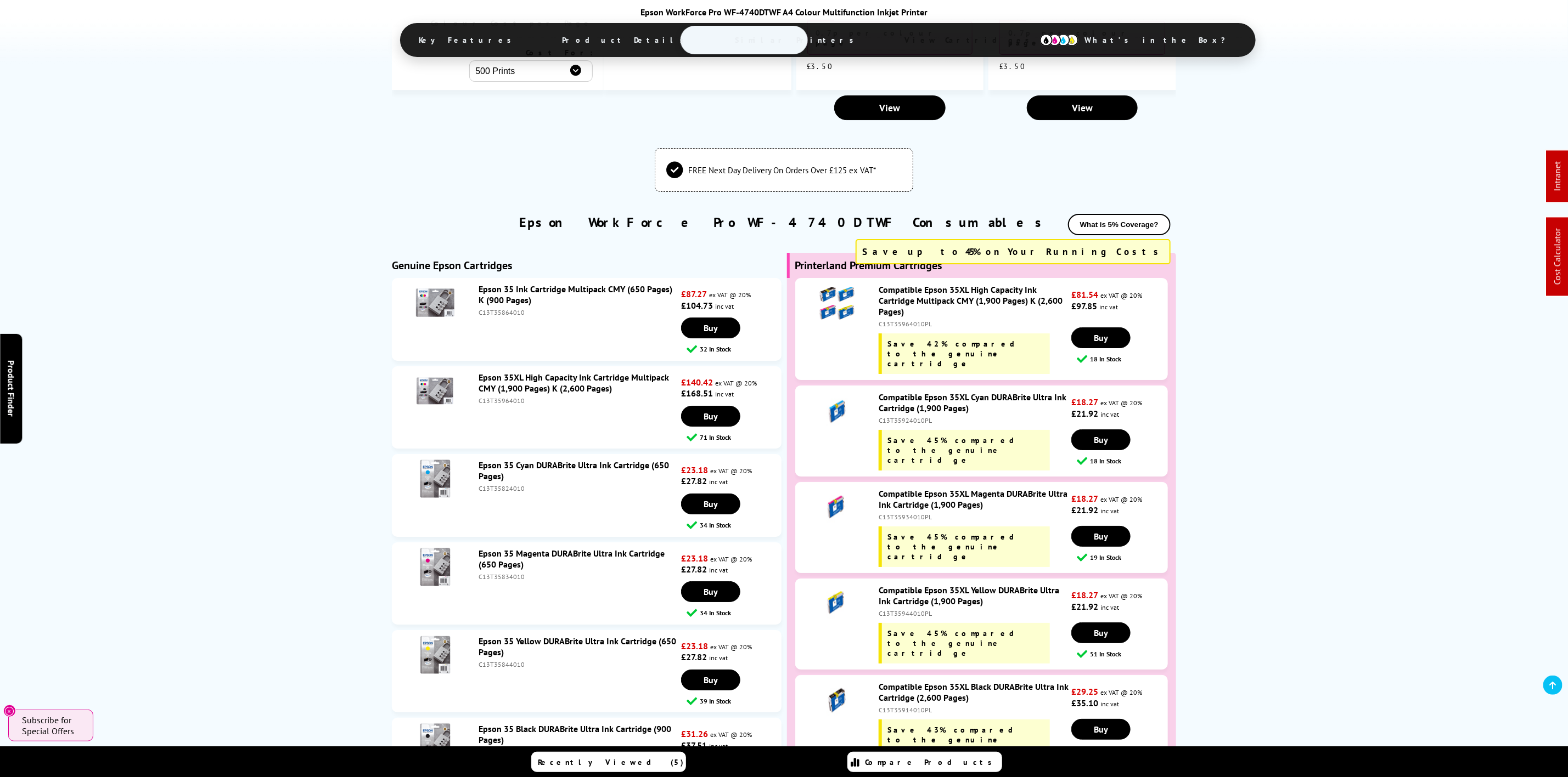
click at [504, 397] on div "C13T35964010" at bounding box center [578, 400] width 200 height 8
copy div "C13T35964010"
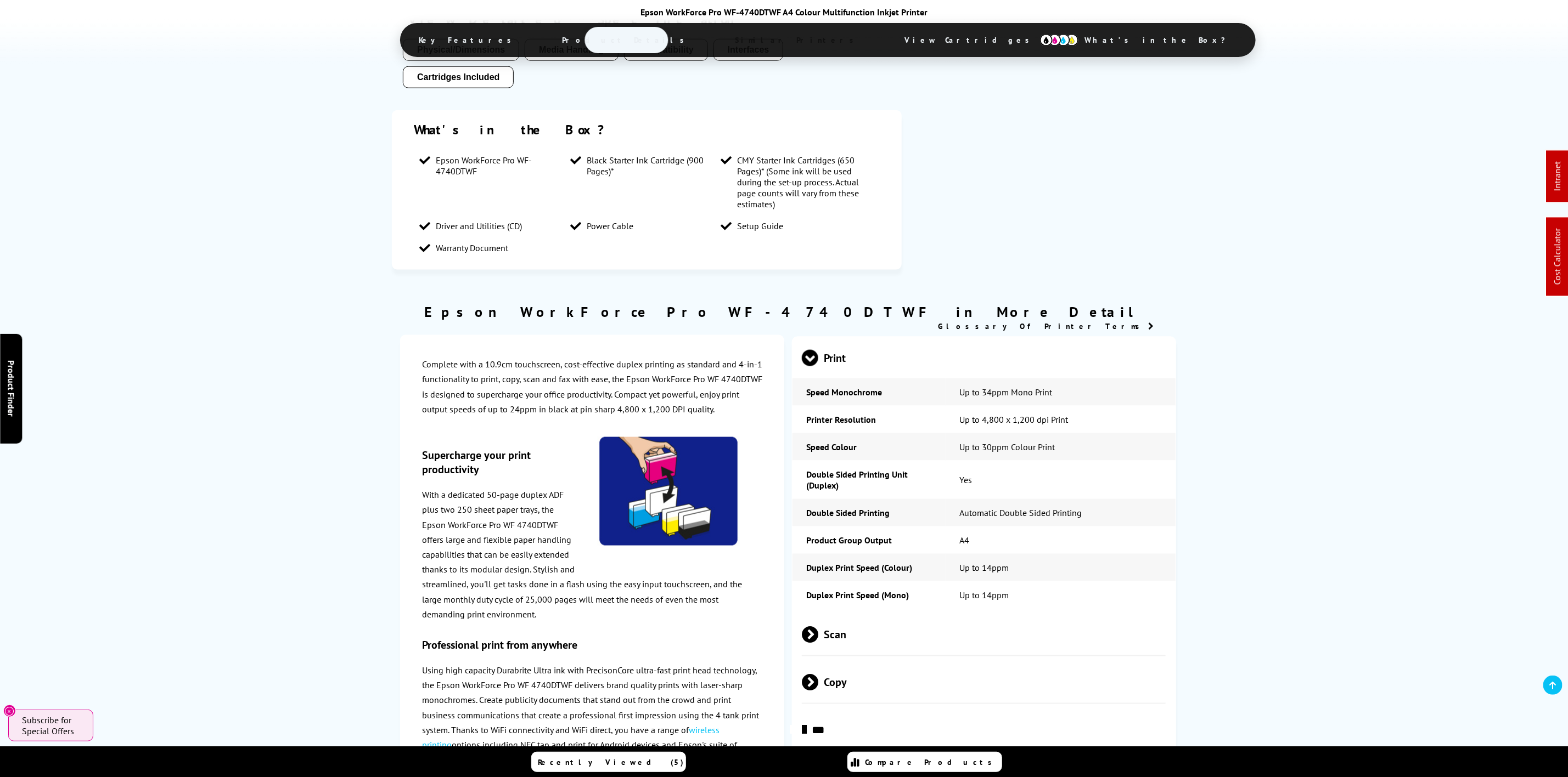
scroll to position [0, 0]
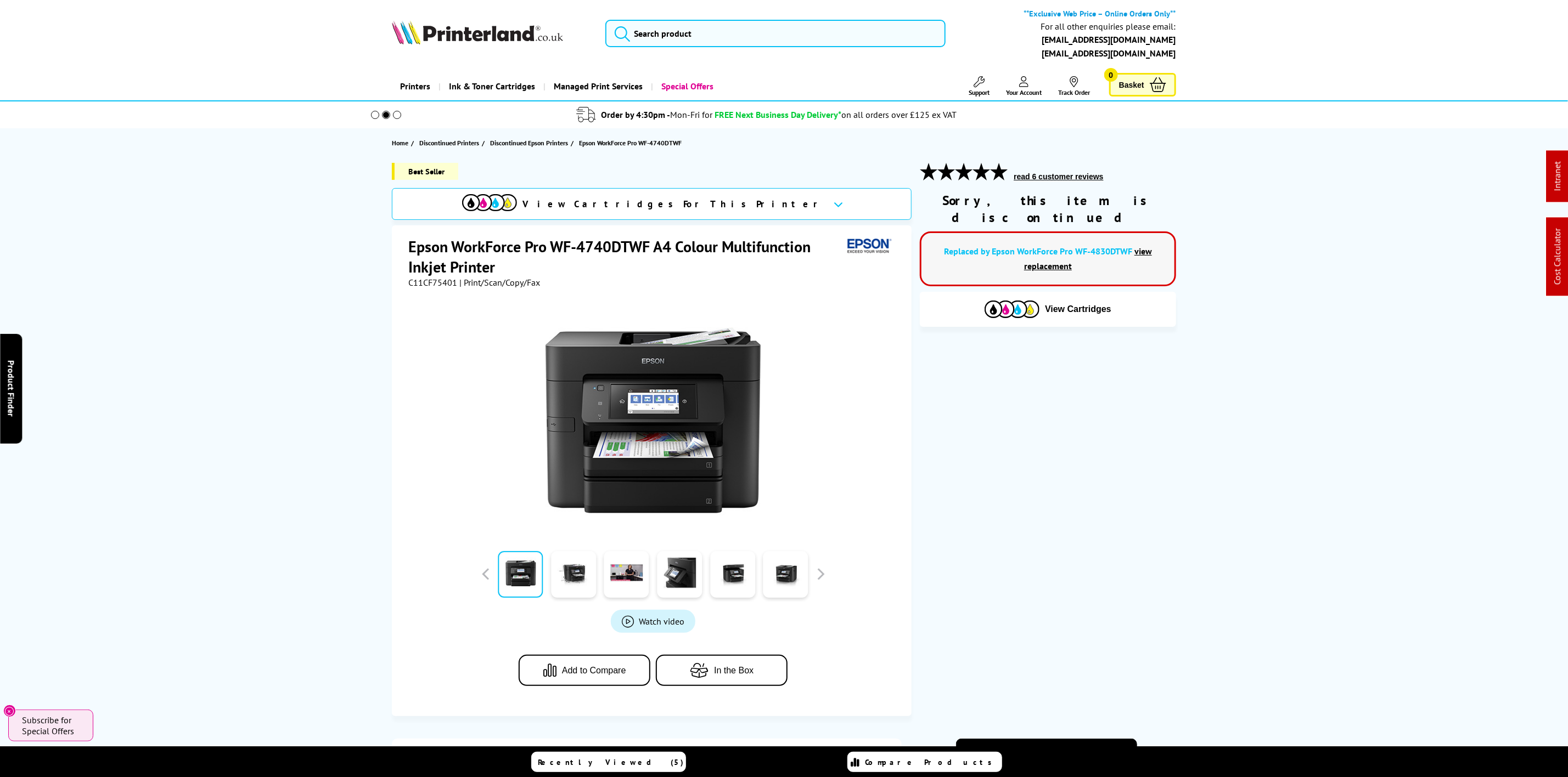
click at [486, 41] on img at bounding box center [477, 32] width 171 height 24
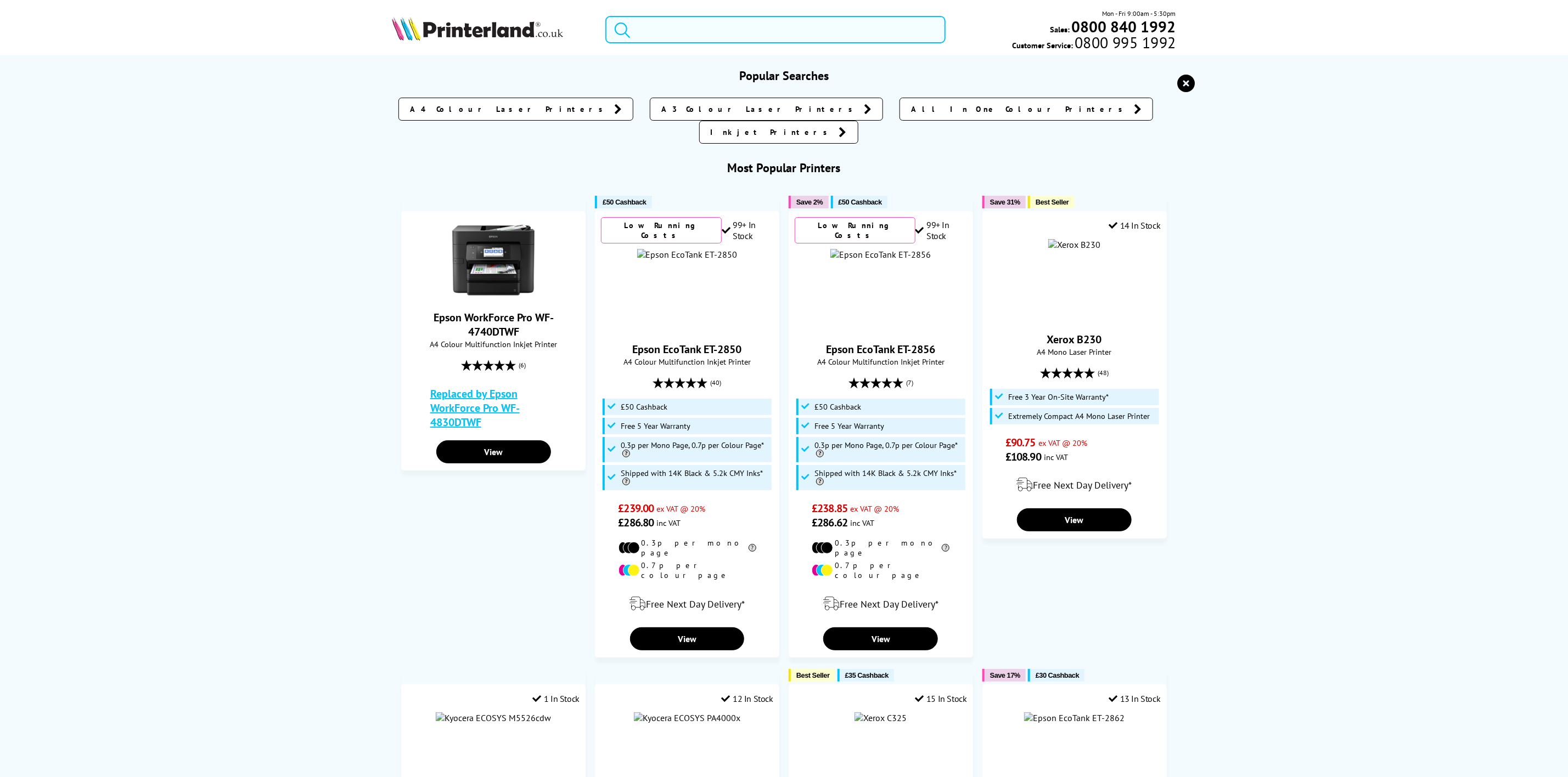
click at [833, 40] on input "search" at bounding box center [775, 30] width 340 height 27
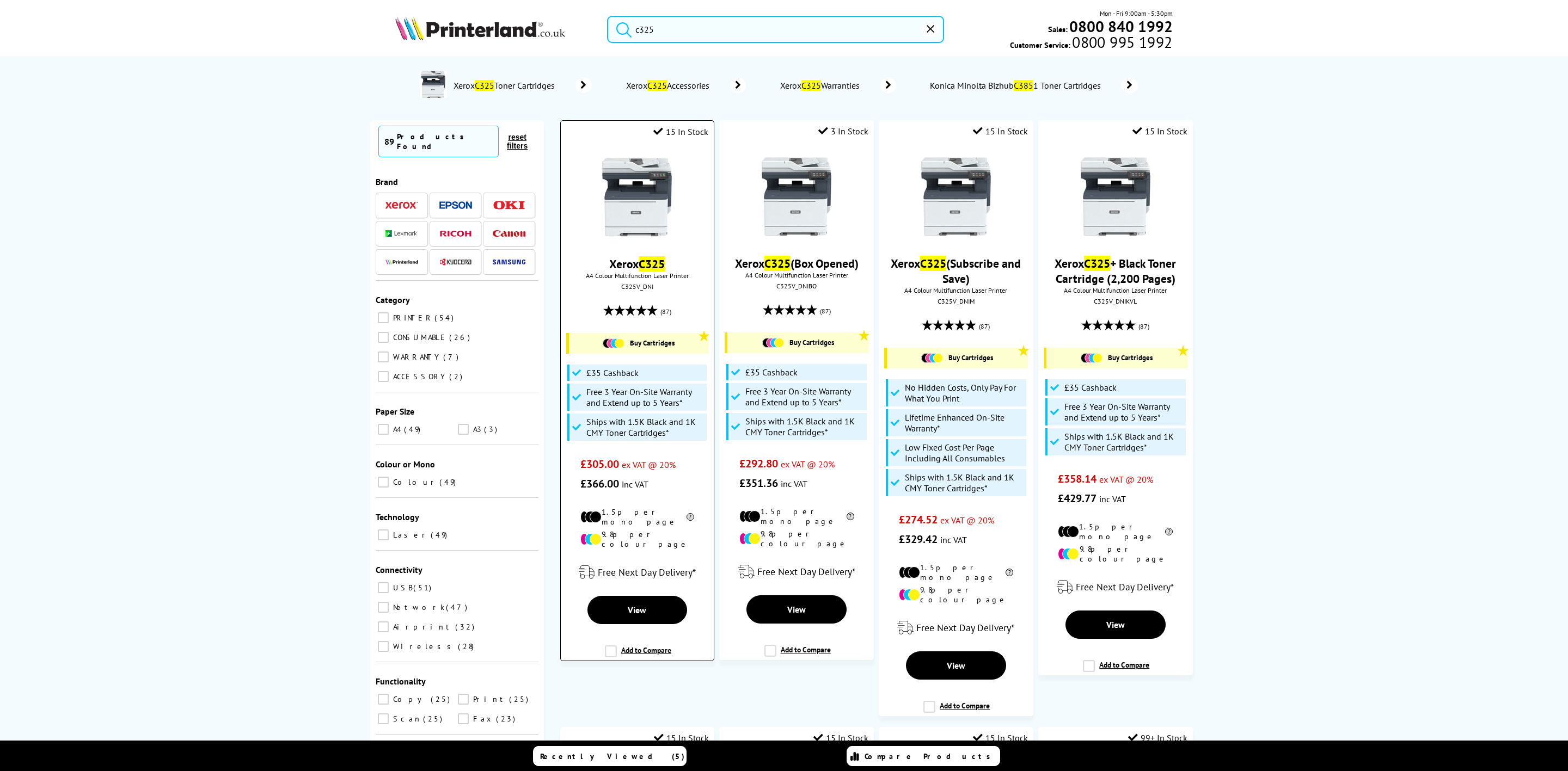
type input "c325"
click at [626, 214] on img at bounding box center [637, 197] width 81 height 81
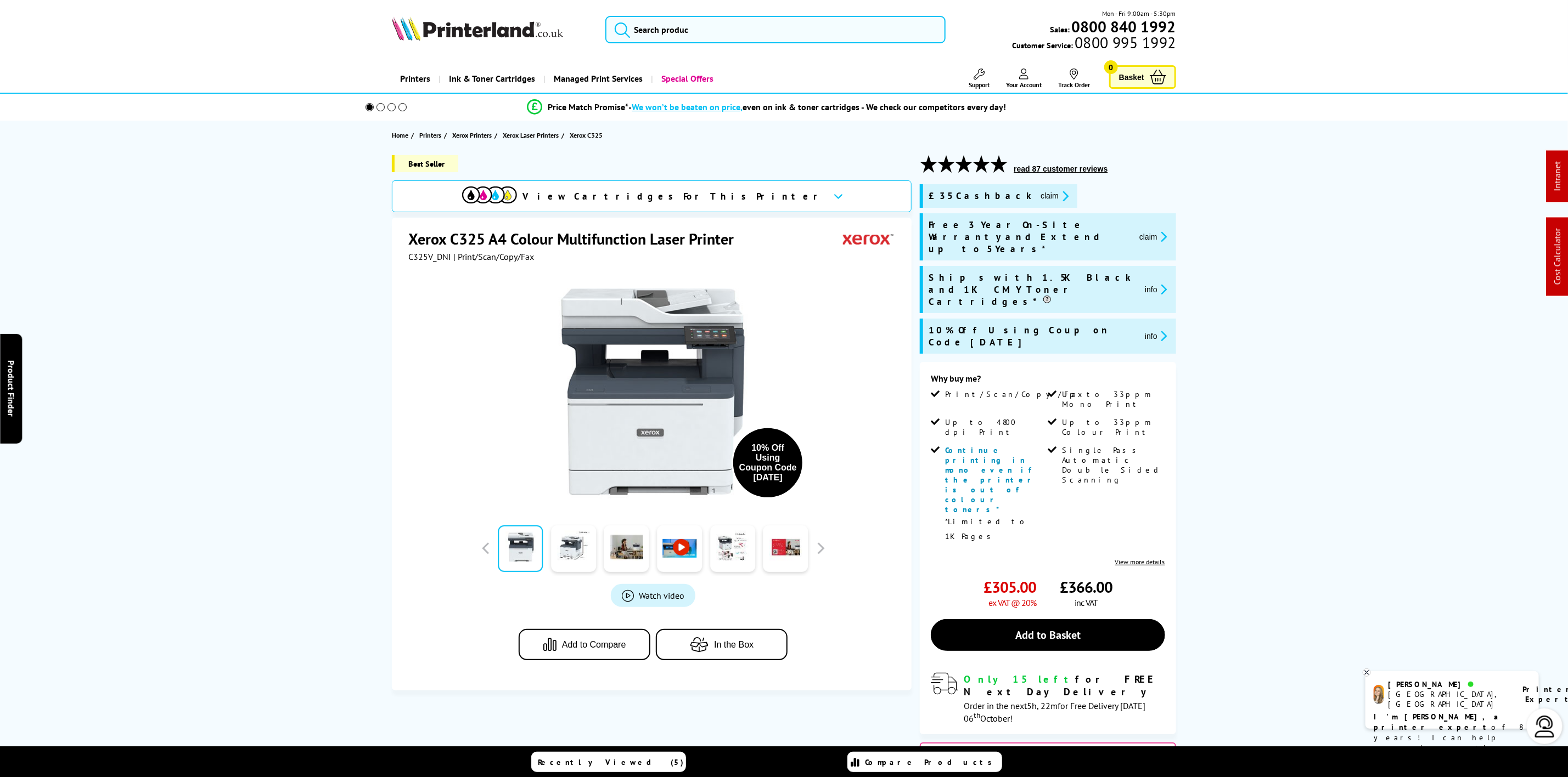
click at [1162, 232] on icon "promo-description" at bounding box center [1162, 237] width 10 height 12
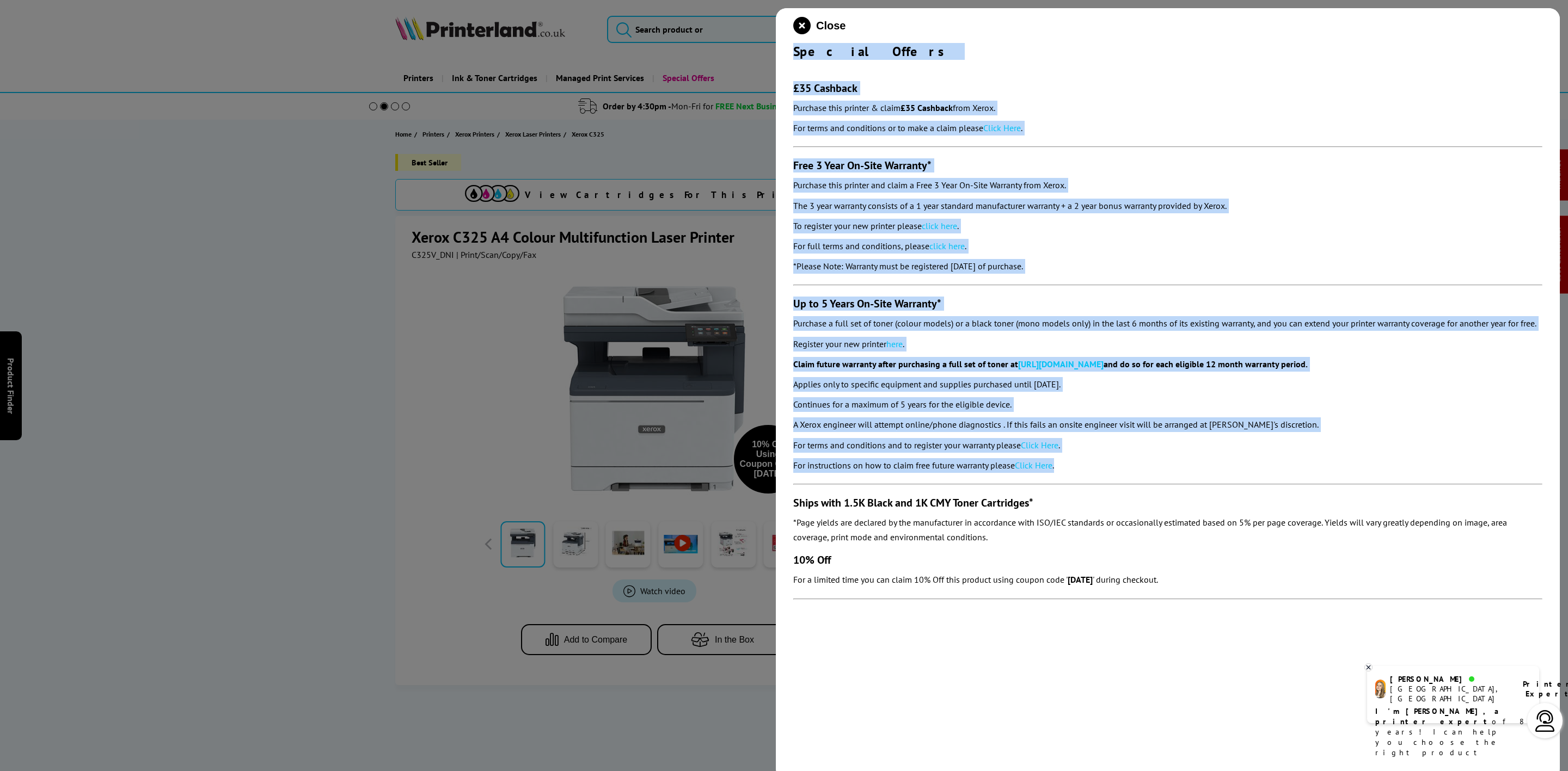
drag, startPoint x: 790, startPoint y: 53, endPoint x: 1090, endPoint y: 462, distance: 507.2
click at [1090, 462] on div "Close Special Offers £35 Cashback Purchase this printer & claim £35 Cashback fr…" at bounding box center [1168, 394] width 784 height 771
copy div "Special Offers £35 Cashback Purchase this printer & claim £35 Cashback from Xer…"
drag, startPoint x: 808, startPoint y: 23, endPoint x: 700, endPoint y: 5, distance: 109.5
click at [803, 23] on icon "close modal" at bounding box center [802, 25] width 17 height 17
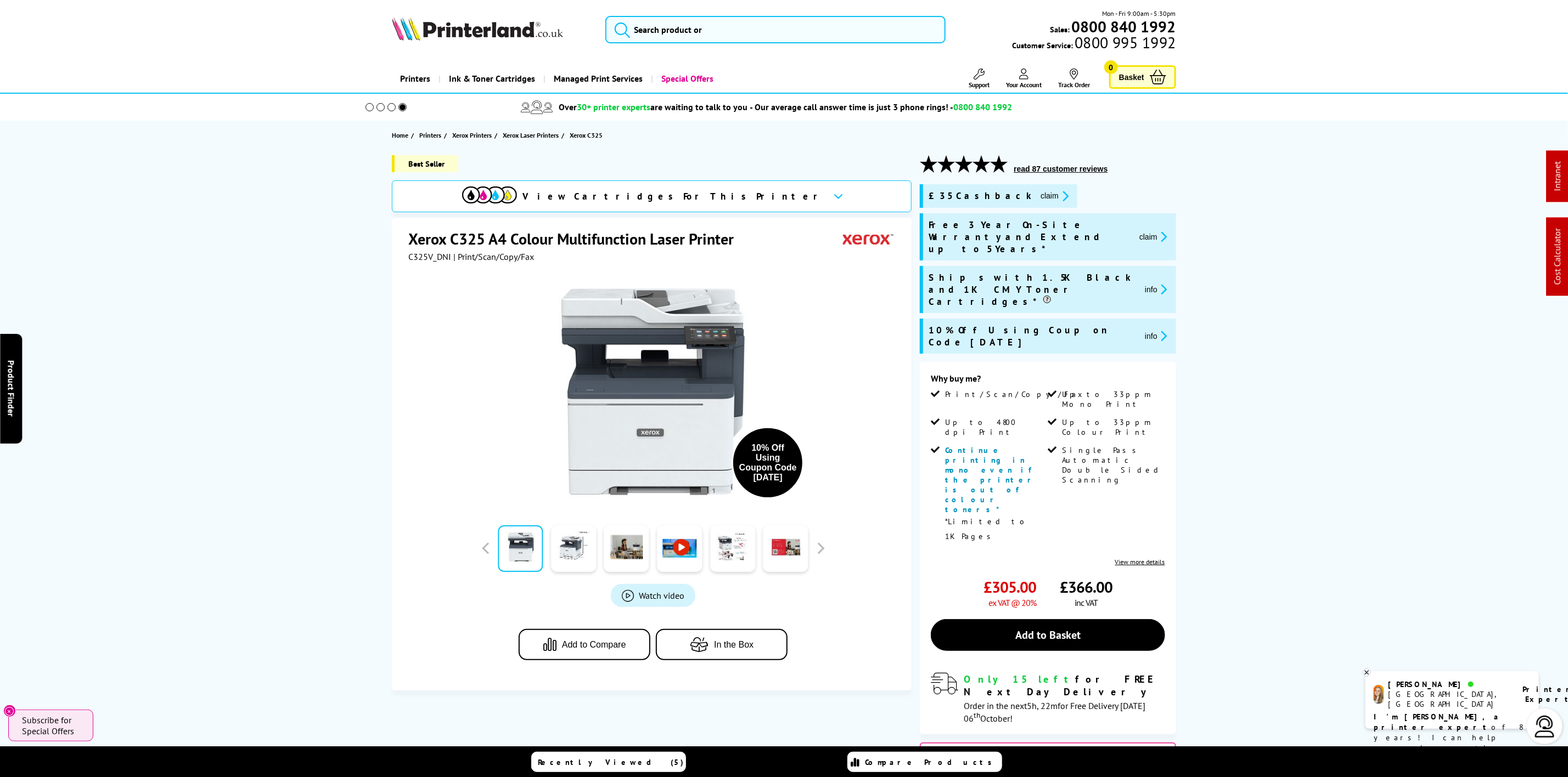
click at [489, 41] on picture at bounding box center [477, 37] width 171 height 11
drag, startPoint x: 489, startPoint y: 41, endPoint x: 27, endPoint y: 194, distance: 486.7
click at [437, 48] on div "Mon - Fri 9:00am - 5:30pm Sales: 0800 840 1992 Customer Service: 0800 995 1992" at bounding box center [784, 32] width 878 height 48
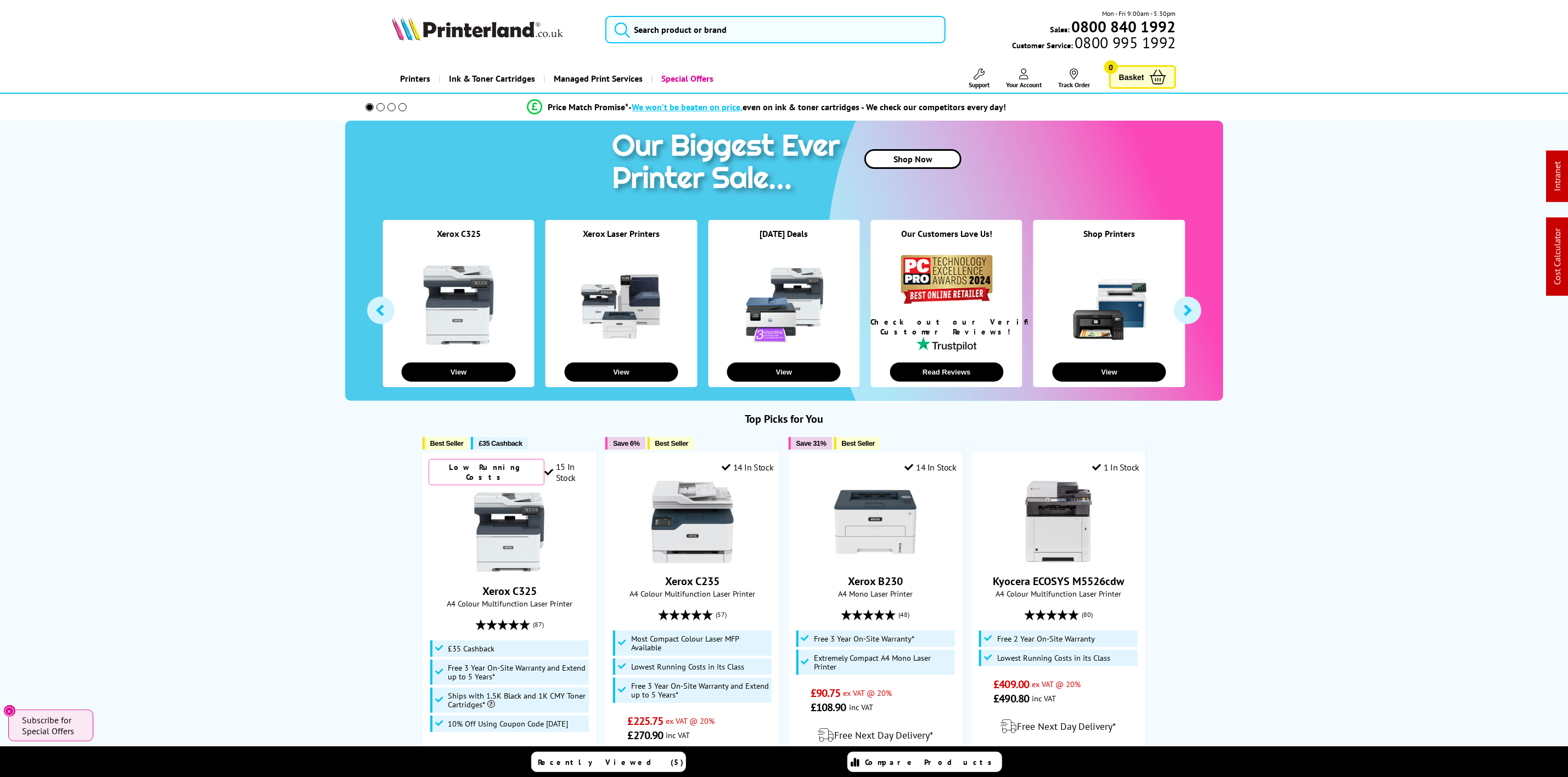
click at [438, 34] on img at bounding box center [477, 28] width 171 height 24
click at [985, 79] on link "Support" at bounding box center [980, 78] width 21 height 21
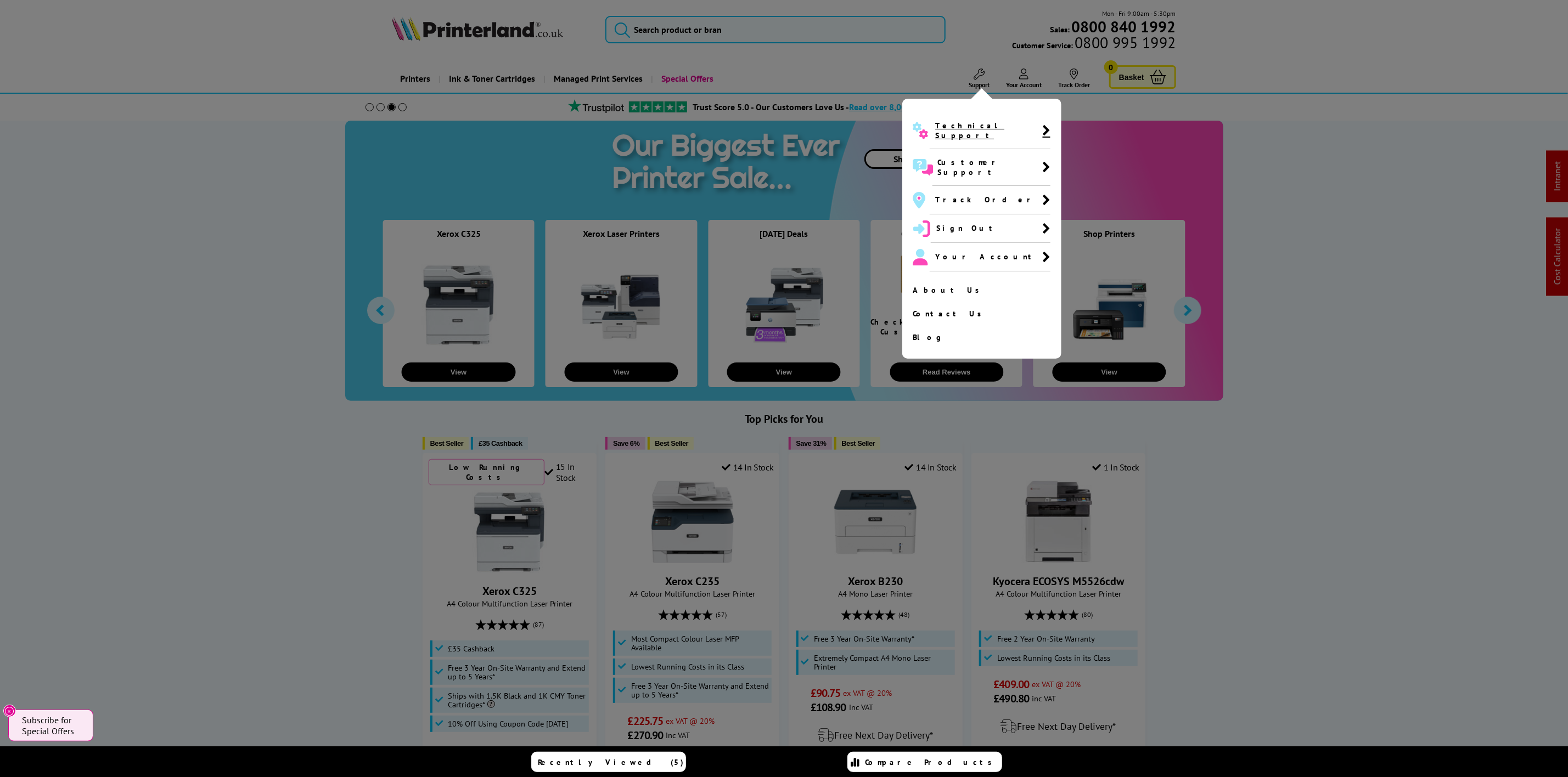
click at [980, 127] on span "Technical Support" at bounding box center [989, 131] width 107 height 20
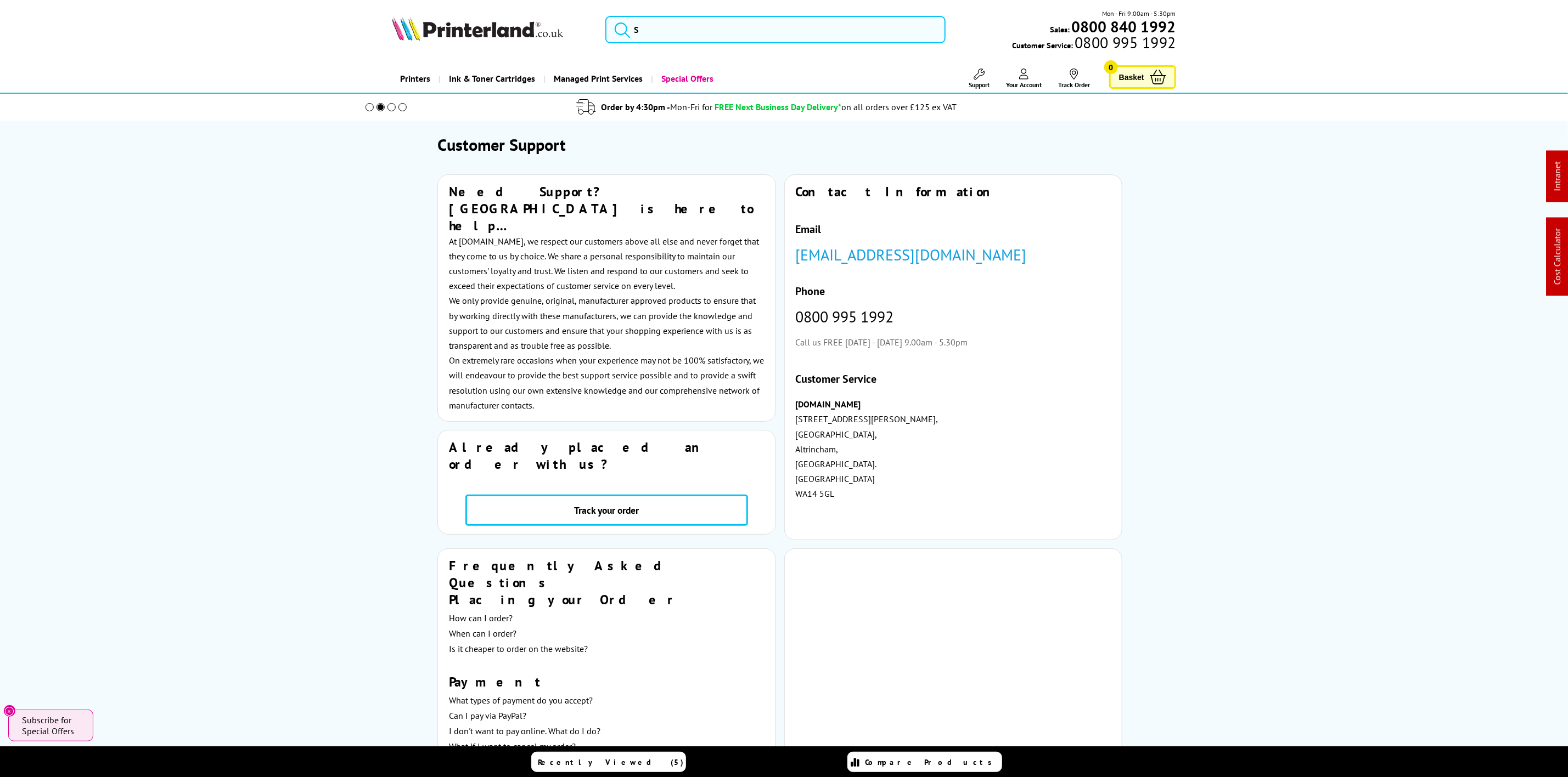
click at [516, 37] on img at bounding box center [477, 28] width 171 height 24
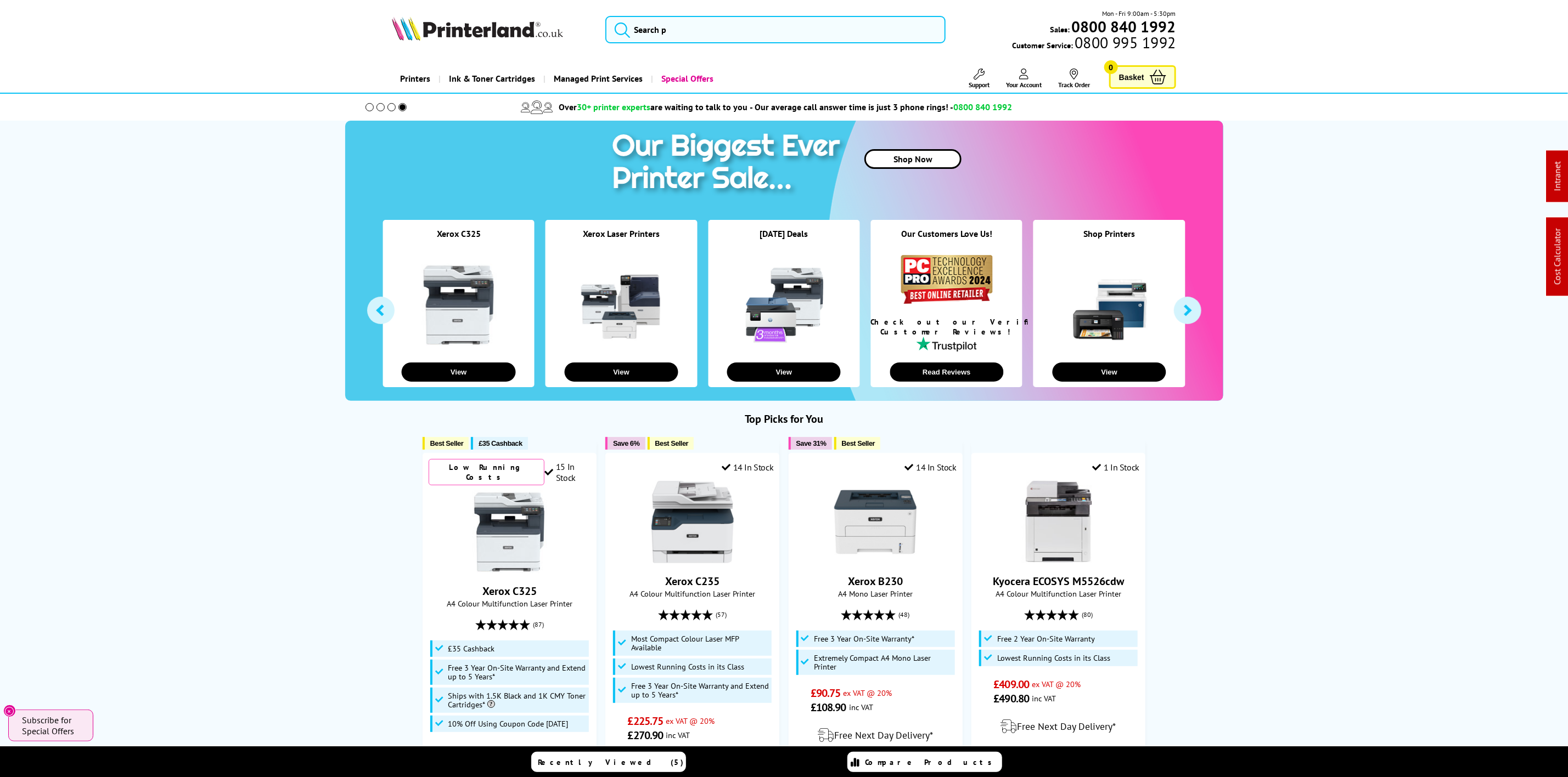
click at [499, 17] on img at bounding box center [477, 28] width 171 height 24
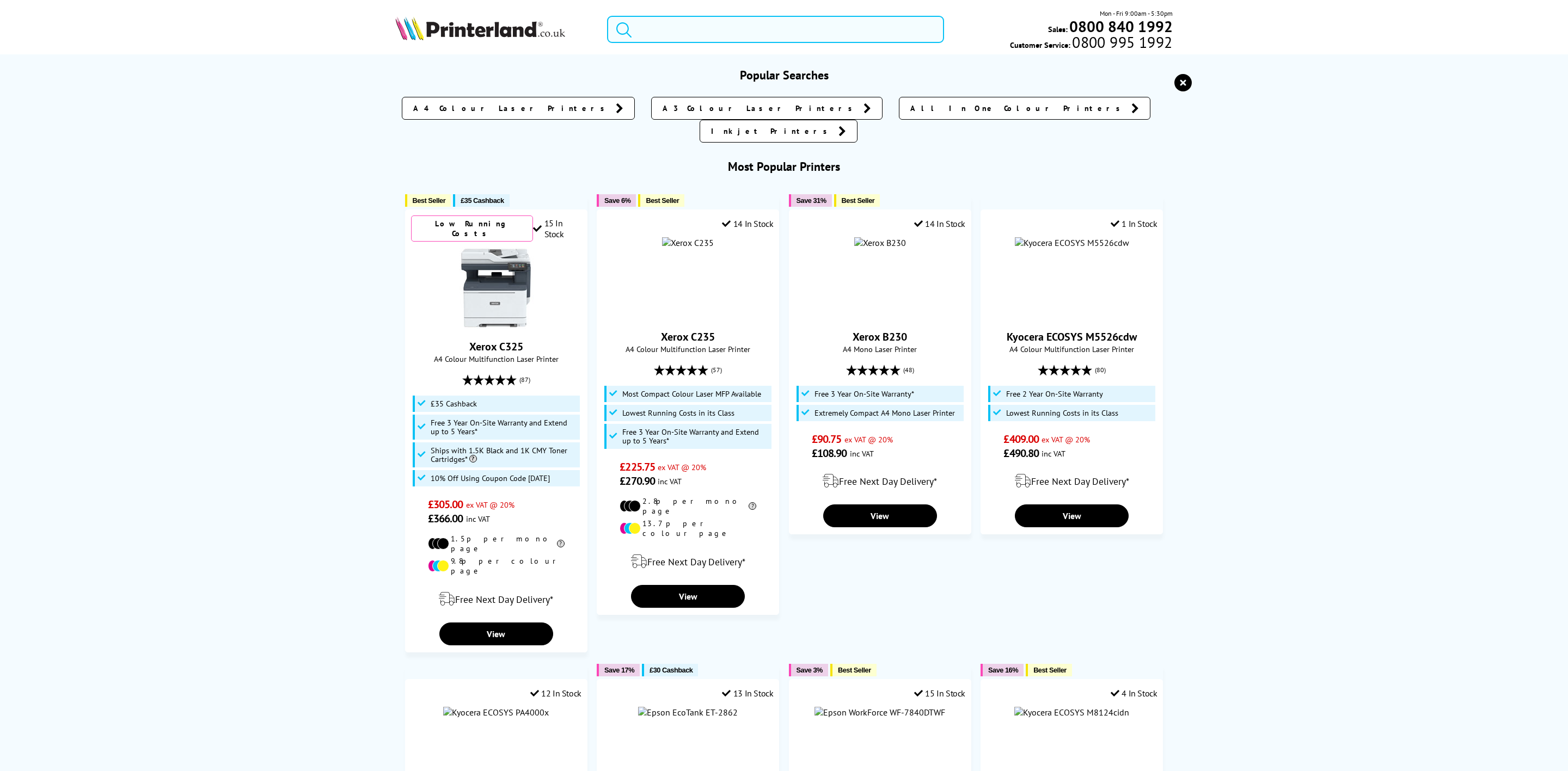
click at [692, 23] on input "search" at bounding box center [776, 30] width 337 height 27
paste input "XPS Group"
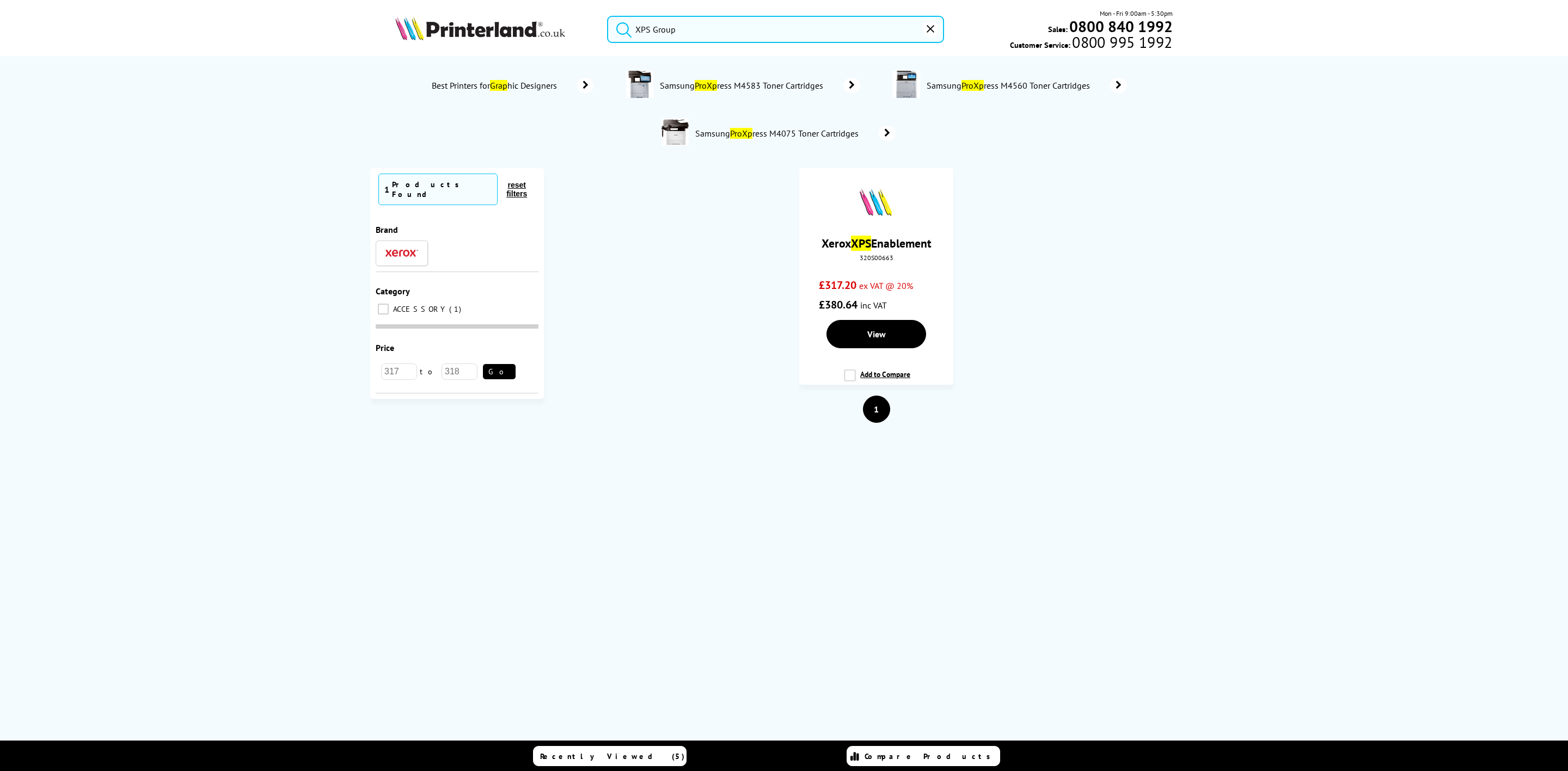
type input "XPS Group"
click at [513, 30] on img at bounding box center [480, 28] width 170 height 24
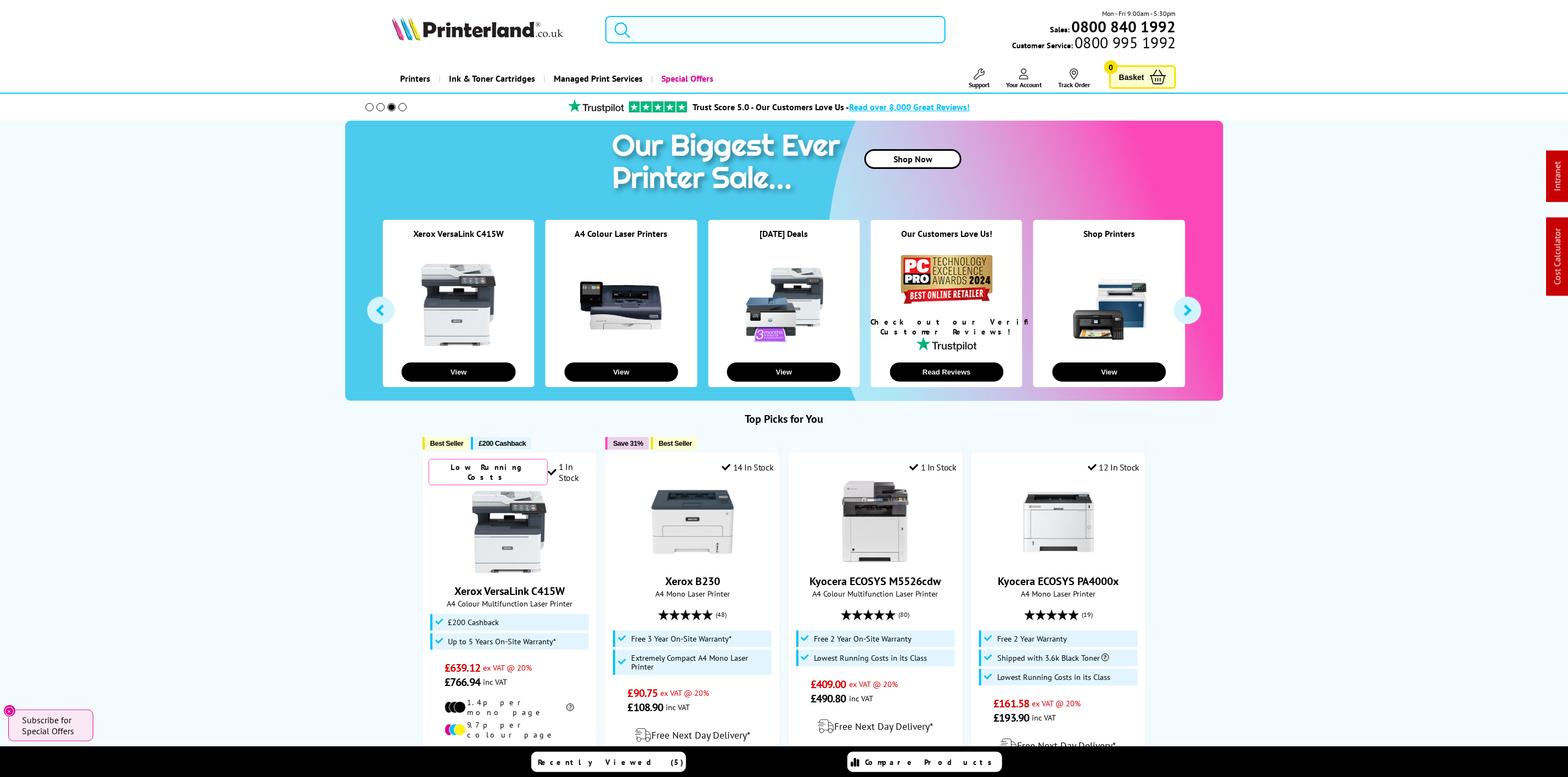
click at [639, 35] on form at bounding box center [775, 30] width 340 height 27
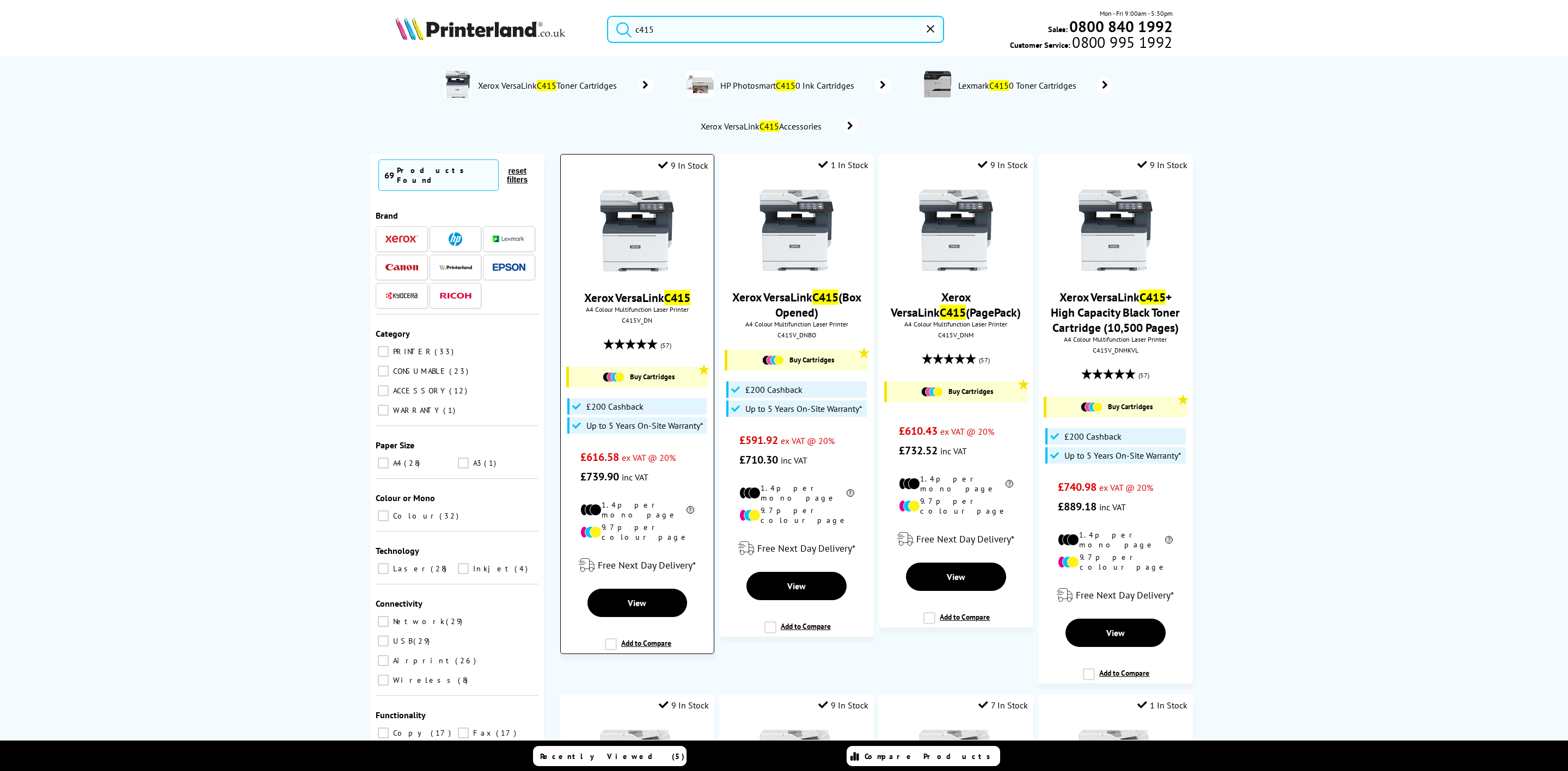
type input "c415"
click at [652, 217] on img at bounding box center [637, 231] width 81 height 81
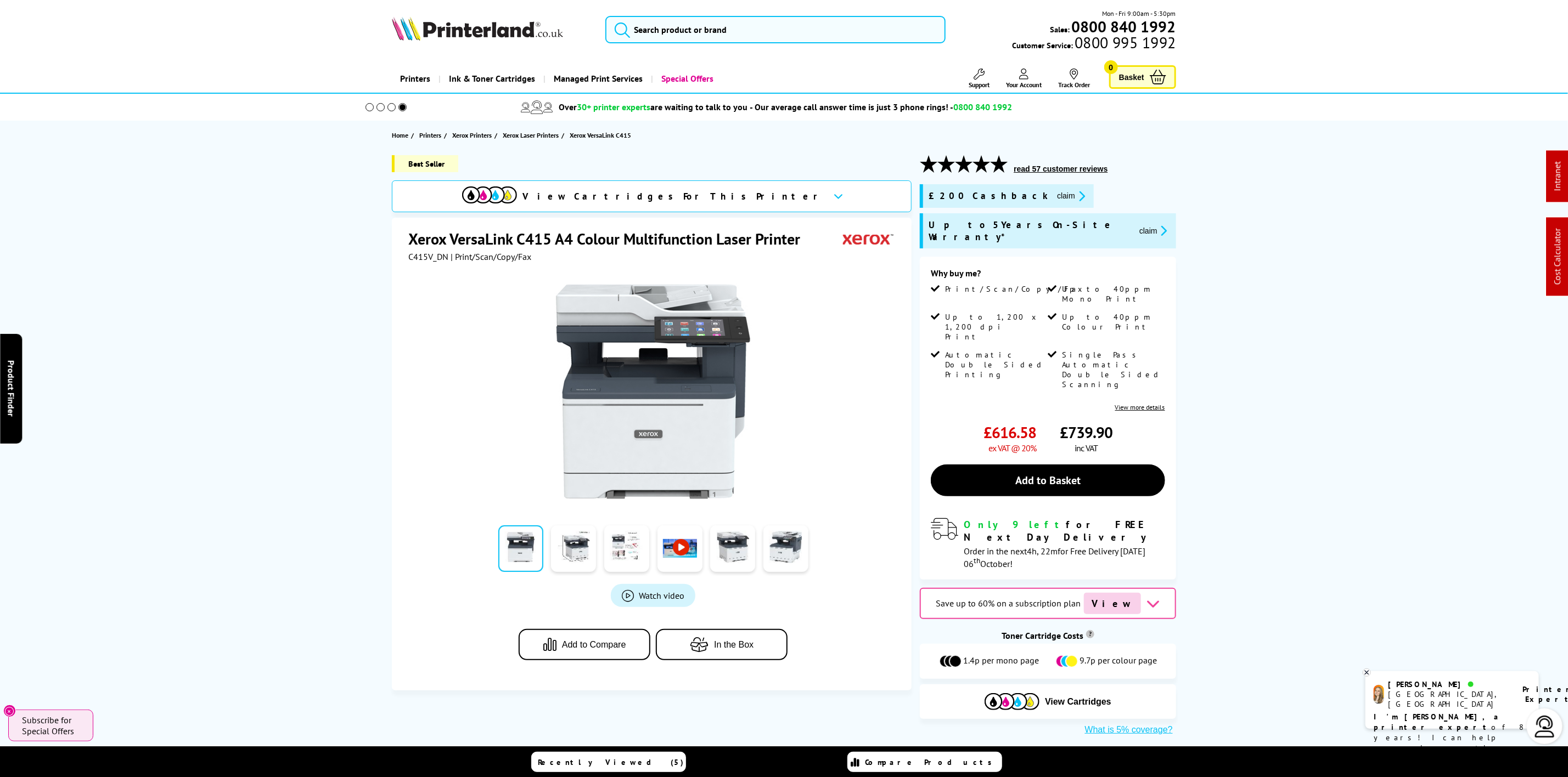
click at [427, 35] on img at bounding box center [477, 28] width 171 height 24
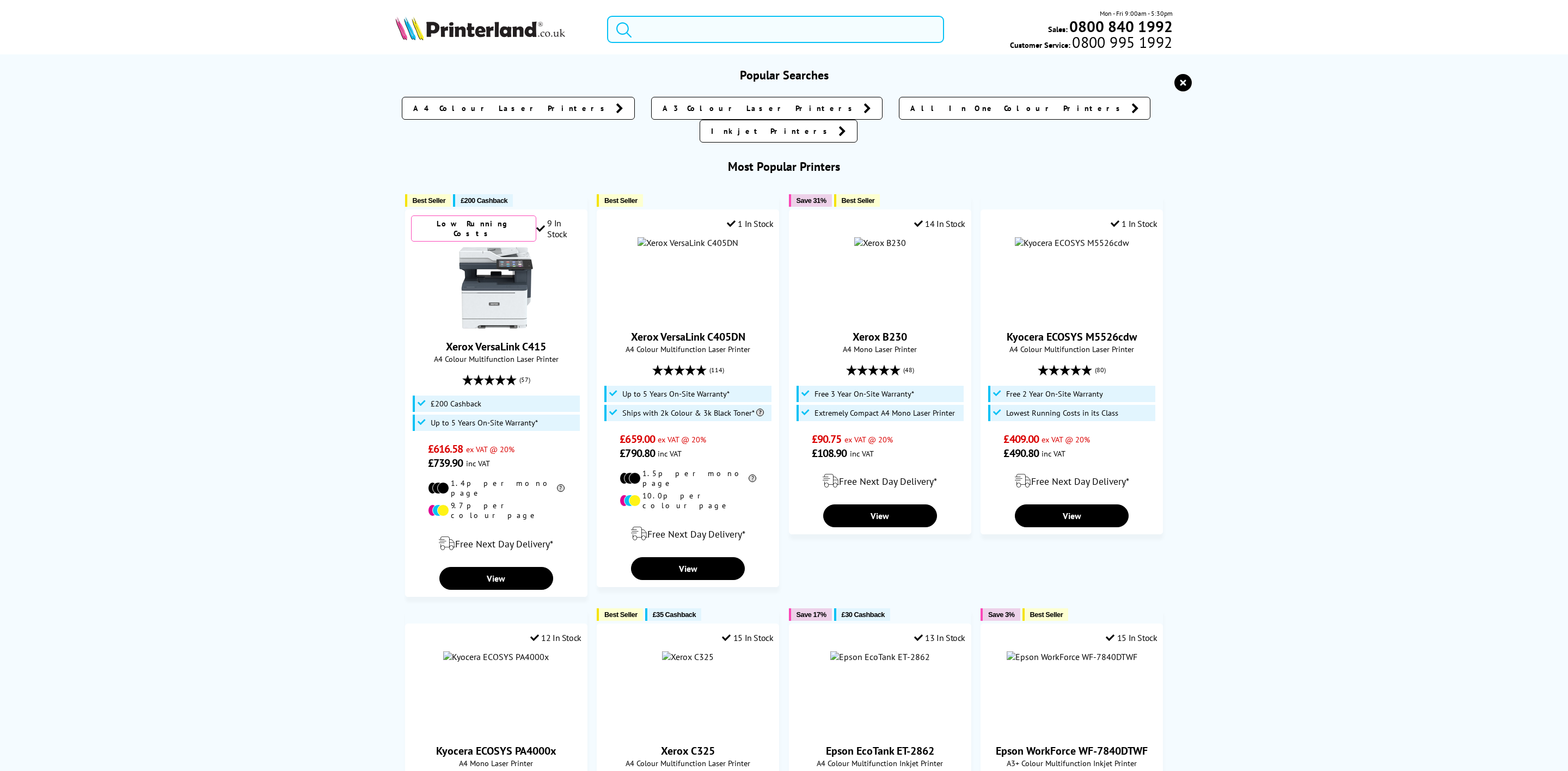
click at [787, 23] on input "search" at bounding box center [776, 30] width 337 height 27
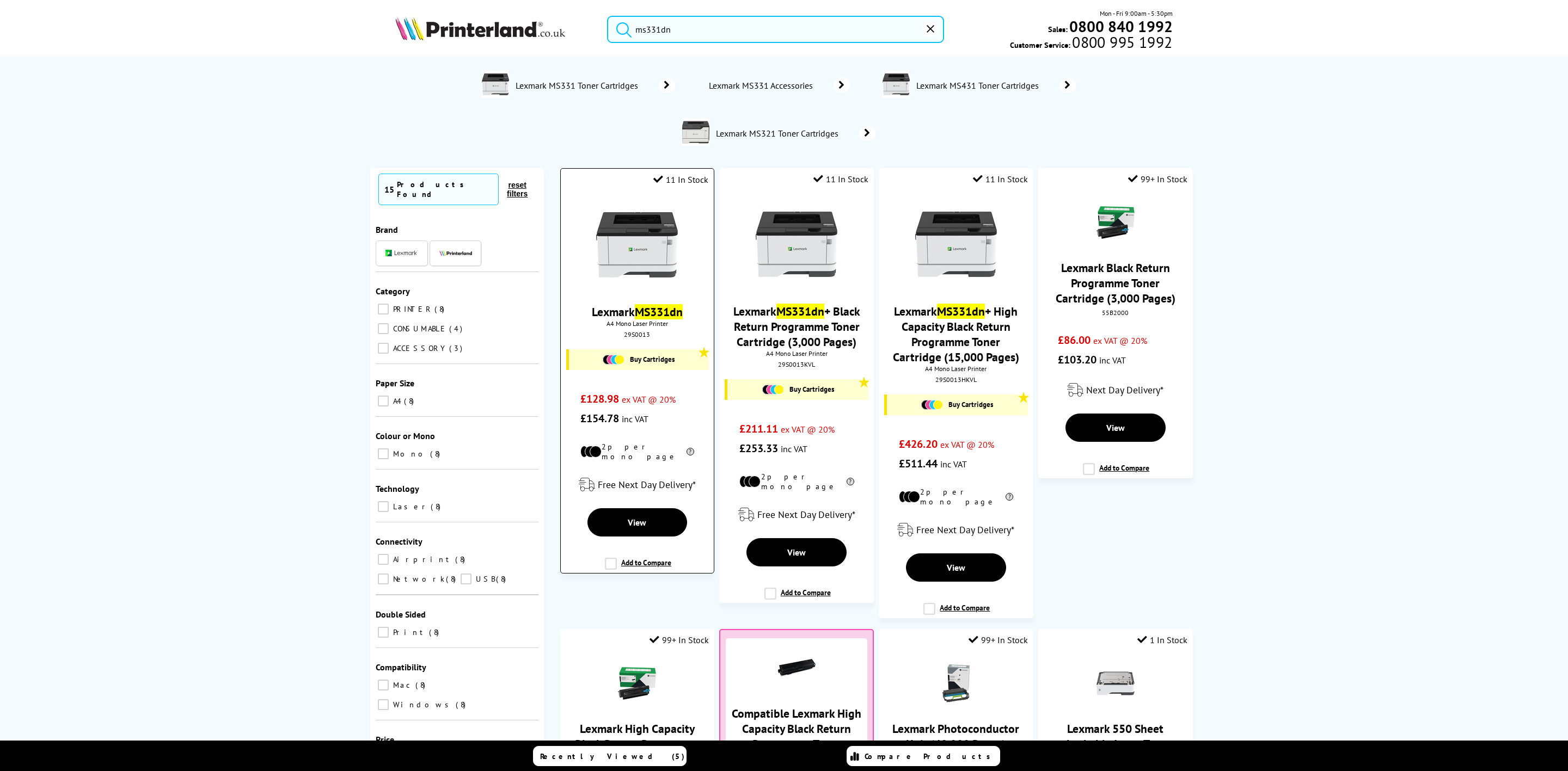
type input "ms331dn"
click at [678, 210] on div at bounding box center [637, 246] width 142 height 84
click at [626, 243] on img at bounding box center [637, 245] width 81 height 81
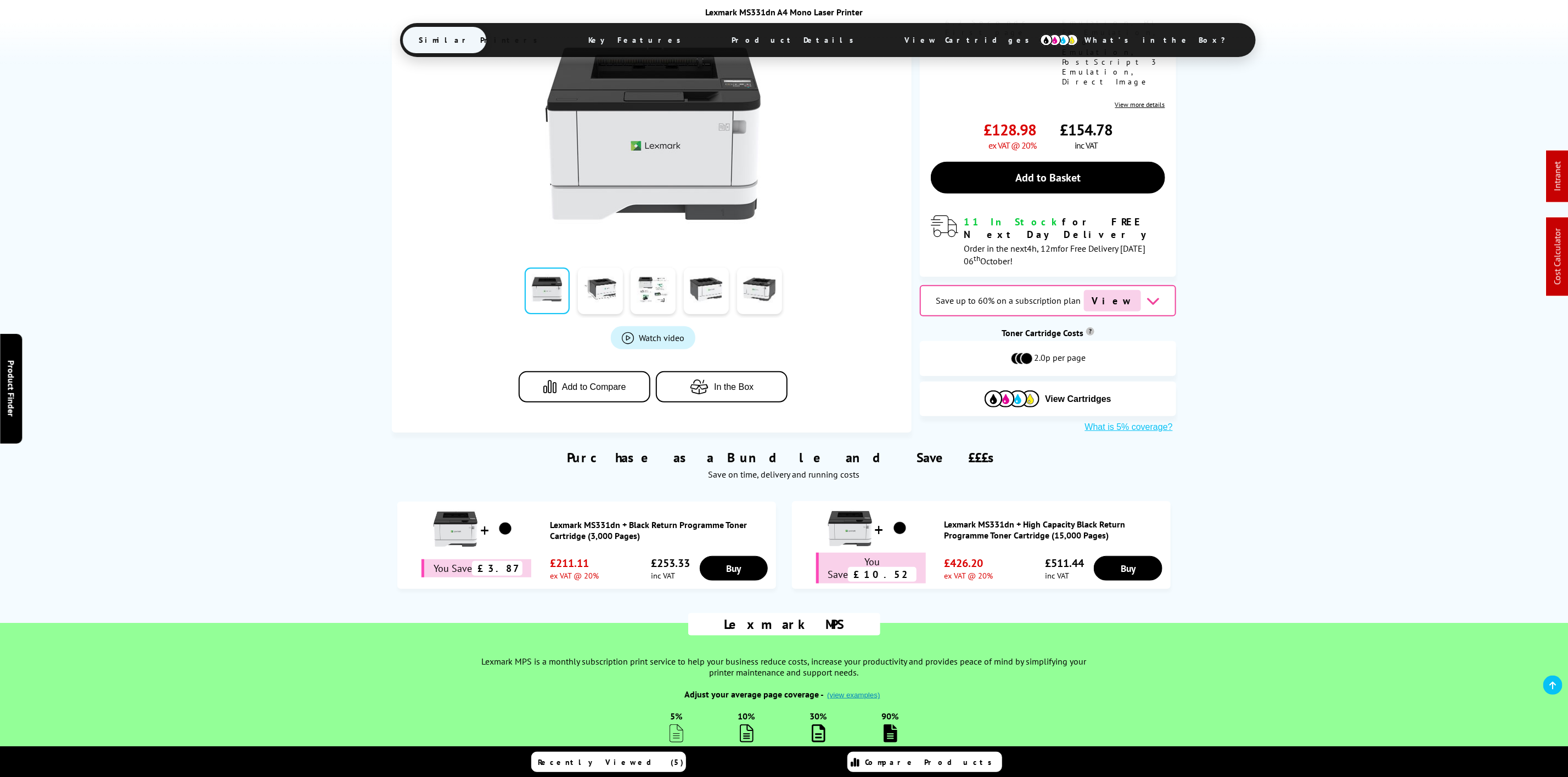
scroll to position [411, 0]
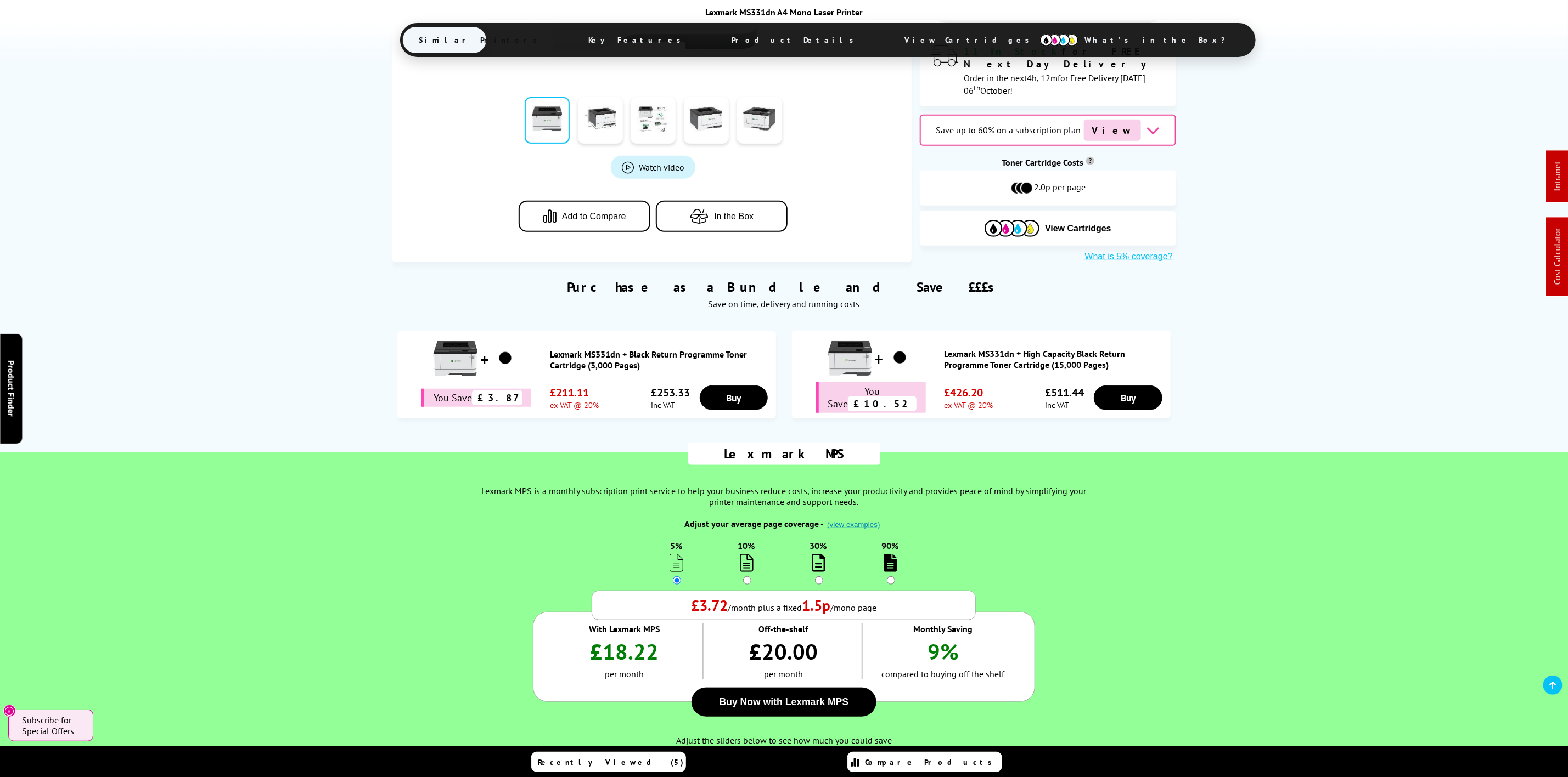
click at [743, 48] on span "Product Details" at bounding box center [796, 40] width 161 height 26
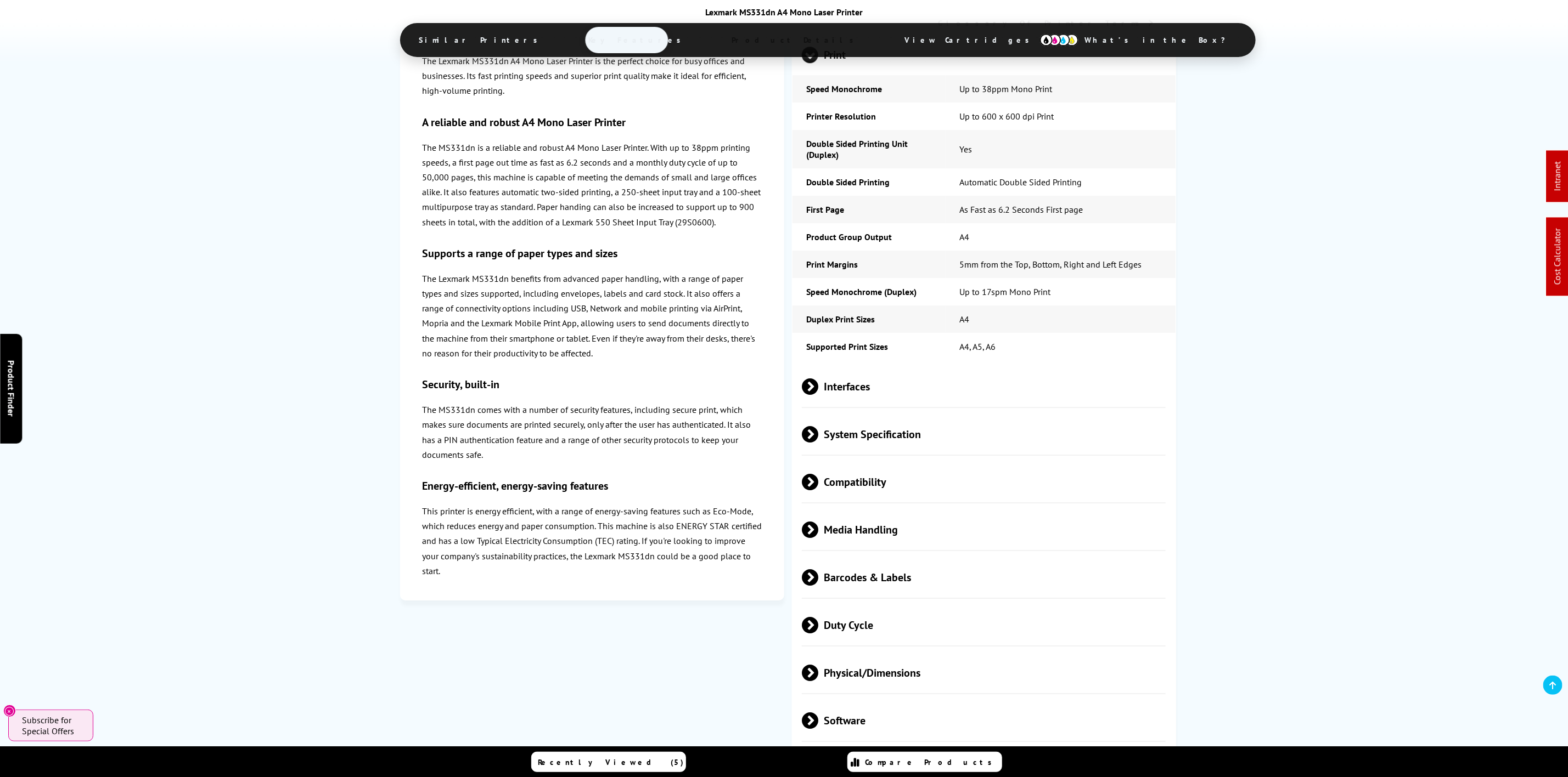
scroll to position [2471, 0]
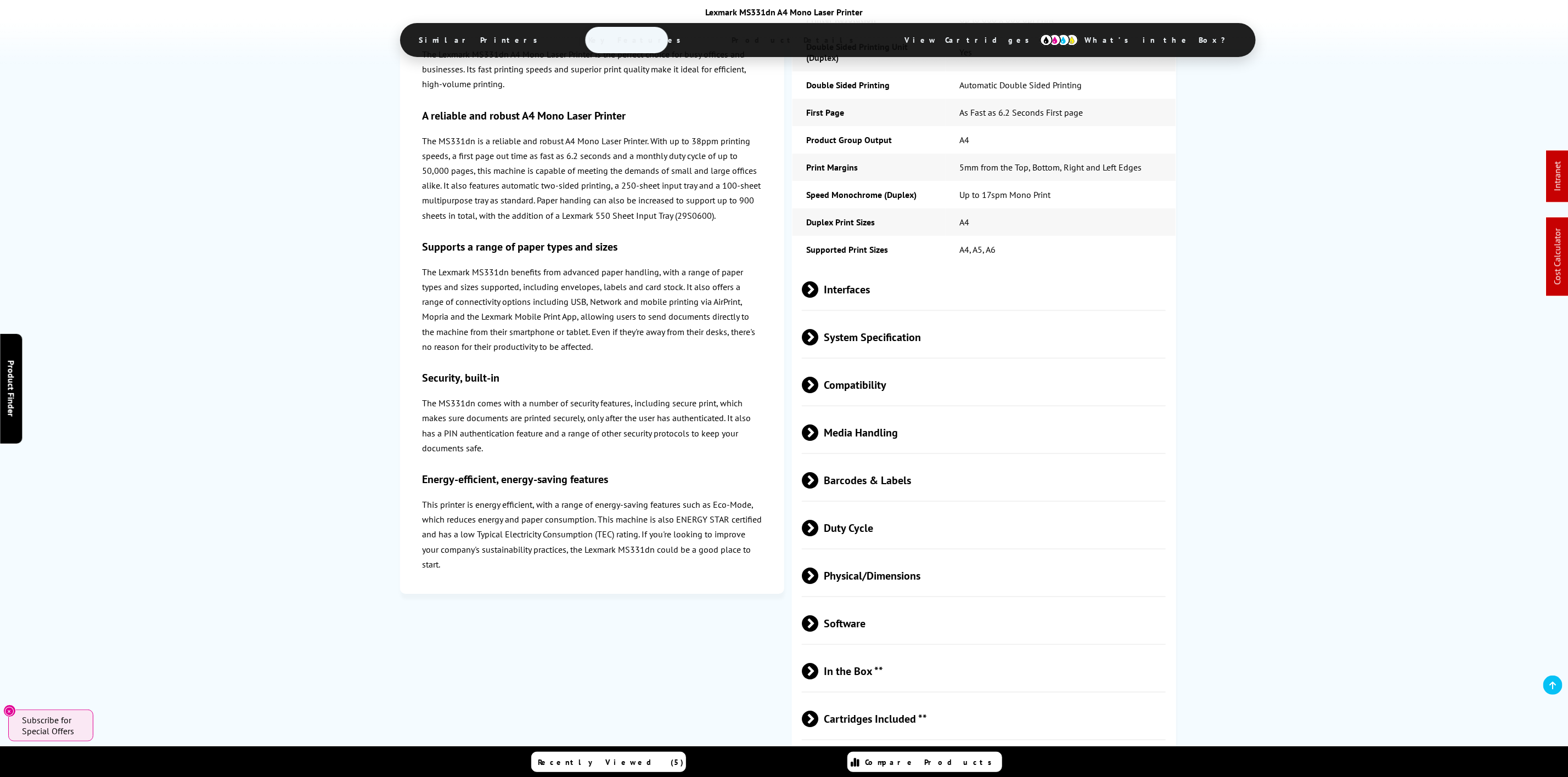
click at [889, 412] on span "Media Handling" at bounding box center [983, 433] width 364 height 41
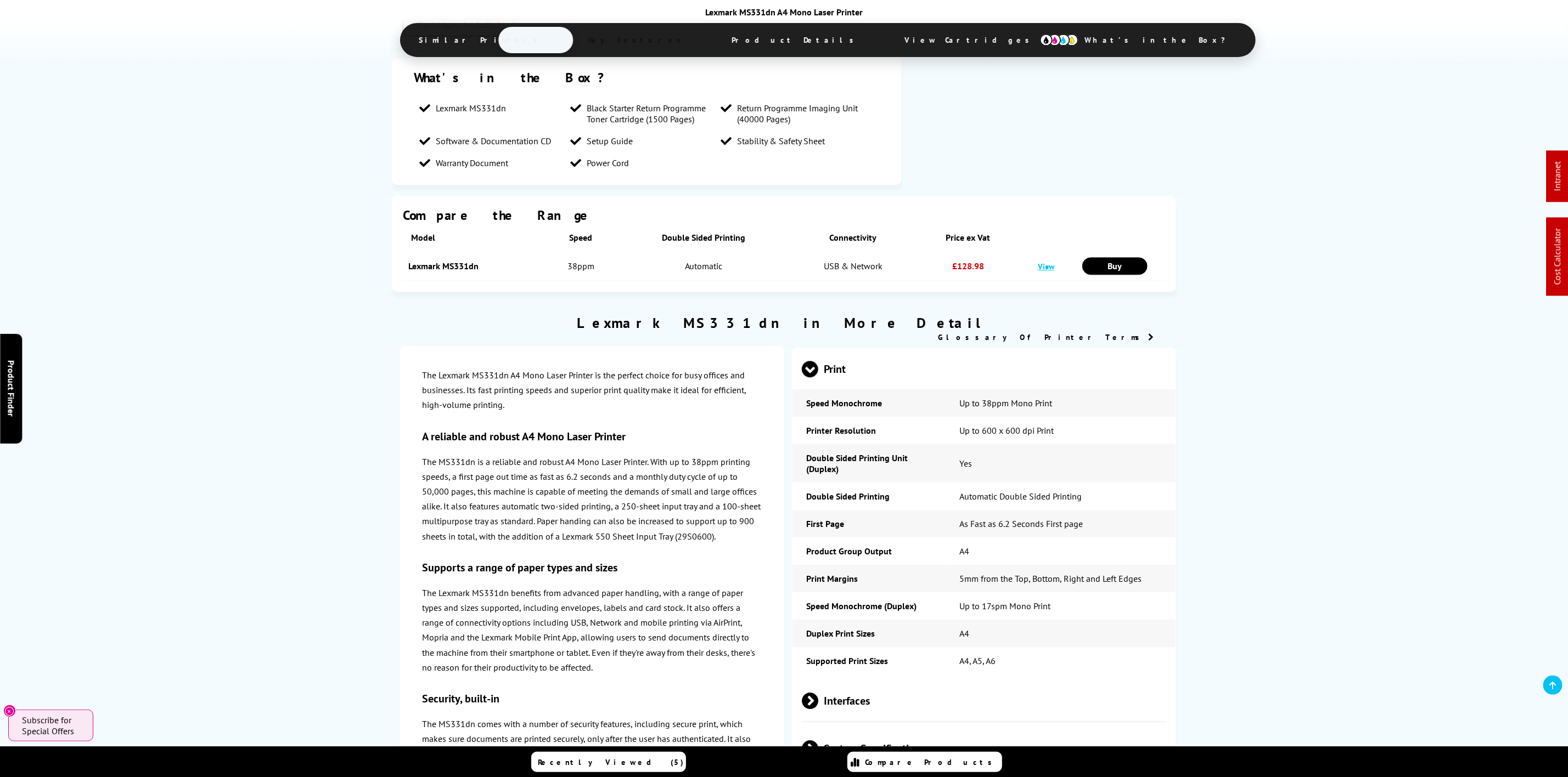
scroll to position [0, 0]
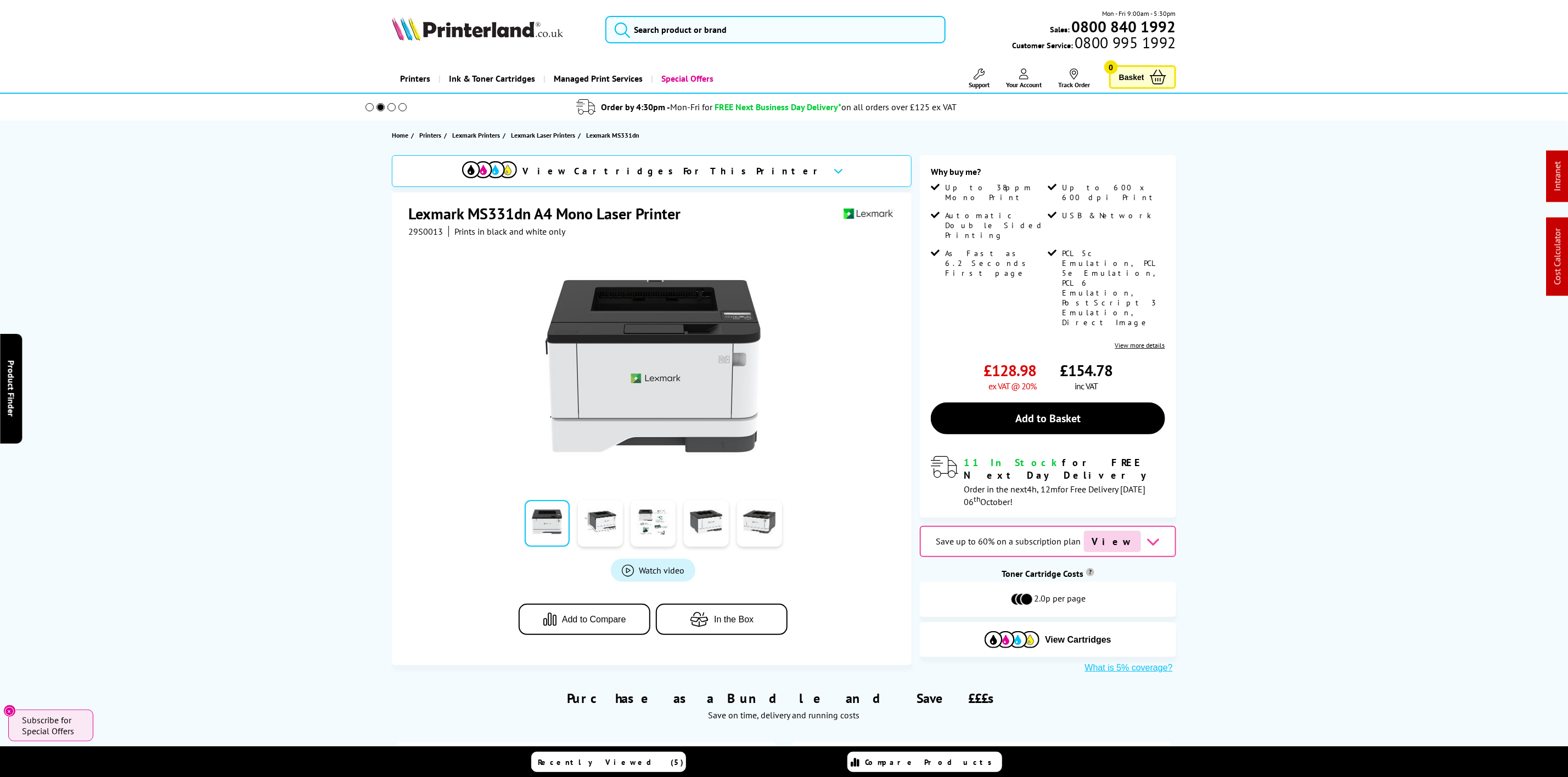
click at [494, 24] on img at bounding box center [477, 28] width 171 height 24
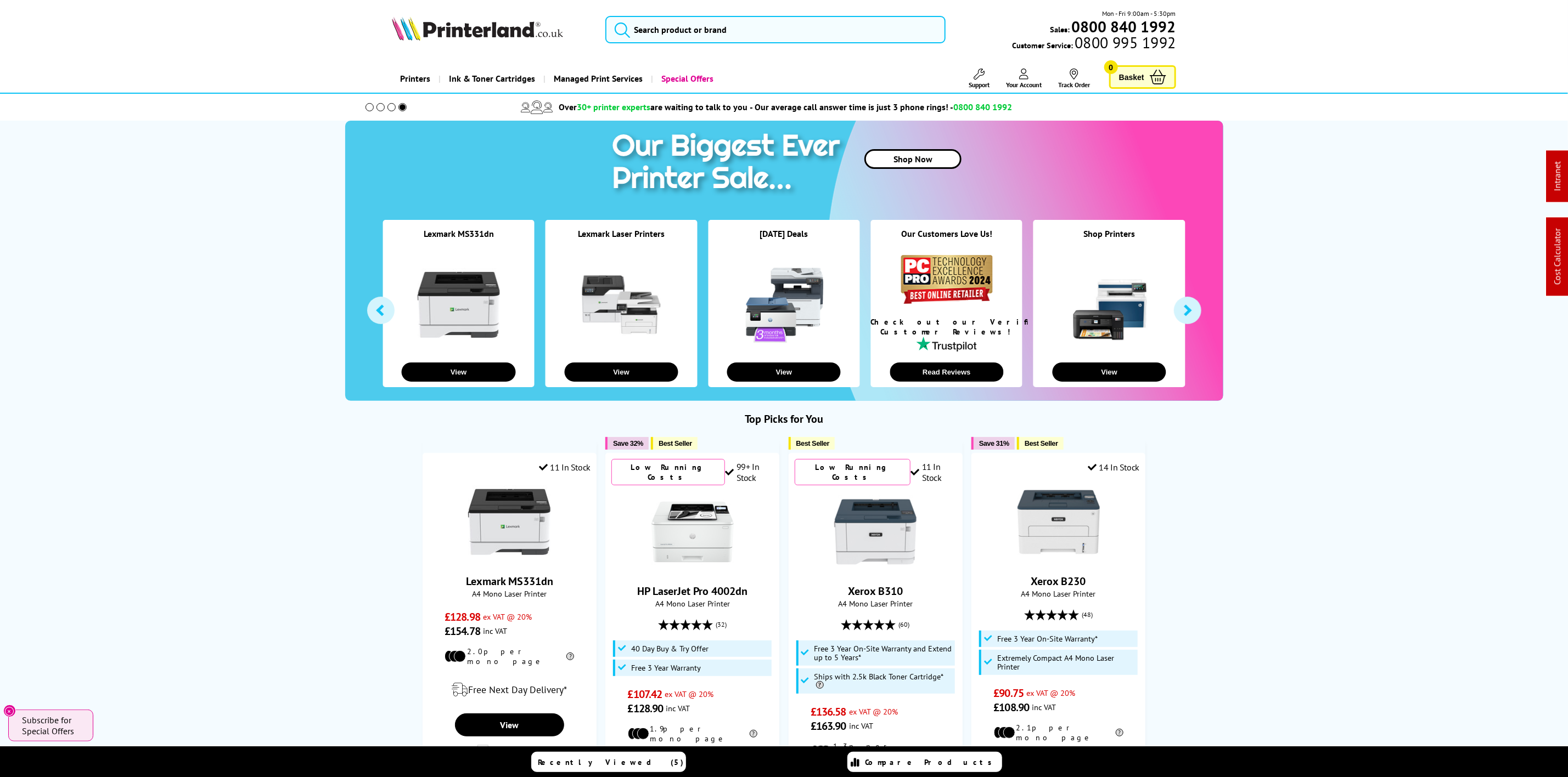
click at [753, 14] on div "Mon - Fri 9:00am - 5:30pm Sales: 0800 840 1992 Customer Service: 0800 995 1992" at bounding box center [784, 32] width 878 height 48
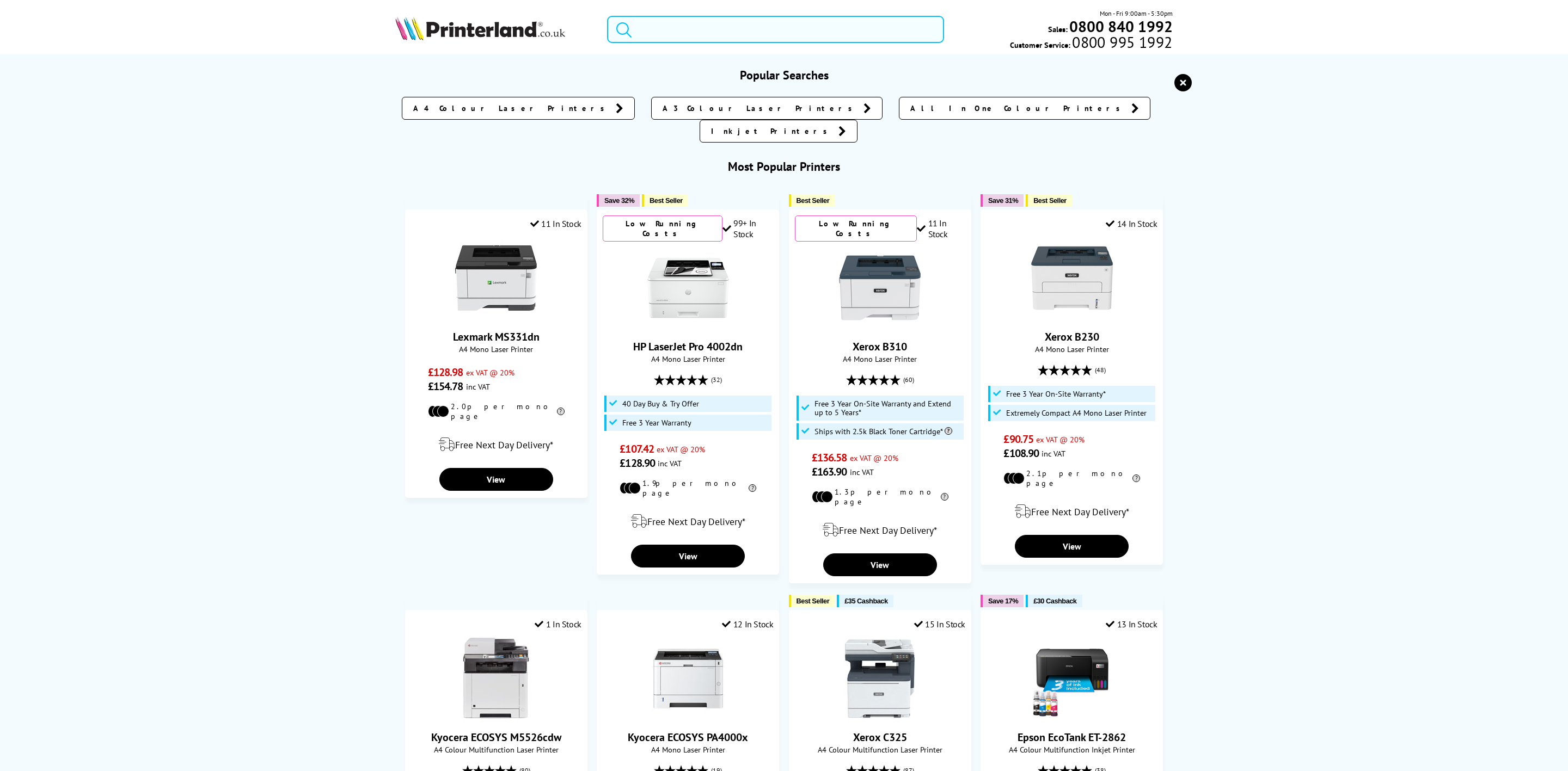
click at [744, 20] on input "search" at bounding box center [776, 30] width 337 height 27
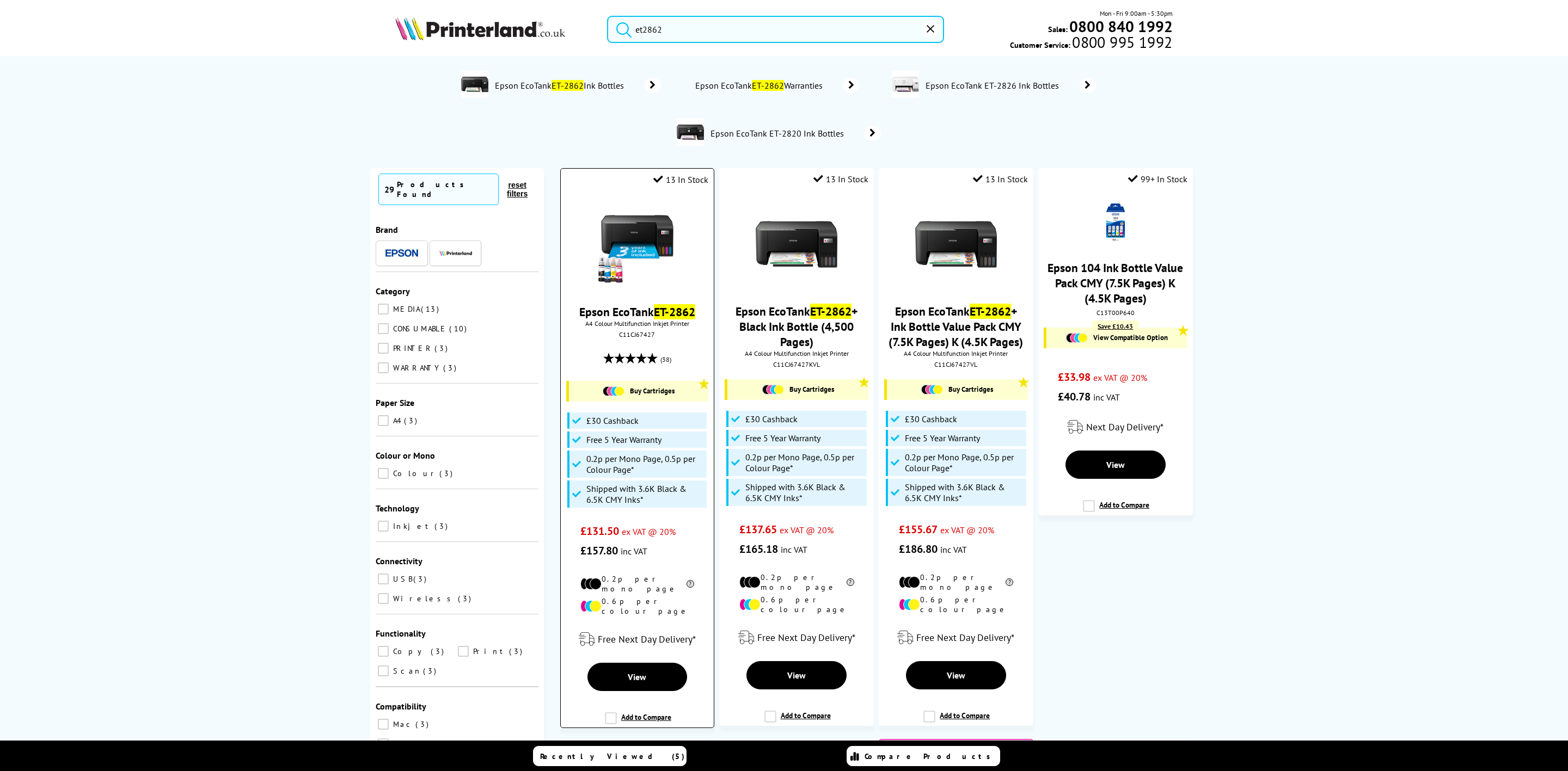
type input "et2862"
click at [652, 241] on img at bounding box center [637, 245] width 81 height 81
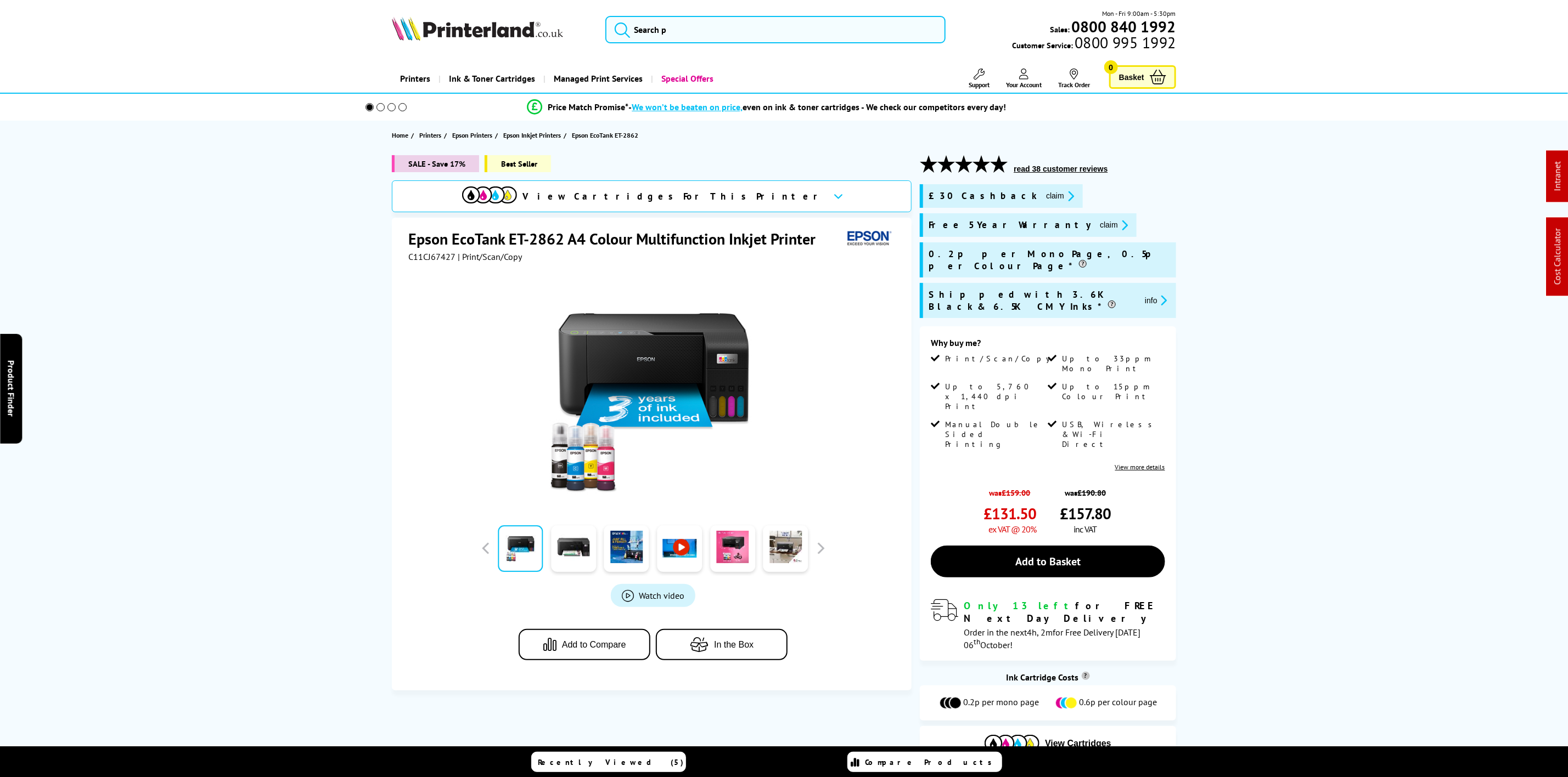
click at [1043, 201] on button "claim" at bounding box center [1060, 196] width 35 height 12
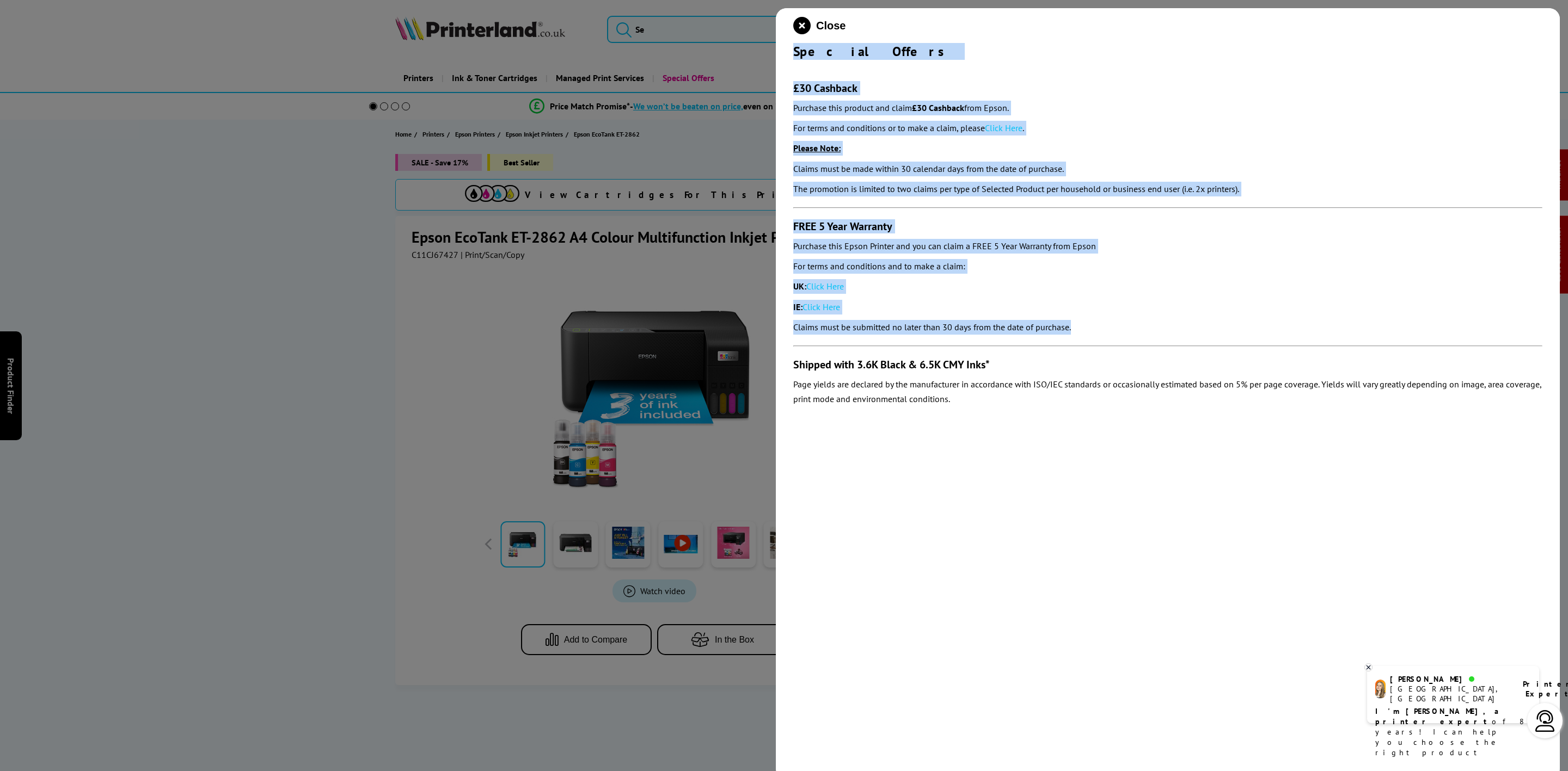
drag, startPoint x: 790, startPoint y: 53, endPoint x: 1017, endPoint y: 327, distance: 355.8
click at [1093, 336] on div "Close Special Offers £30 Cashback Purchase this product and claim £30 Cashback …" at bounding box center [1168, 394] width 784 height 771
copy div "Special Offers £30 Cashback Purchase this product and claim £30 Cashback from E…"
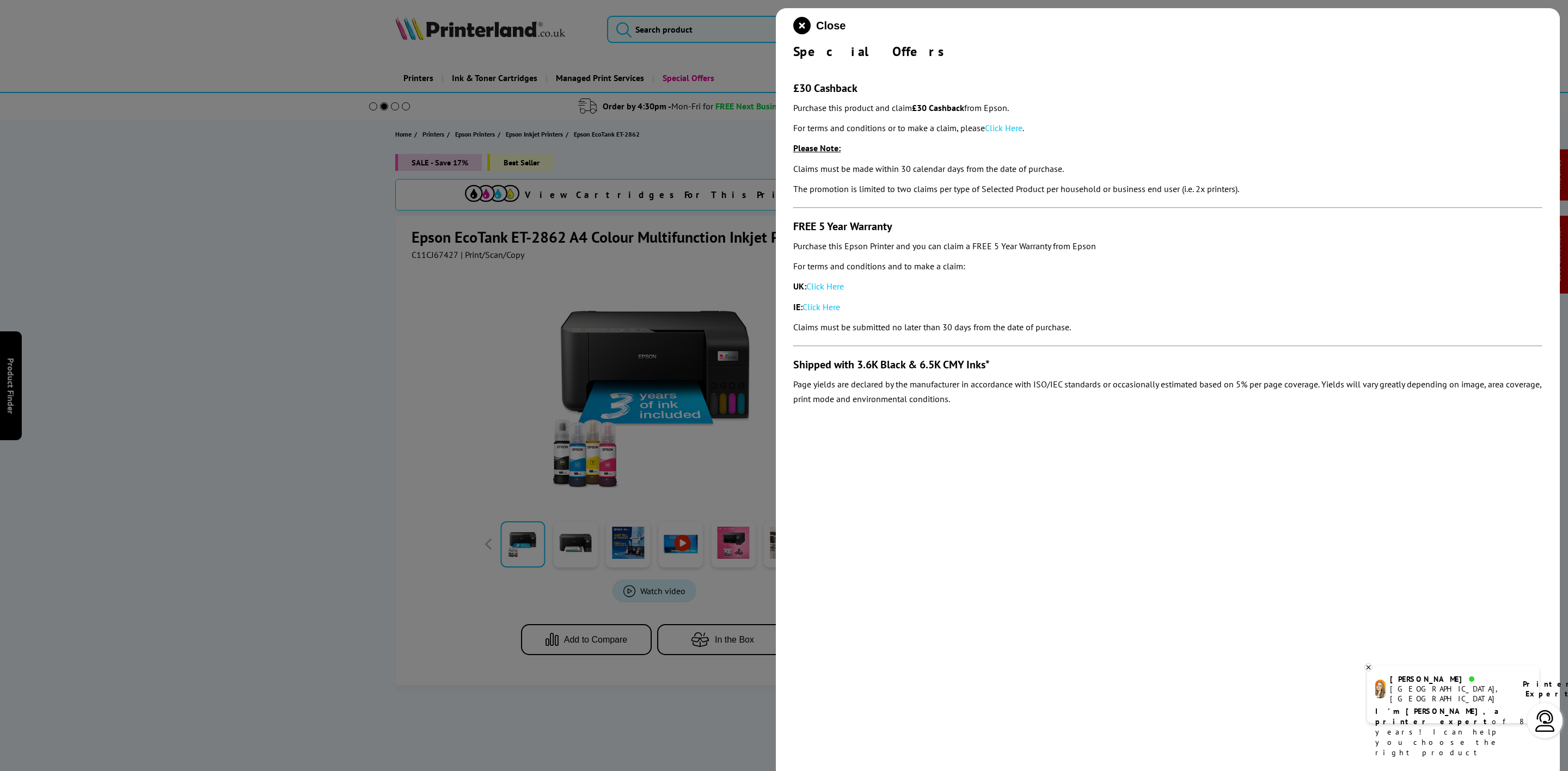
click at [790, 23] on div "Close Special Offers £30 Cashback Purchase this product and claim £30 Cashback …" at bounding box center [1168, 394] width 784 height 771
click at [802, 30] on icon "close modal" at bounding box center [802, 25] width 17 height 17
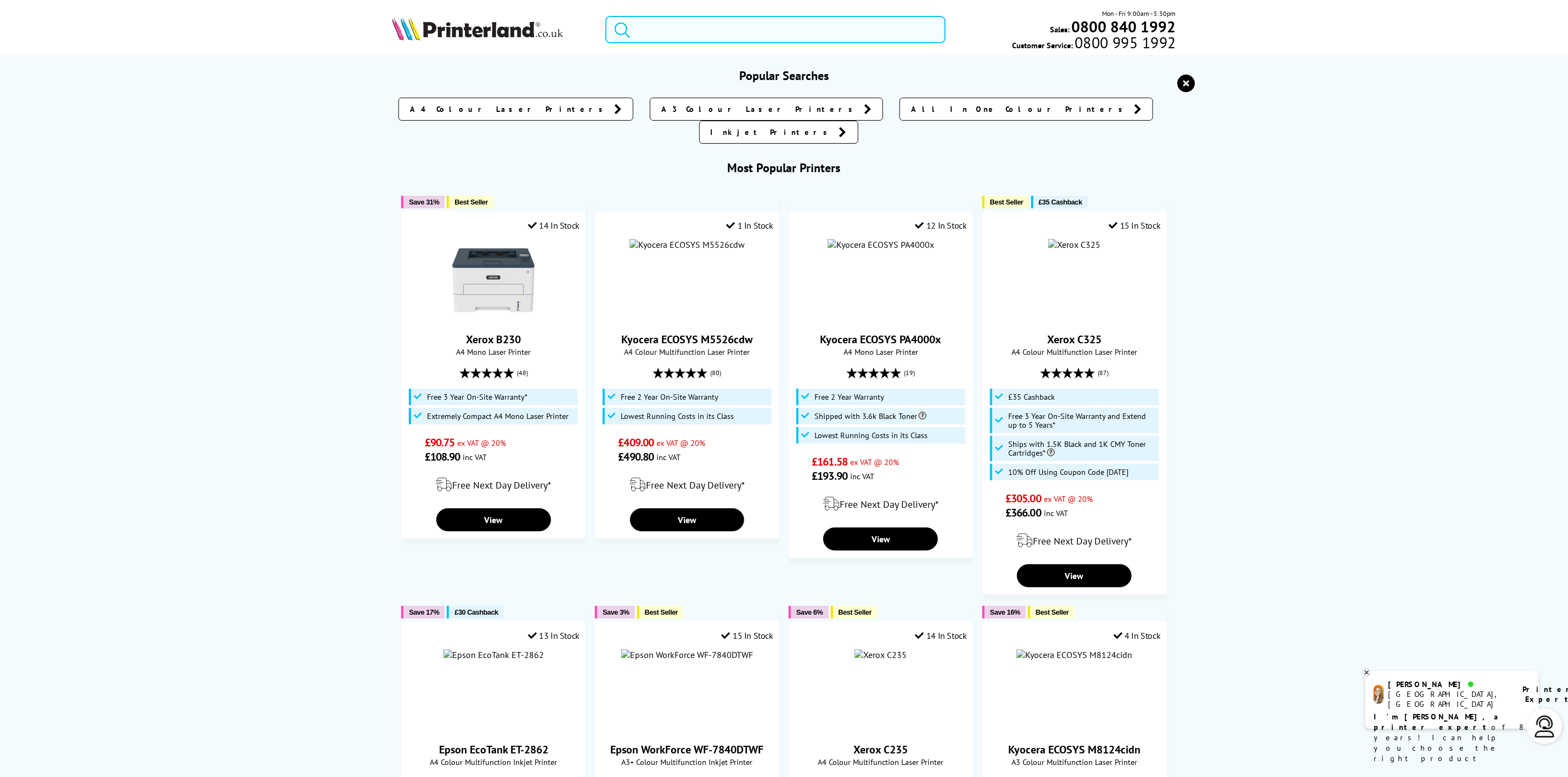
click at [700, 28] on input "search" at bounding box center [775, 30] width 340 height 27
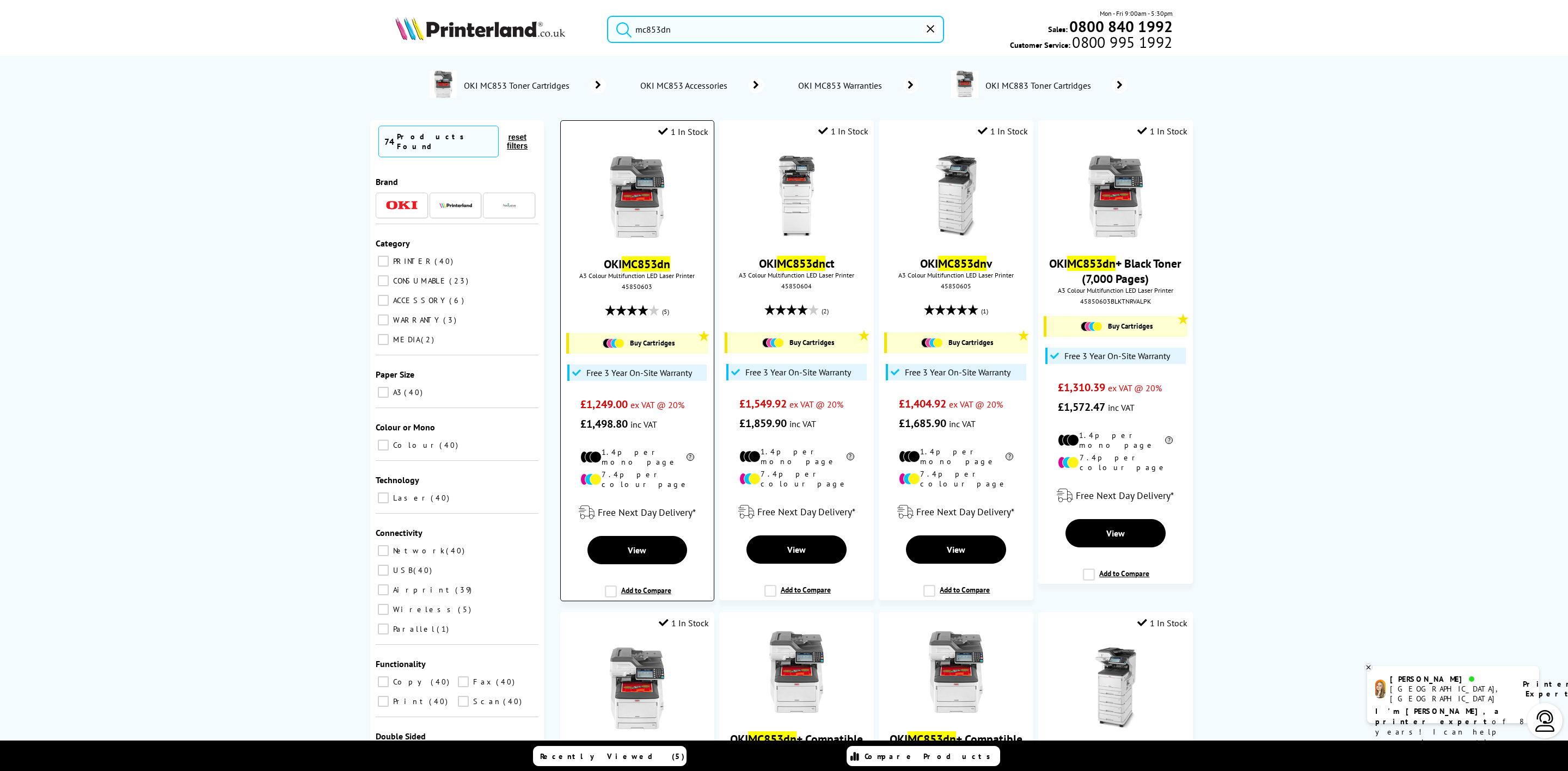
type input "mc853dn"
drag, startPoint x: 623, startPoint y: 196, endPoint x: 276, endPoint y: 199, distance: 347.0
click at [624, 196] on img at bounding box center [637, 196] width 81 height 81
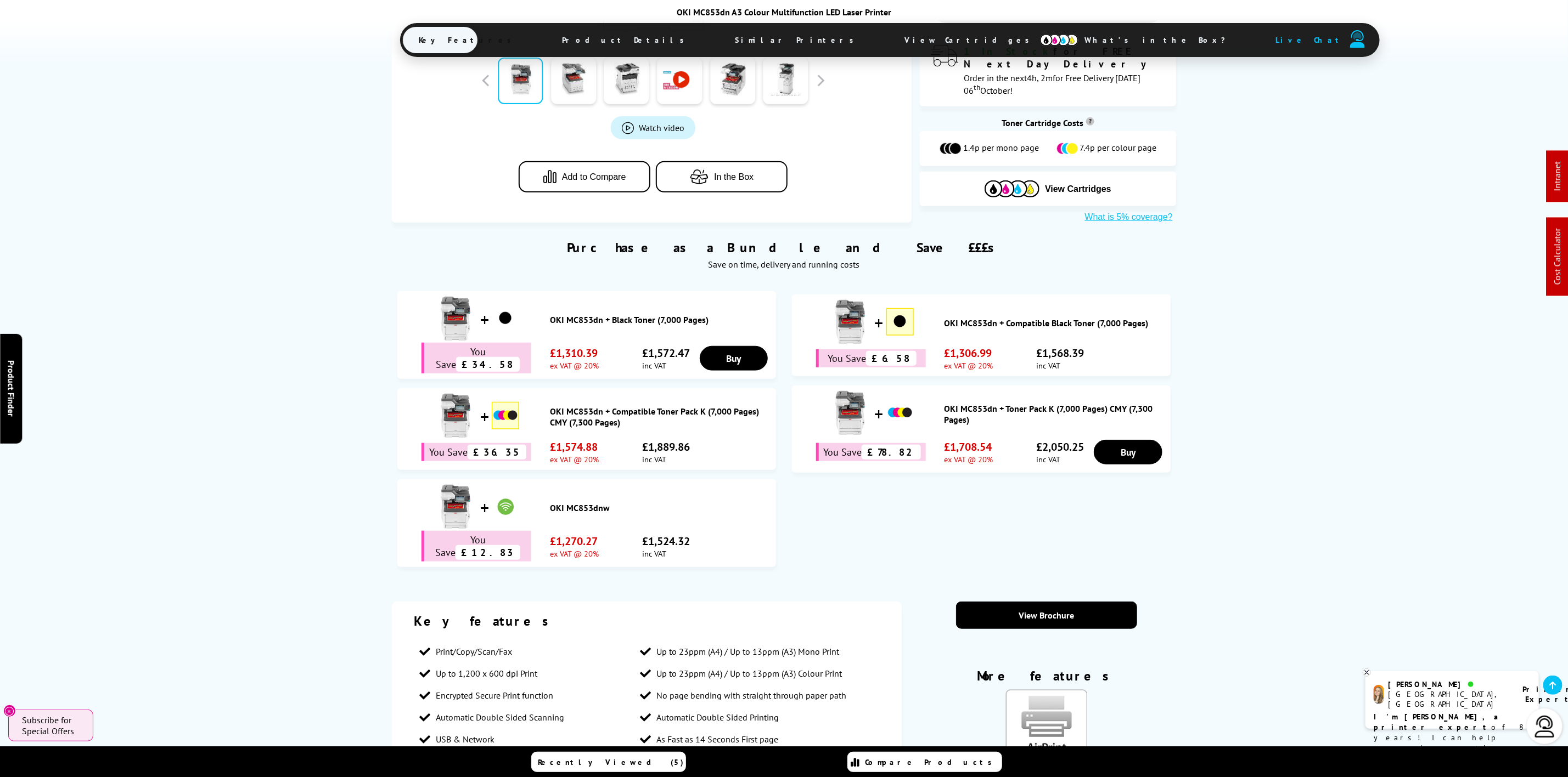
click at [889, 42] on span "View Cartridges" at bounding box center [973, 40] width 168 height 29
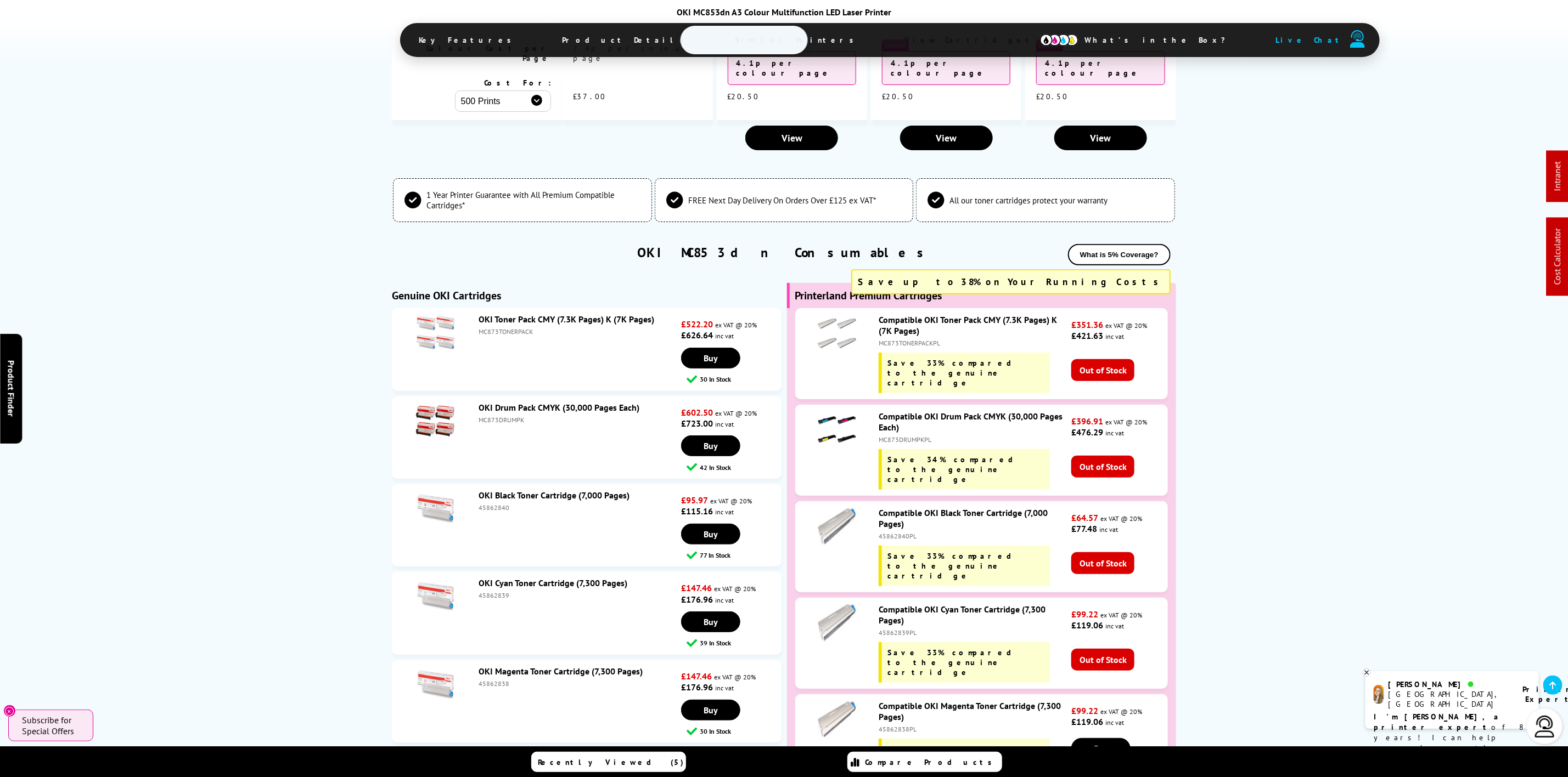
scroll to position [3301, 0]
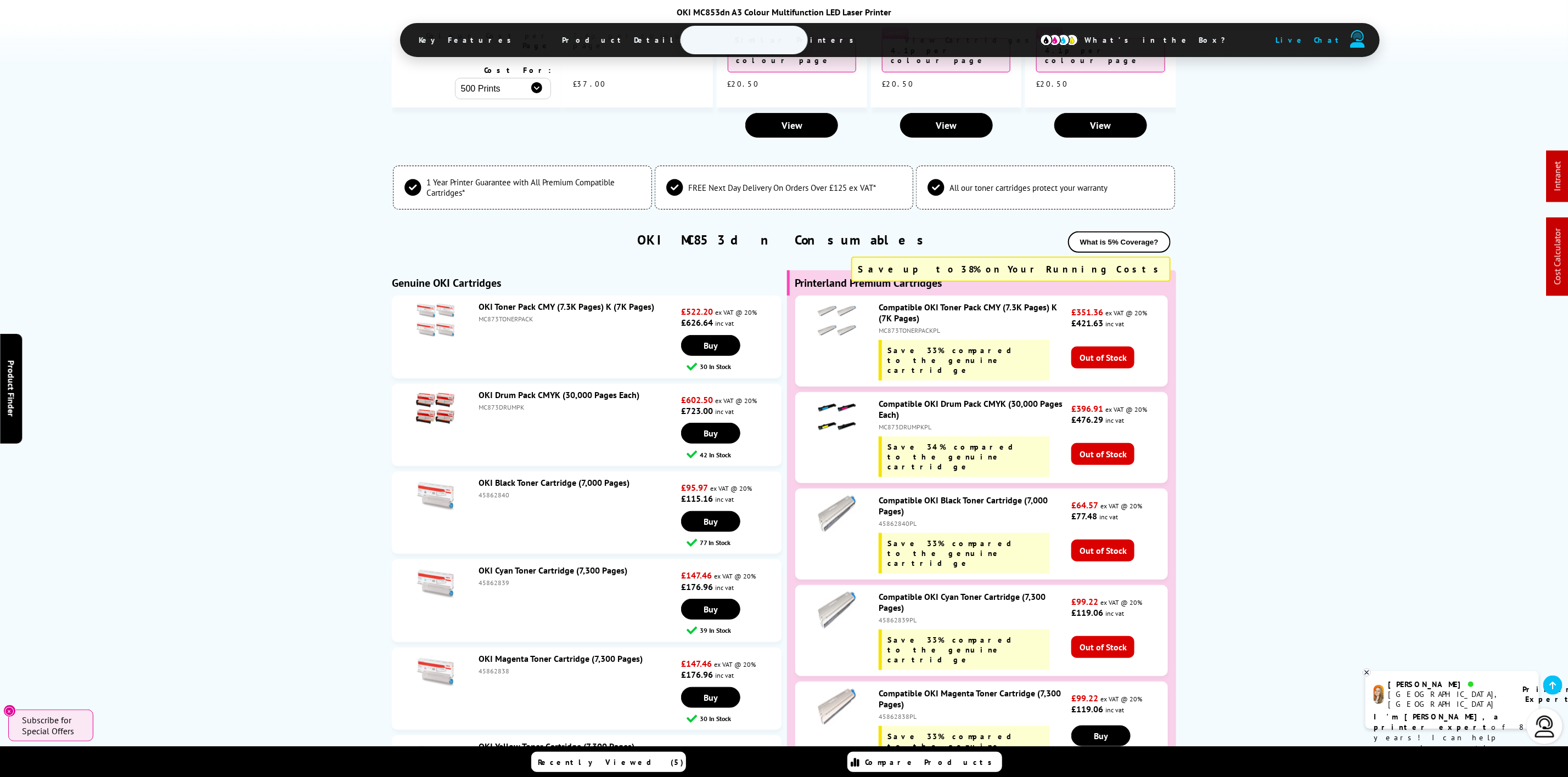
click at [509, 296] on li "OKI Toner Pack CMY (7.3K Pages) K (7K Pages) MC873TONERPACK £522.20 ex VAT @ 20…" at bounding box center [587, 337] width 389 height 82
copy div "MC873TONERPACK"
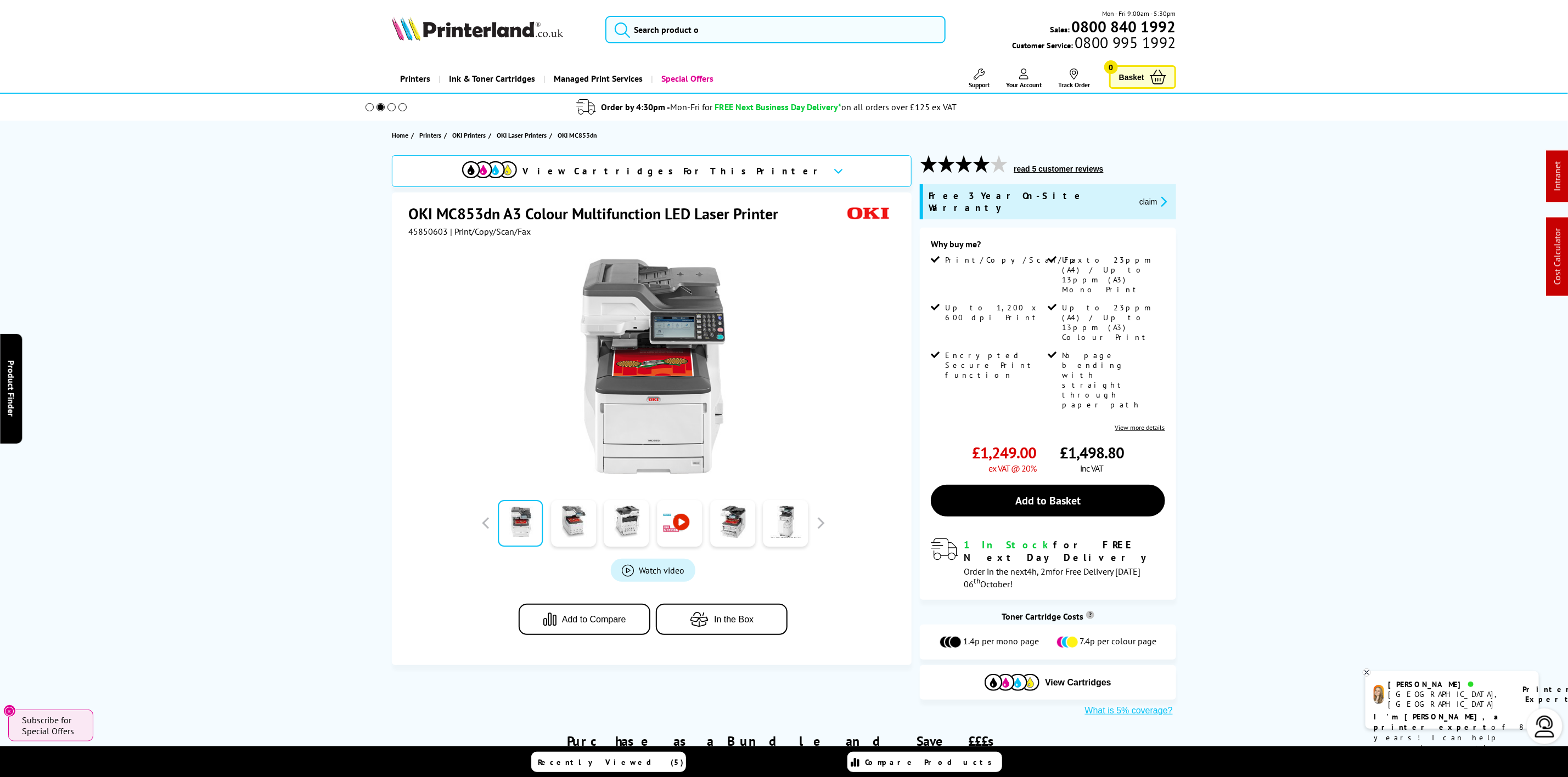
click at [484, 7] on header "Mon - Fri 9:00am - 5:30pm Sales: 0800 840 1992 Customer Service: 0800 995 1992" at bounding box center [784, 47] width 1568 height 94
click at [465, 23] on img at bounding box center [477, 28] width 171 height 24
drag, startPoint x: 465, startPoint y: 23, endPoint x: 325, endPoint y: 10, distance: 140.6
click at [452, 28] on img at bounding box center [477, 28] width 171 height 24
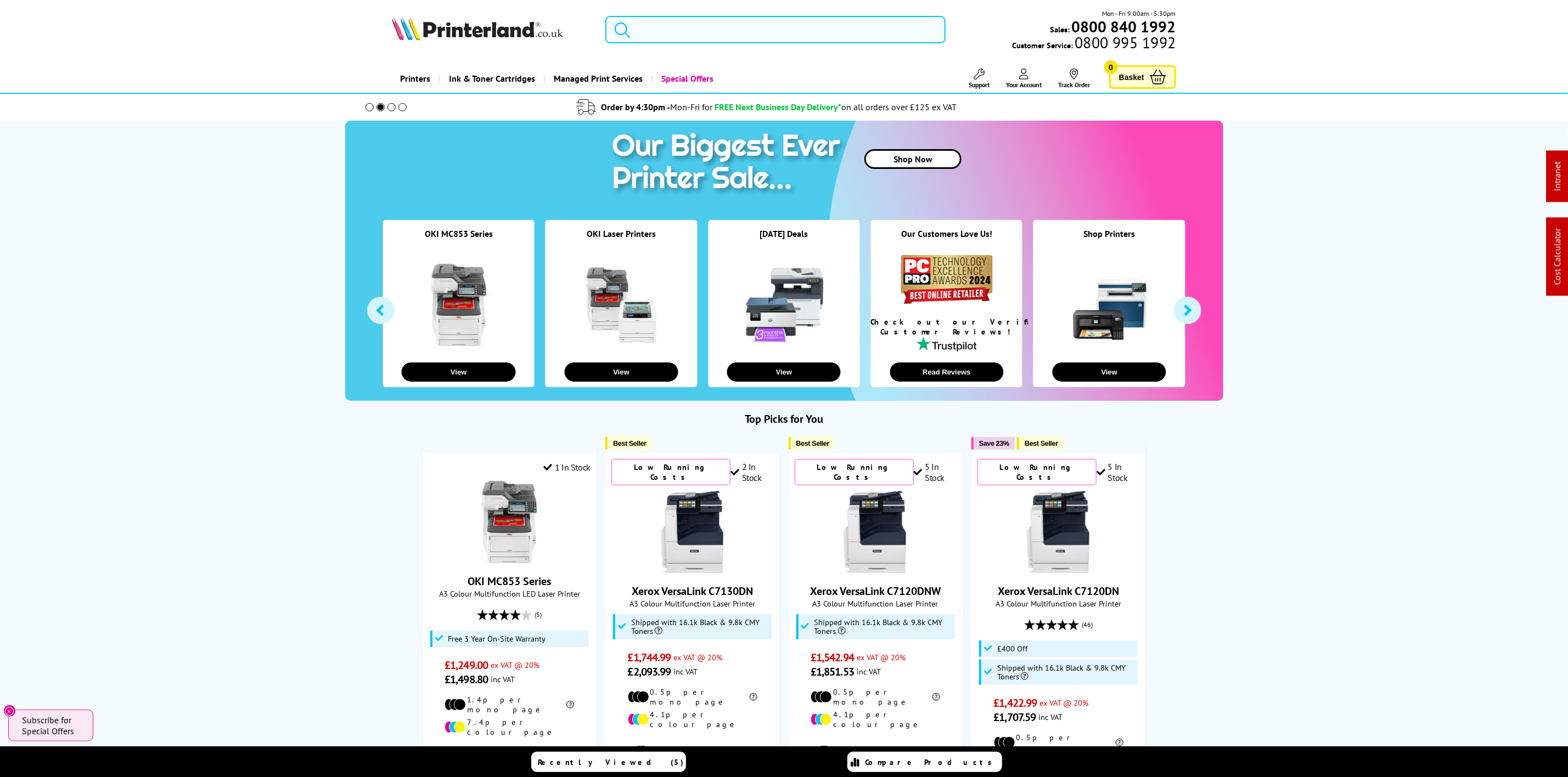
click at [659, 33] on input "search" at bounding box center [775, 30] width 340 height 27
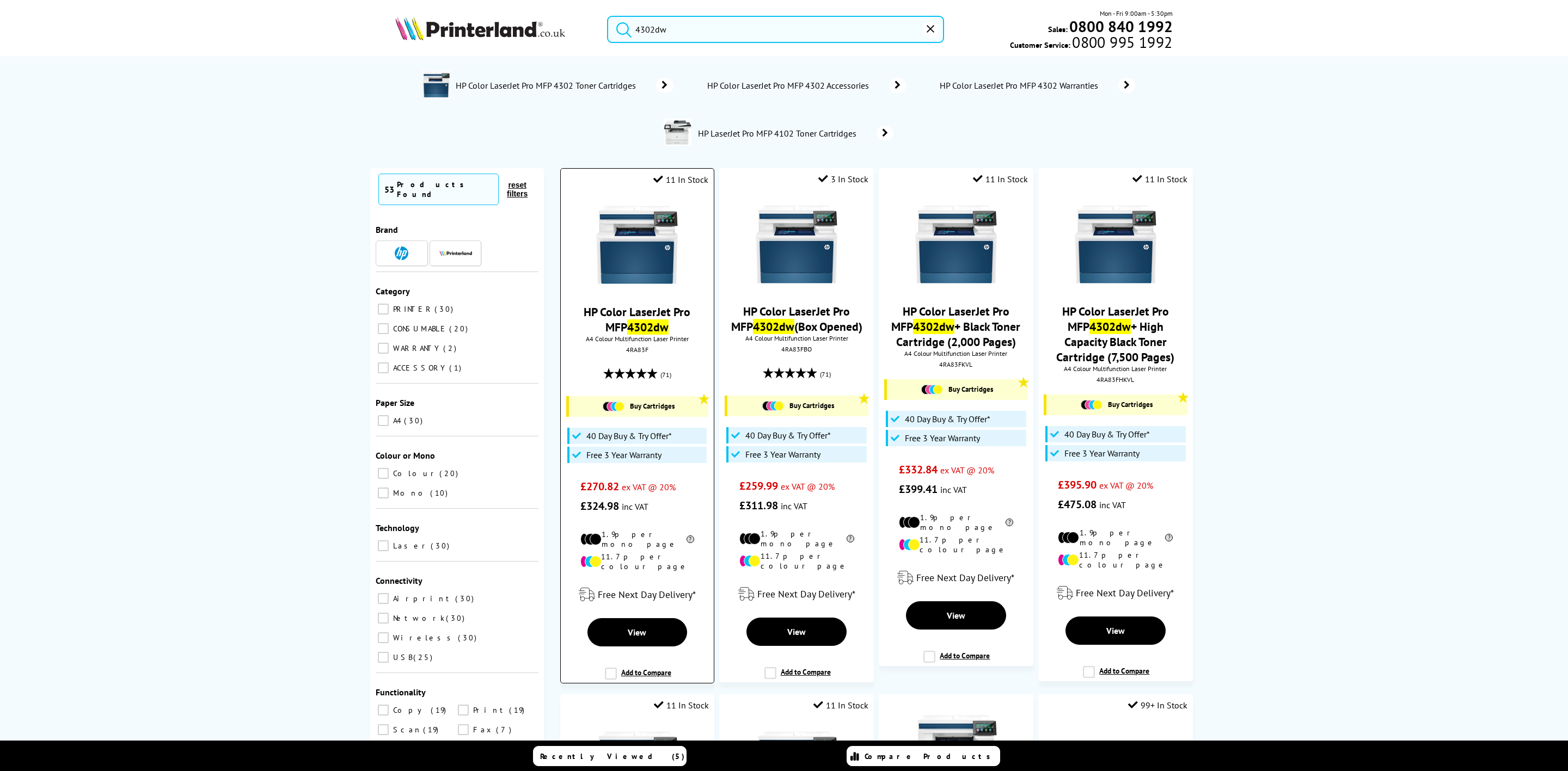
type input "4302dw"
click at [650, 247] on img at bounding box center [637, 245] width 81 height 81
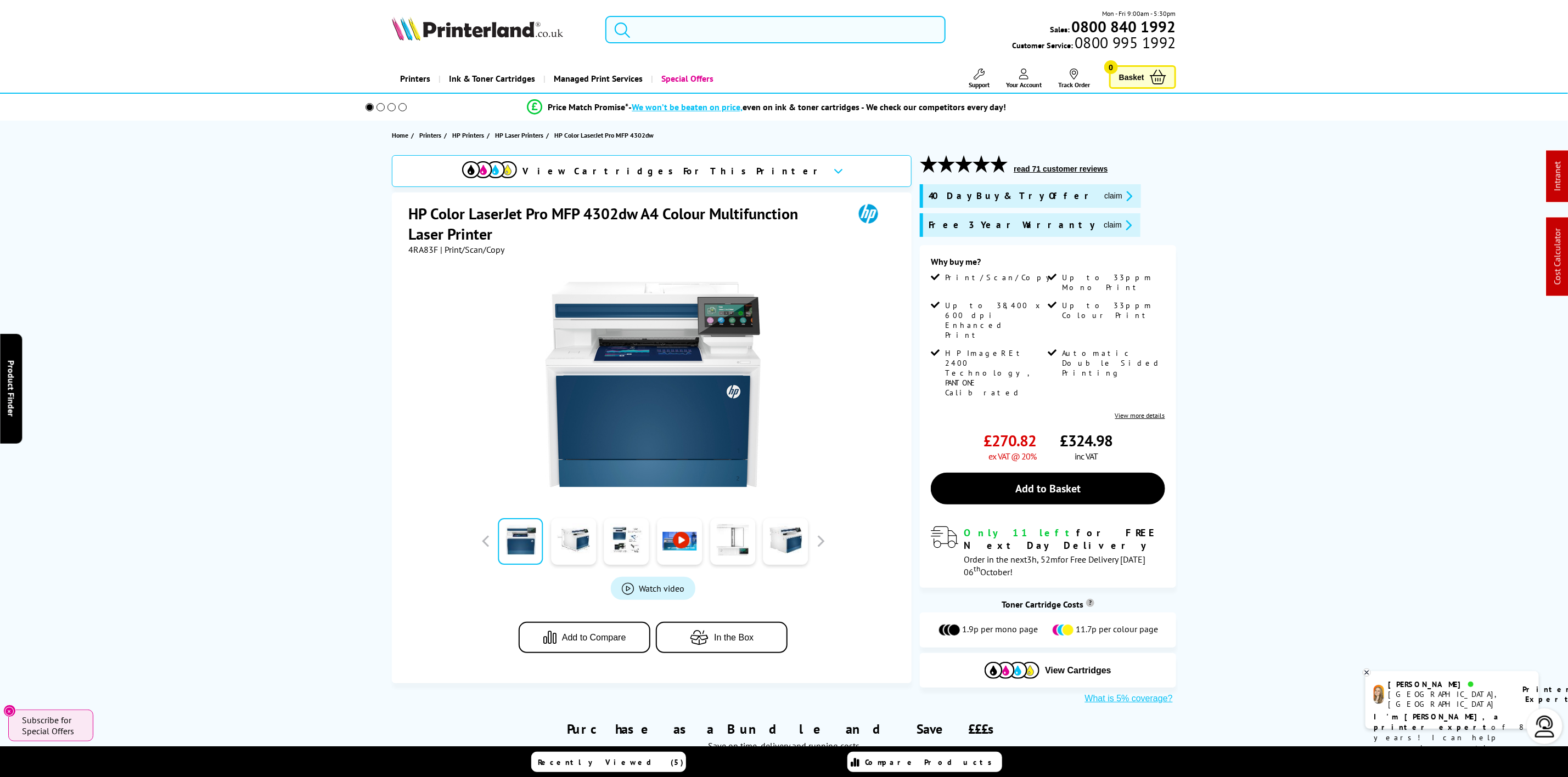
click at [703, 24] on input "search" at bounding box center [775, 30] width 340 height 27
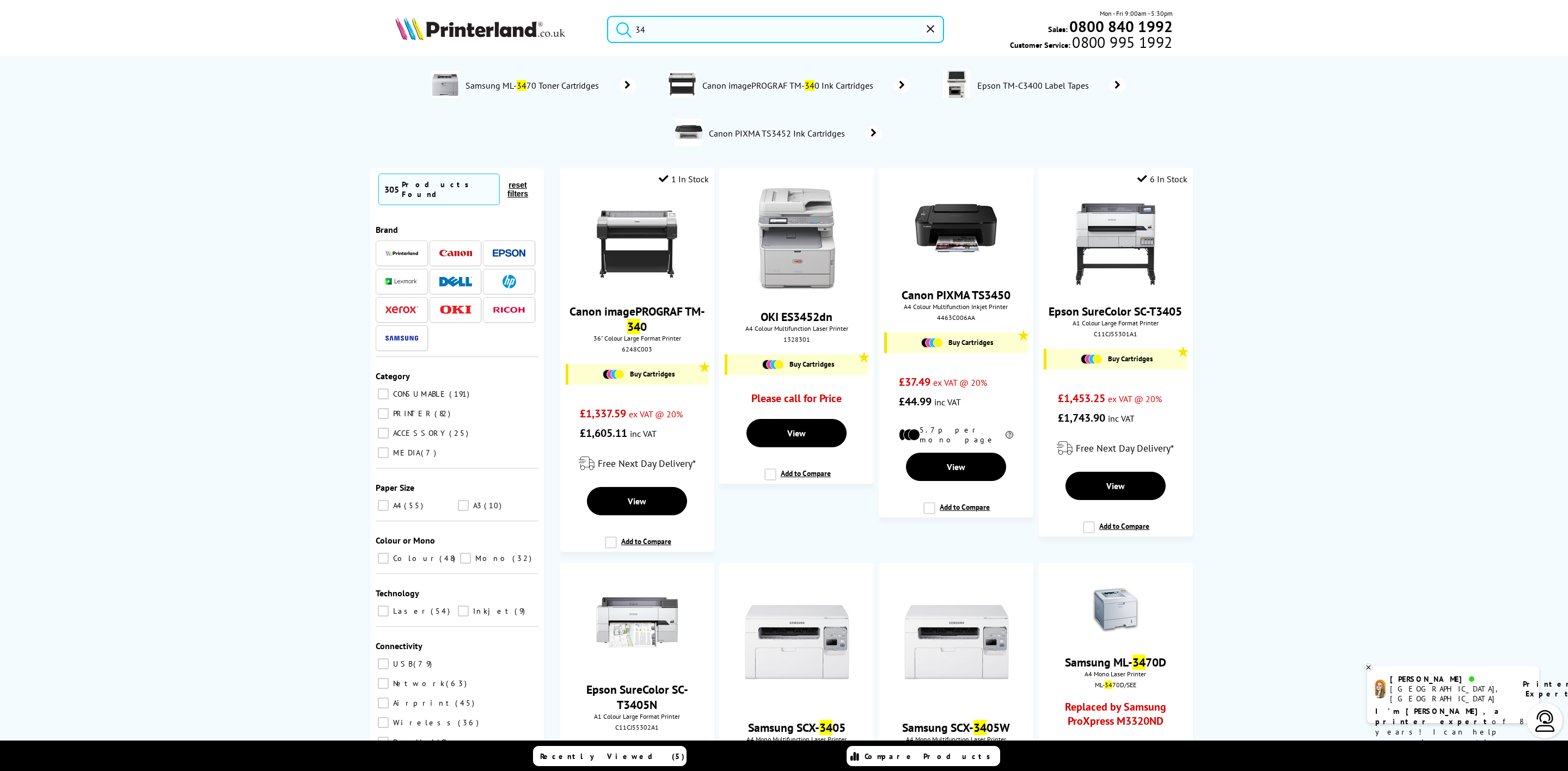
type input "3"
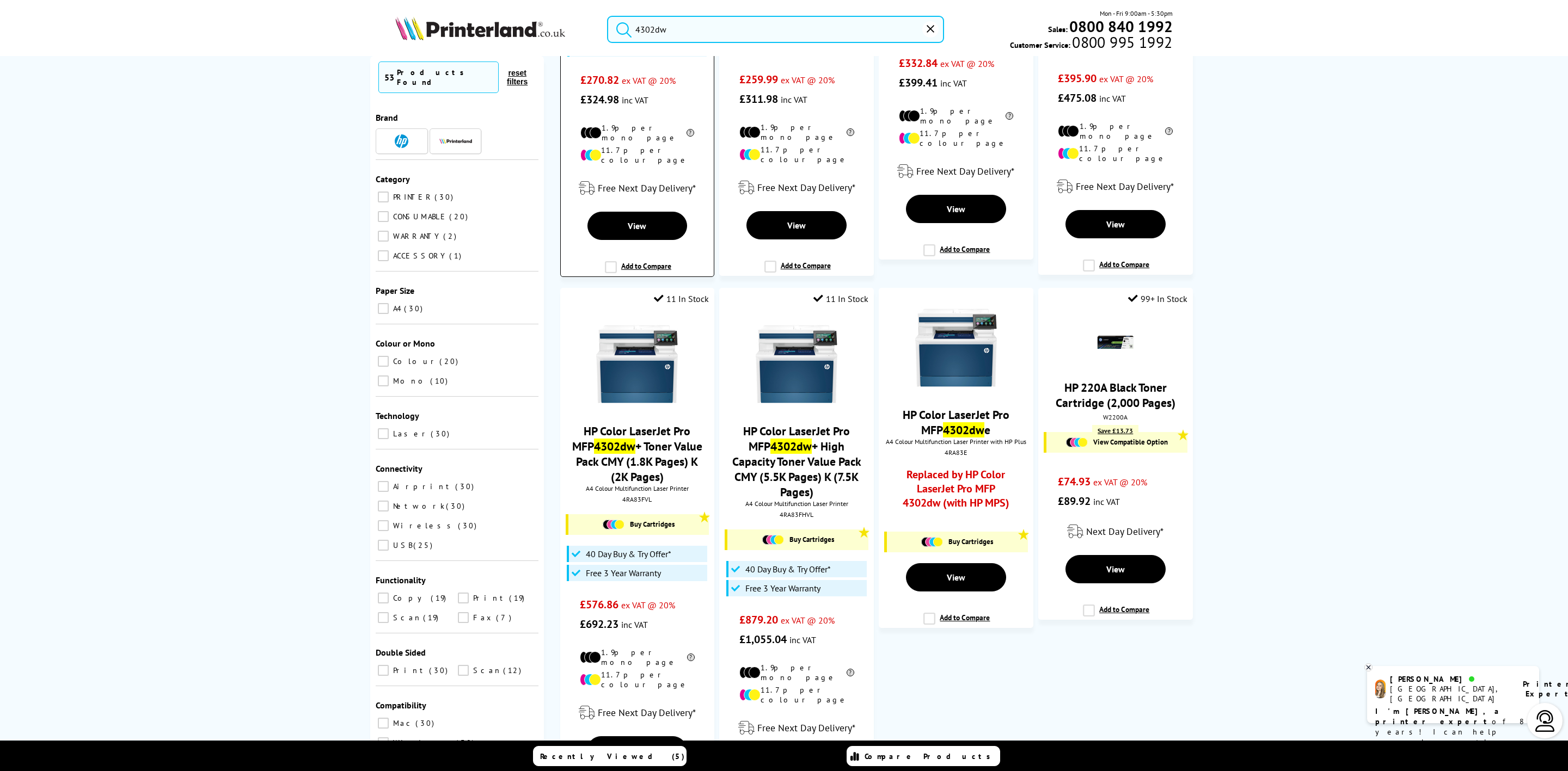
scroll to position [408, 0]
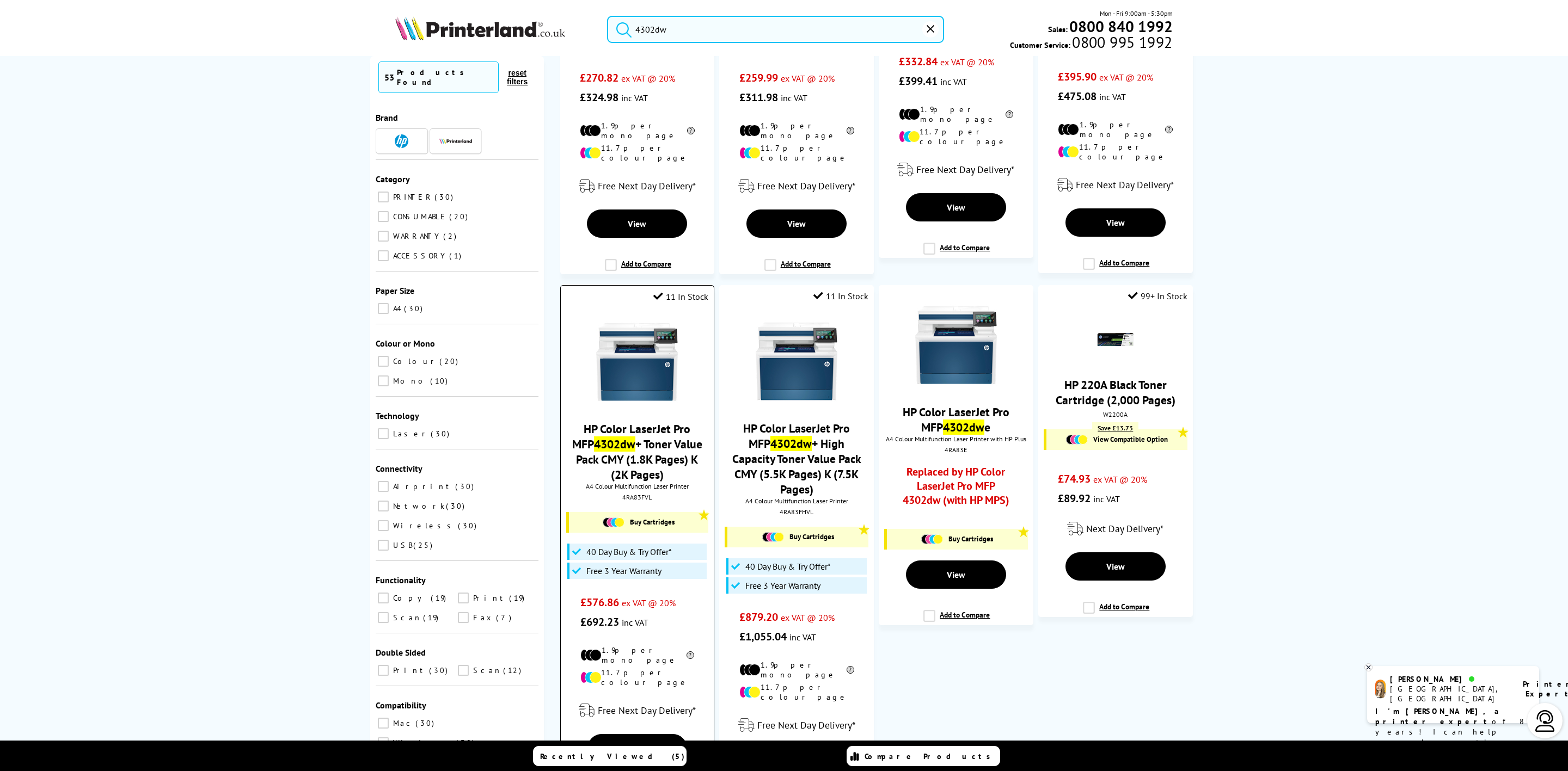
type input "4302dw"
click at [624, 493] on div "4RA83FVL" at bounding box center [637, 497] width 136 height 8
copy div "4RA83FVL"
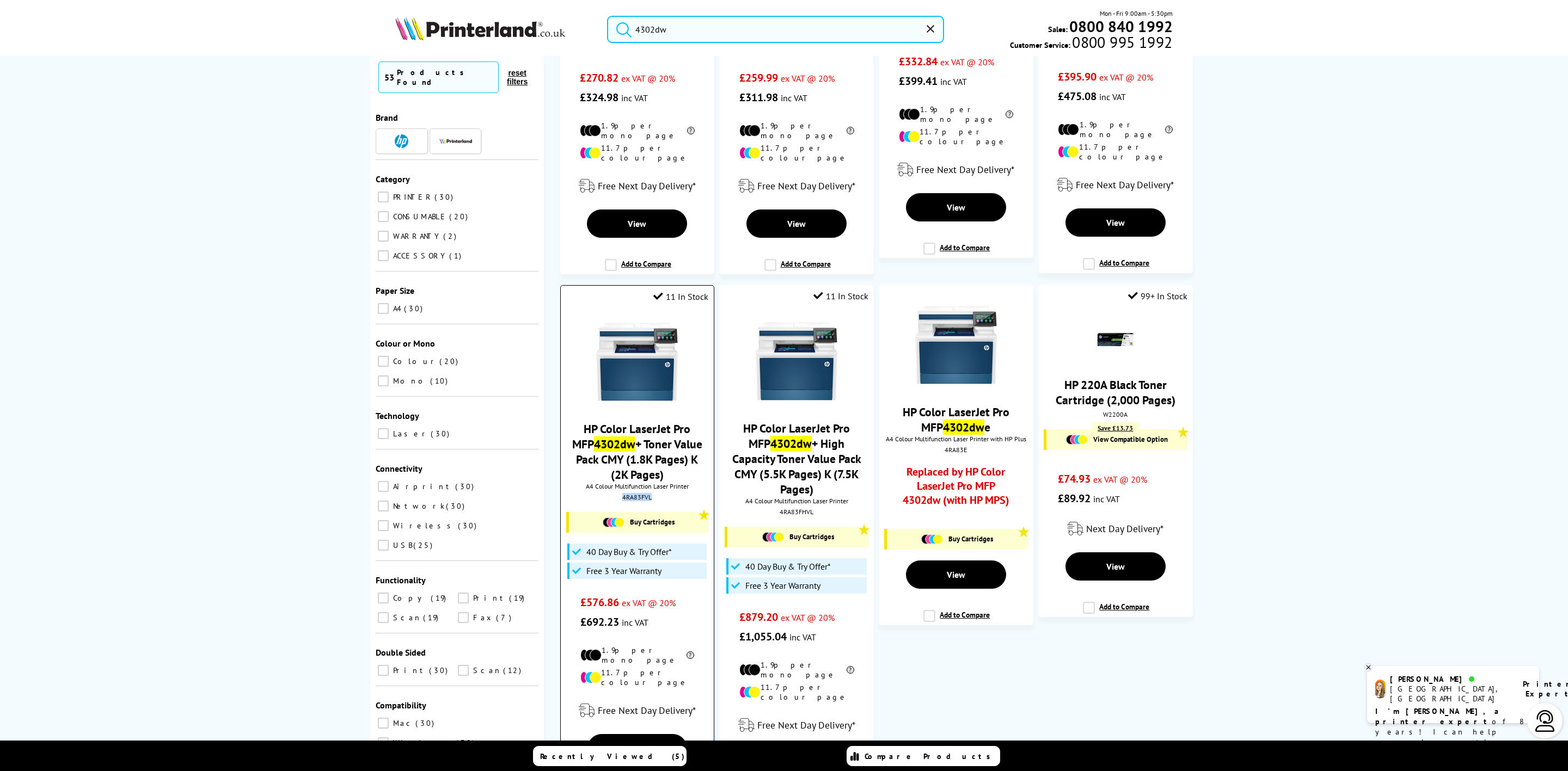
click at [618, 354] on img at bounding box center [637, 362] width 81 height 81
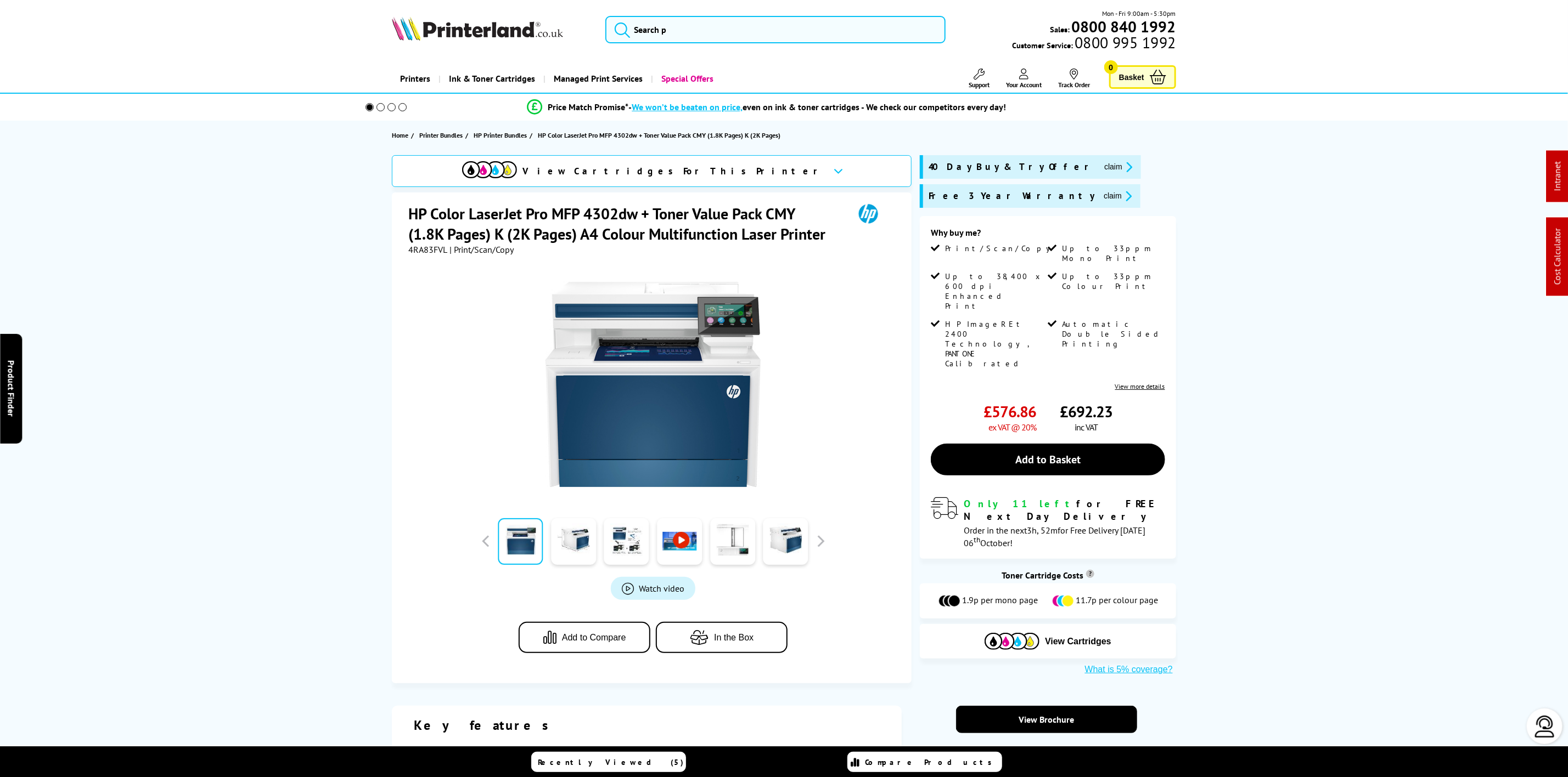
click at [1101, 163] on button "claim" at bounding box center [1118, 167] width 35 height 12
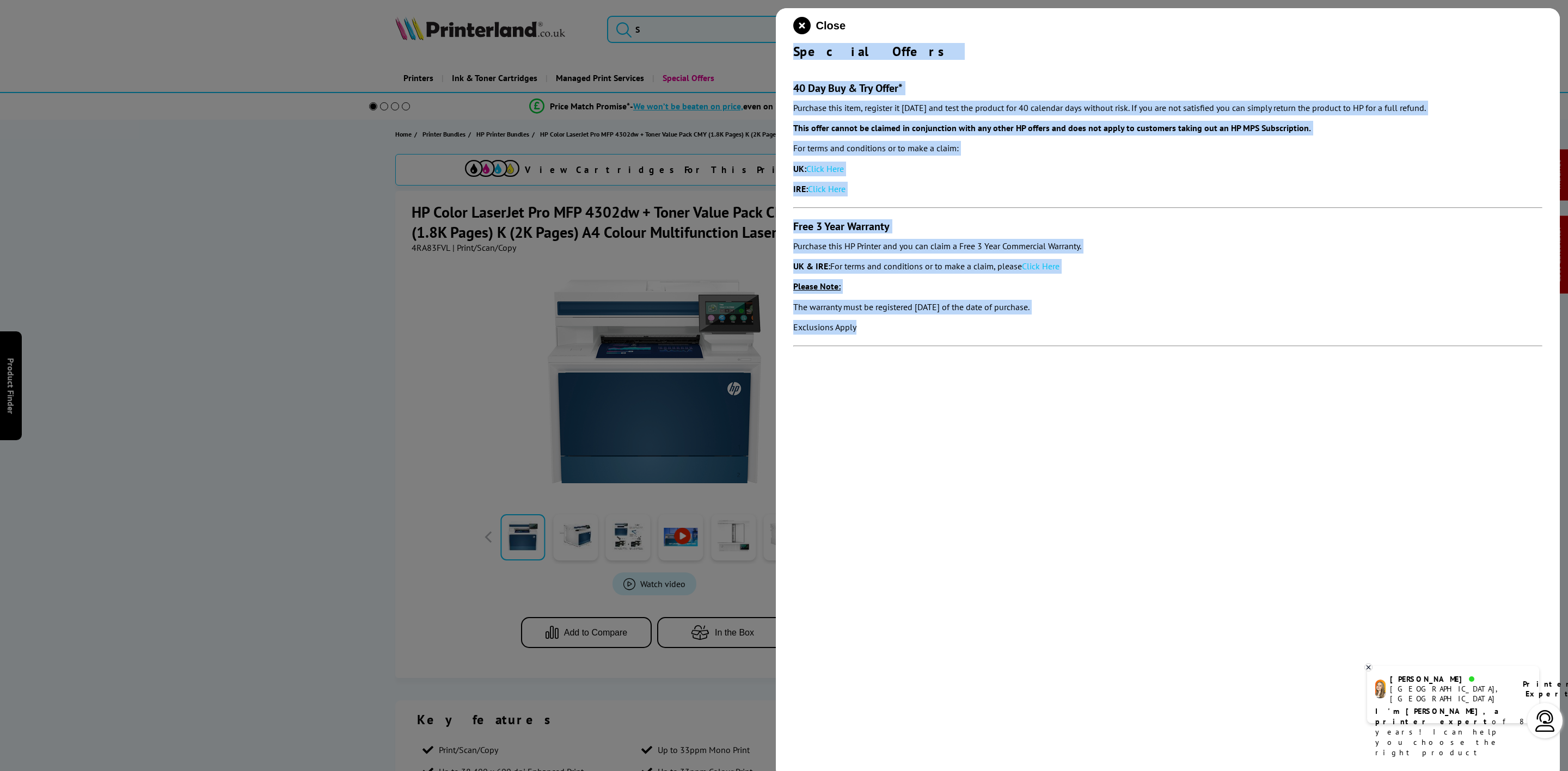
drag, startPoint x: 793, startPoint y: 53, endPoint x: 924, endPoint y: 343, distance: 318.2
click at [924, 343] on div "Close Special Offers 40 Day Buy & Try Offer* Purchase this item, register it [D…" at bounding box center [1168, 394] width 784 height 771
copy div "Special Offers 40 Day Buy & Try Offer* Purchase this item, register it [DATE] a…"
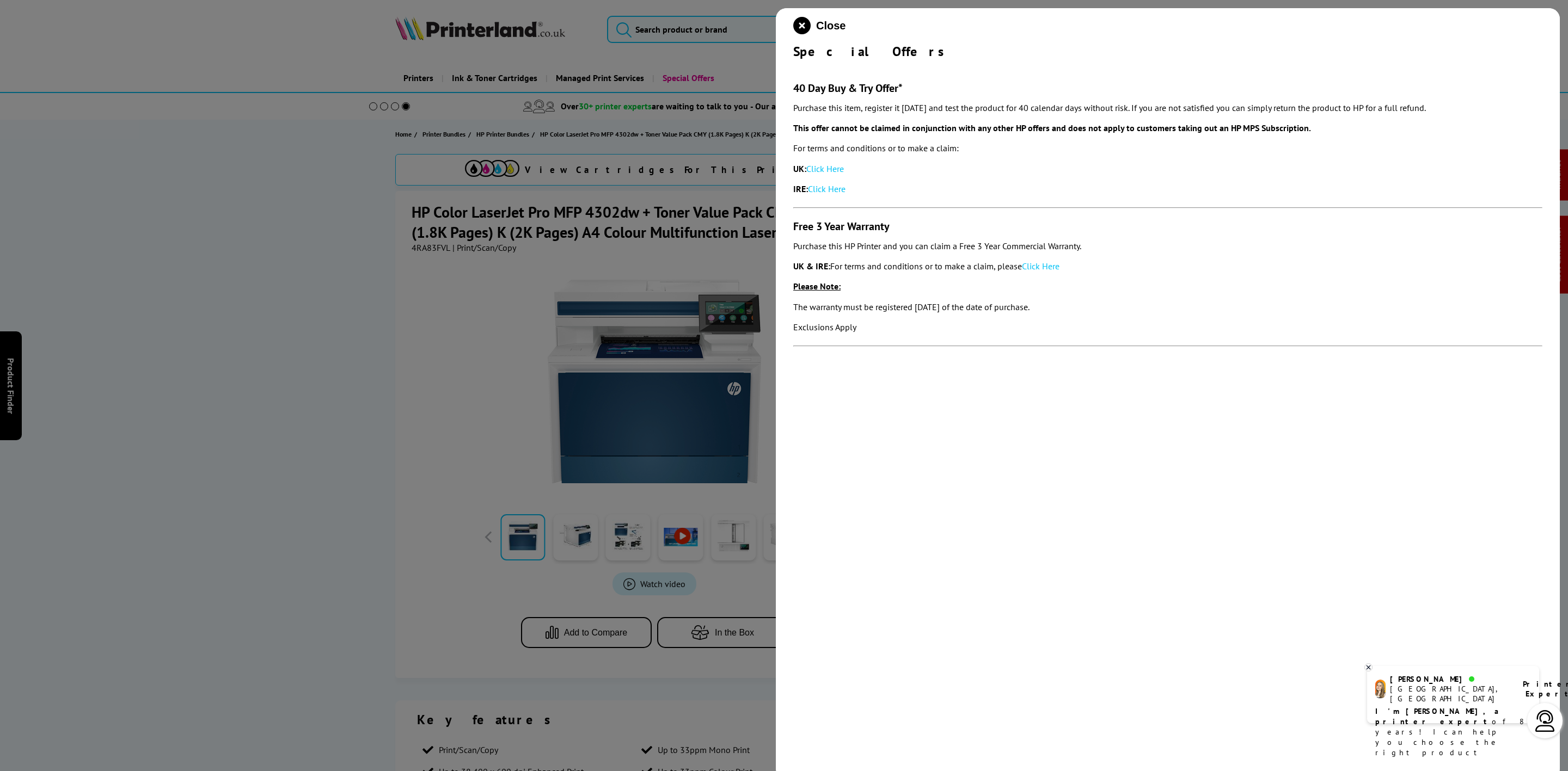
click at [792, 30] on div "Close Special Offers 40 Day Buy & Try Offer* Purchase this item, register it [D…" at bounding box center [1168, 394] width 784 height 771
click at [800, 30] on icon "close modal" at bounding box center [802, 25] width 17 height 17
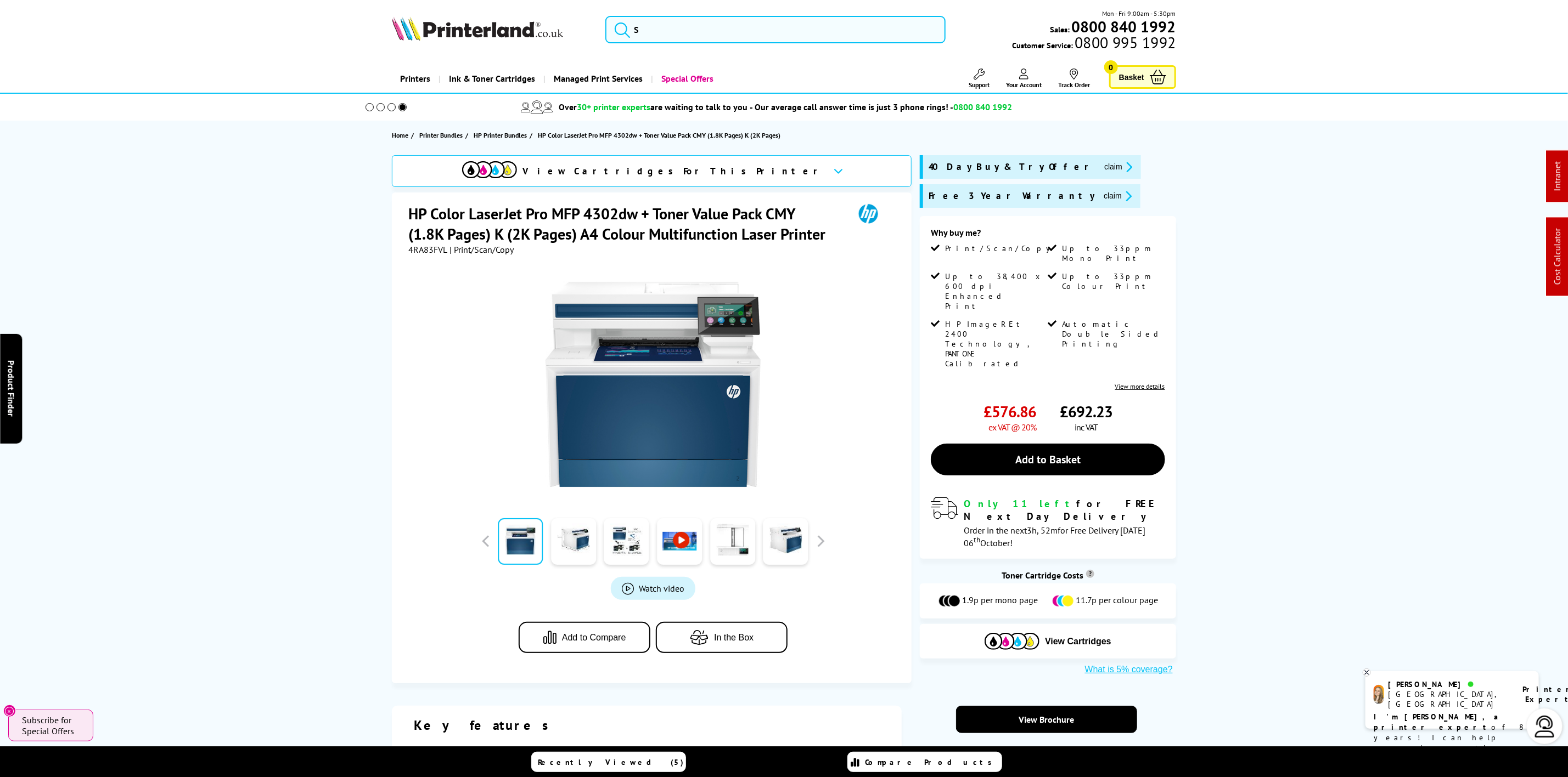
click at [453, 28] on img at bounding box center [477, 28] width 171 height 24
drag, startPoint x: 453, startPoint y: 28, endPoint x: 241, endPoint y: 89, distance: 220.6
click at [437, 31] on img at bounding box center [477, 28] width 171 height 24
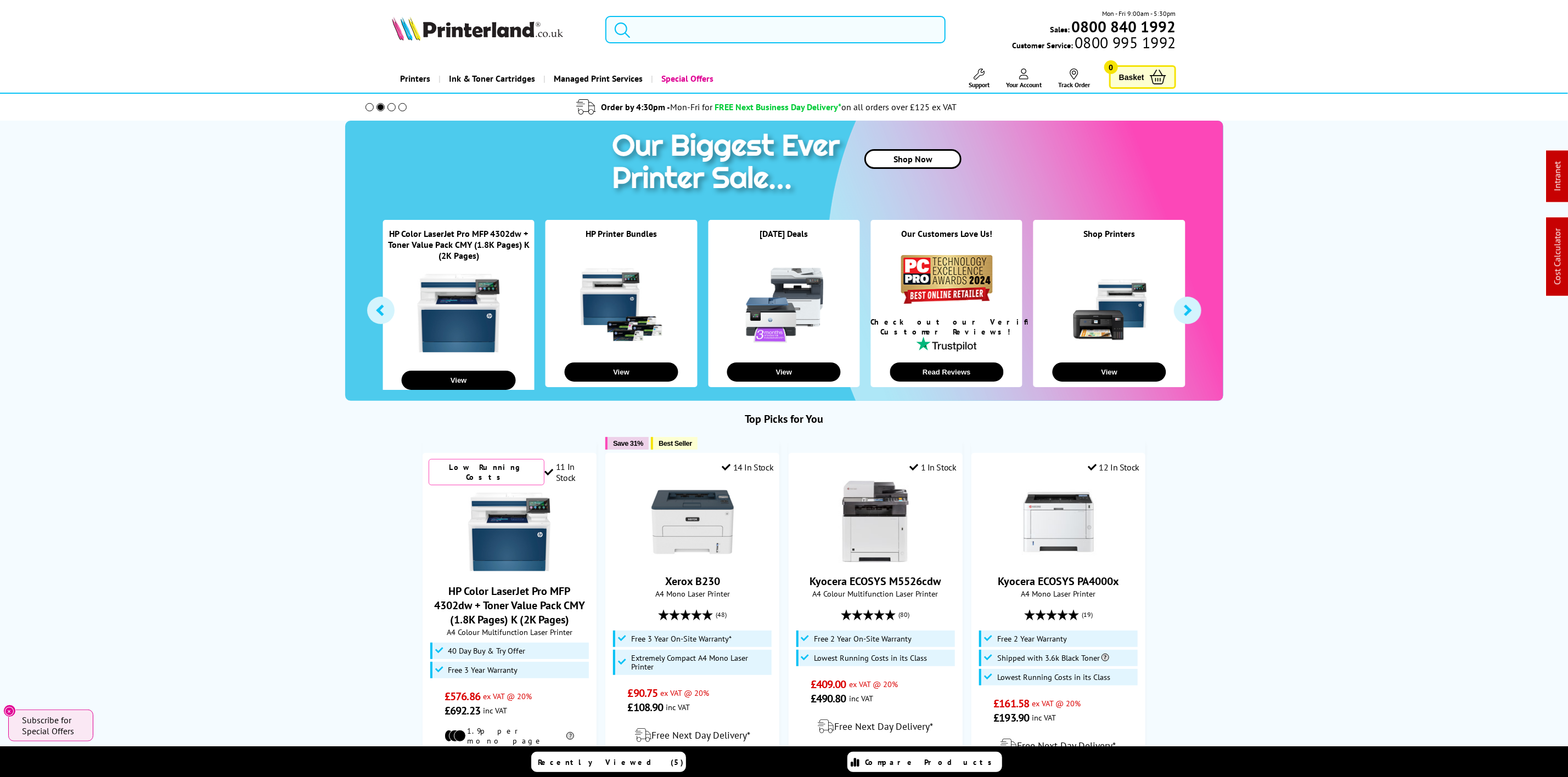
click at [715, 37] on input "search" at bounding box center [775, 30] width 340 height 27
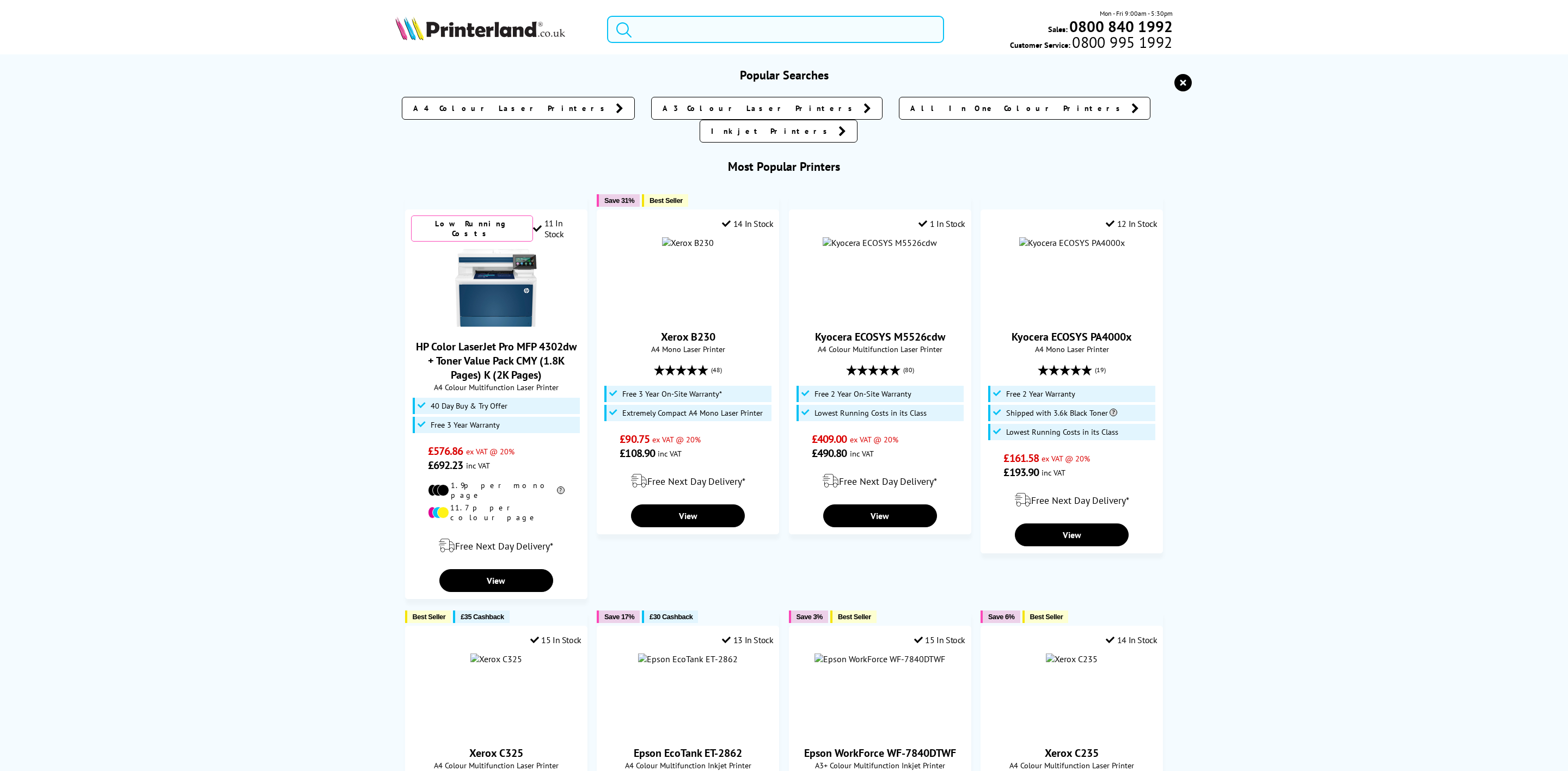
paste input "s2080w"
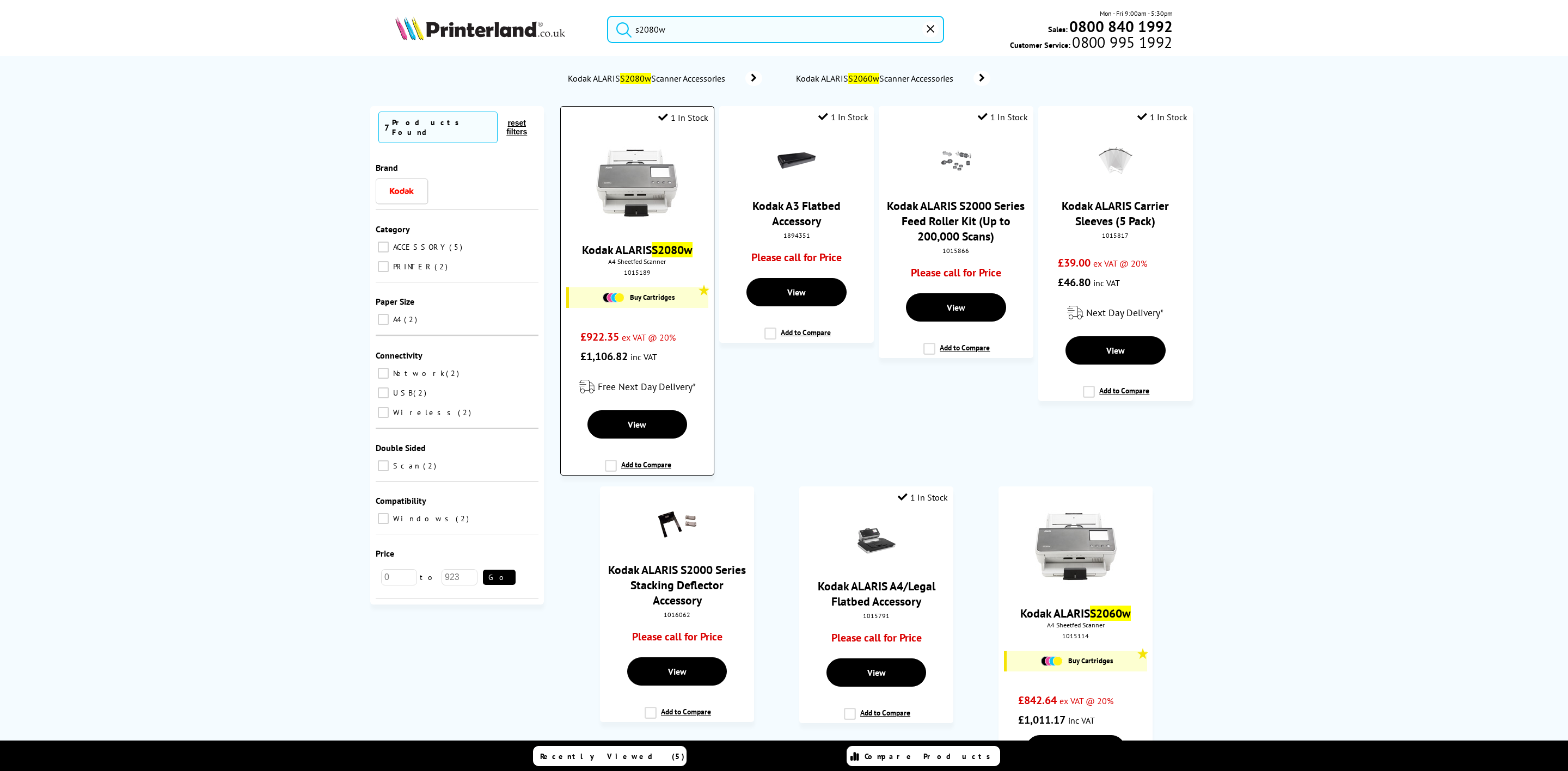
type input "s2080w"
click at [654, 185] on img at bounding box center [637, 183] width 81 height 81
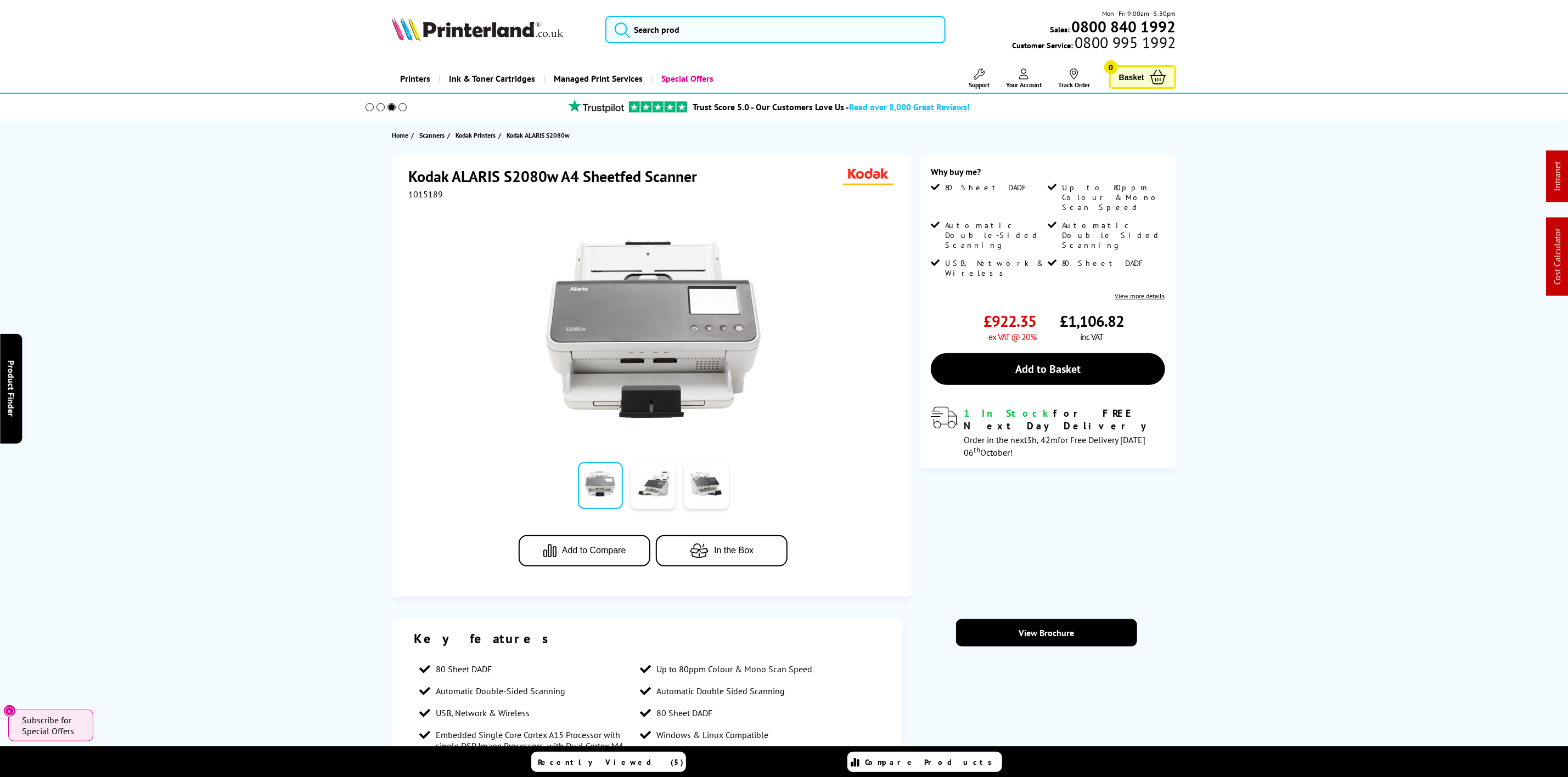
click at [448, 15] on div "Mon - Fri 9:00am - 5:30pm Sales: 0800 840 1992 Customer Service: 0800 995 1992" at bounding box center [784, 32] width 878 height 48
drag, startPoint x: 448, startPoint y: 15, endPoint x: 24, endPoint y: 35, distance: 424.5
click at [432, 18] on div "Mon - Fri 9:00am - 5:30pm Sales: 0800 840 1992 Customer Service: 0800 995 1992" at bounding box center [784, 32] width 878 height 48
click at [441, 39] on img at bounding box center [477, 28] width 171 height 24
